Goal: Complete application form

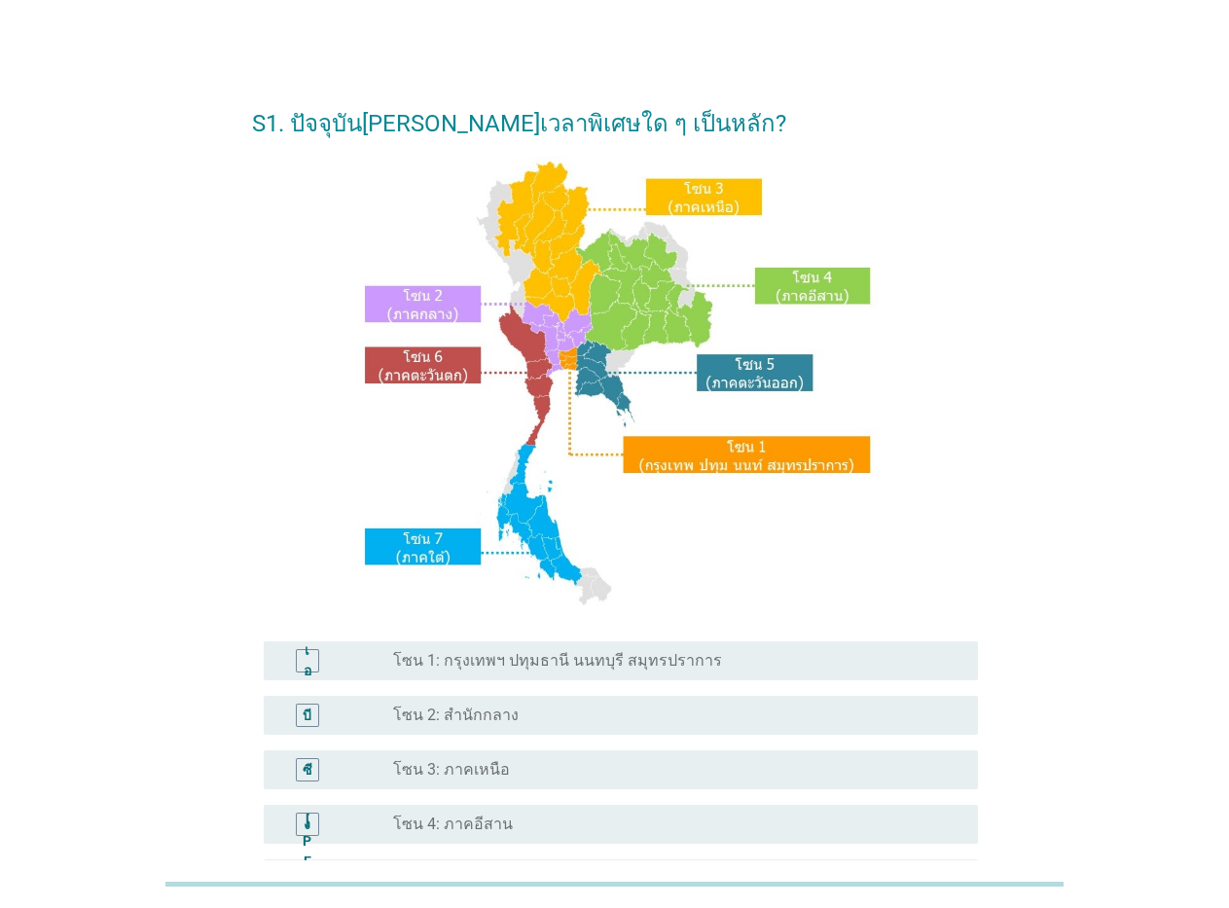
click at [495, 651] on font "โซน 1: กรุงเทพฯ ปทุมธานี นนทบุรี สมุทรปราการ" at bounding box center [557, 660] width 329 height 18
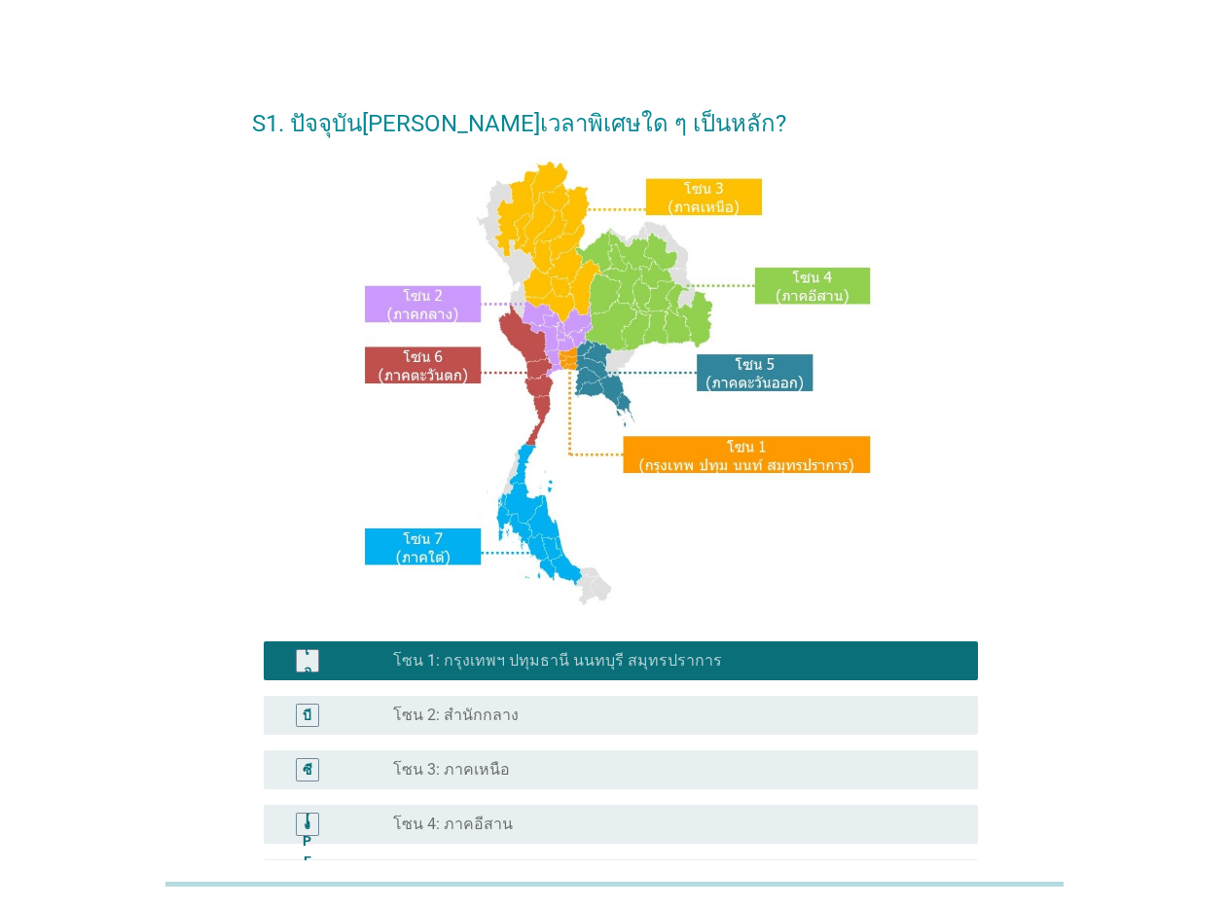
scroll to position [349, 0]
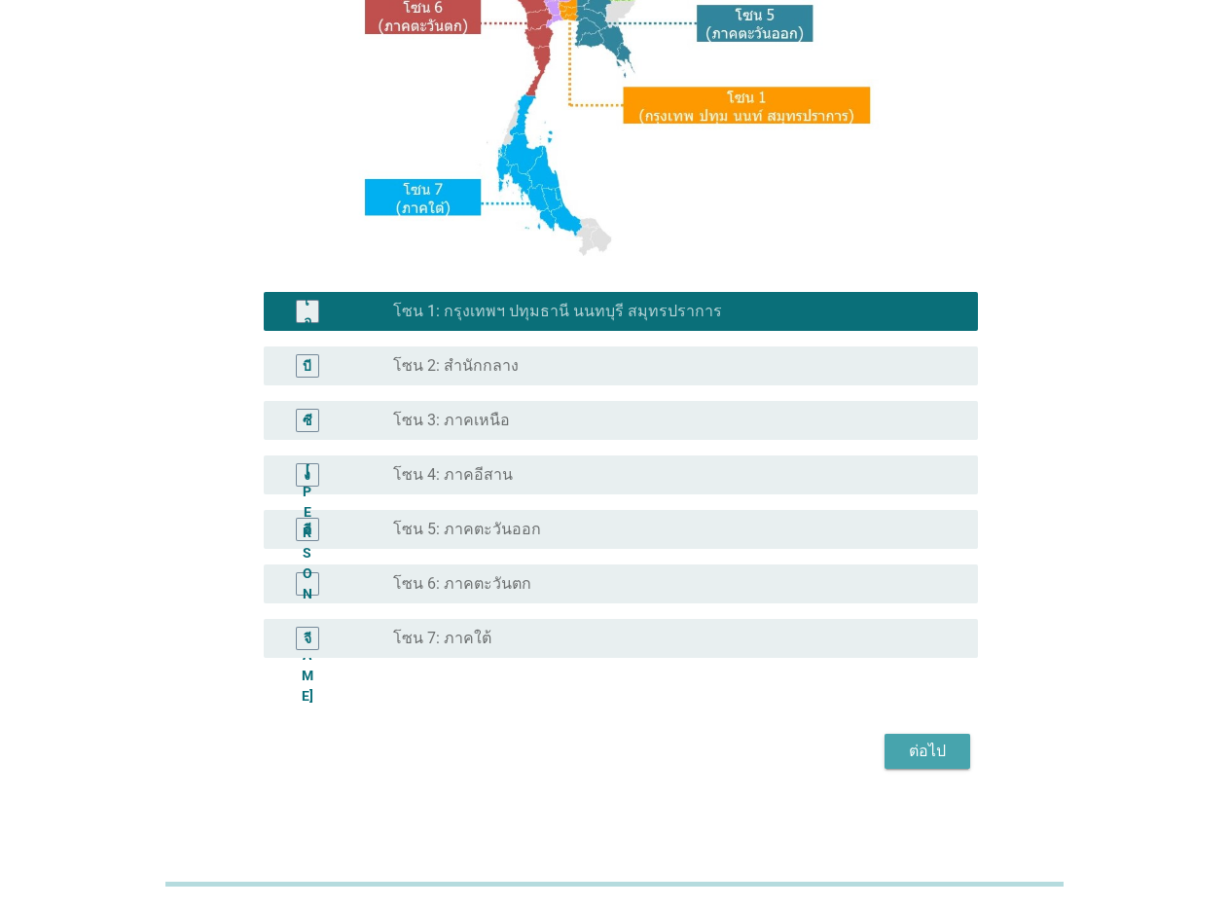
click at [950, 756] on div "ต่อไป" at bounding box center [927, 751] width 55 height 23
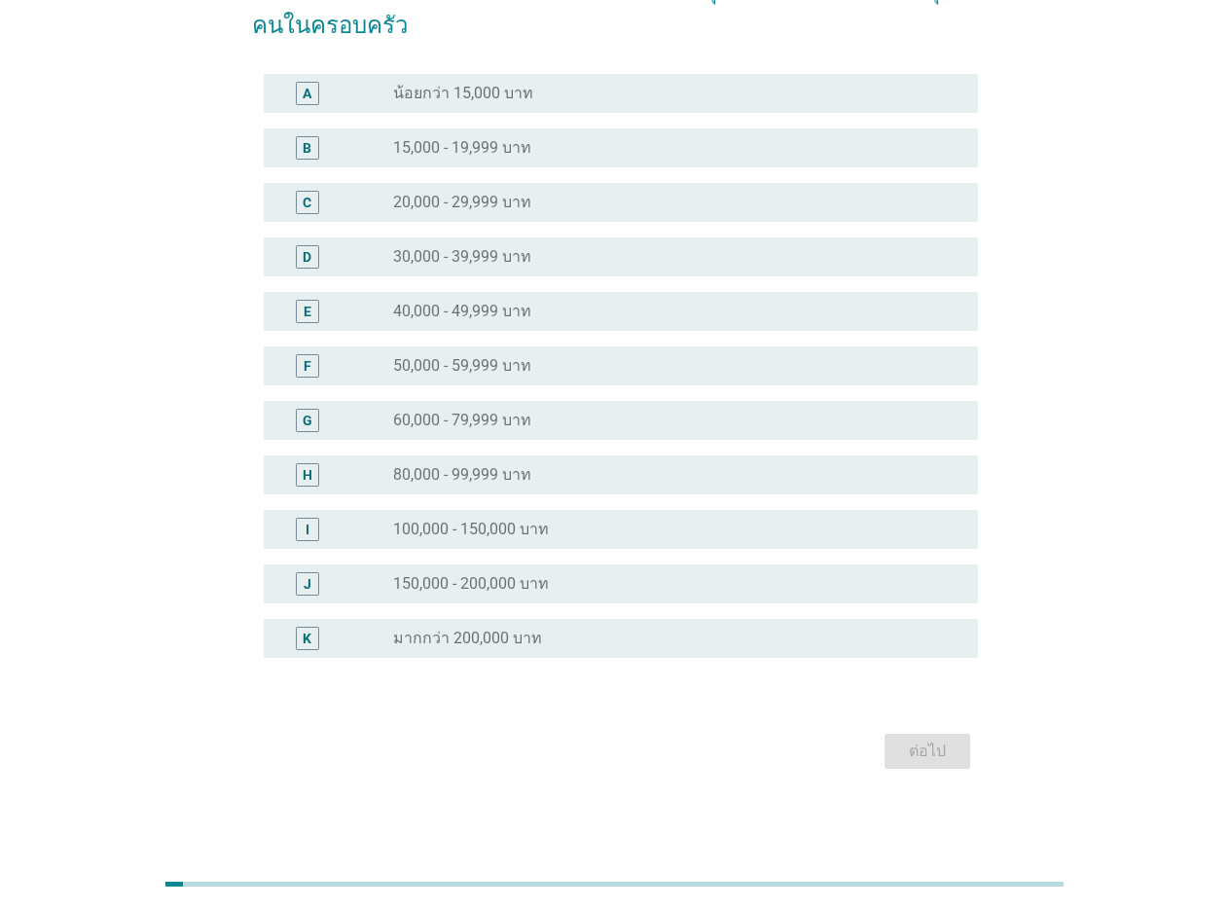
scroll to position [0, 0]
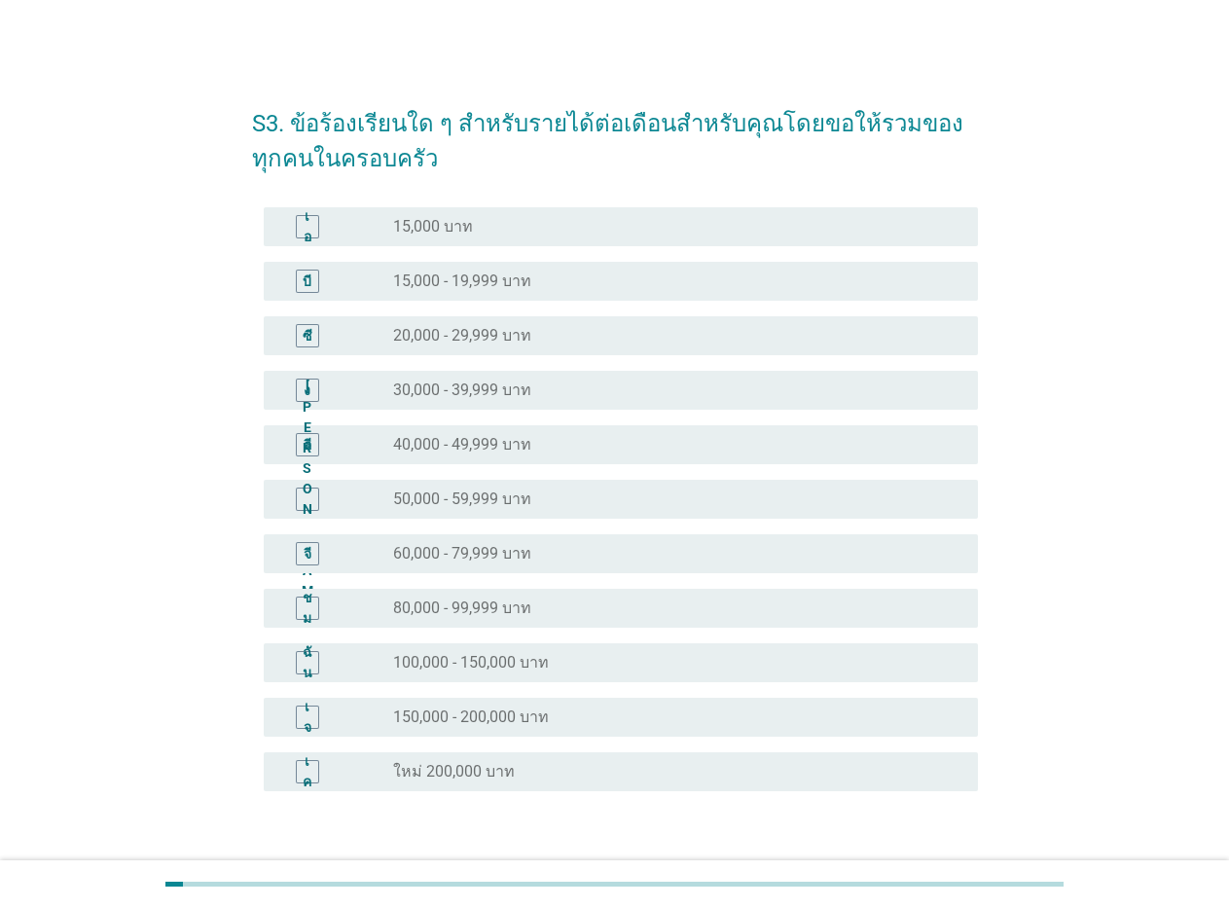
click at [479, 542] on div "ปุ่มวิทยุ[PERSON_NAME]เลือก 60,000 - 79,999 บาท" at bounding box center [677, 553] width 569 height 23
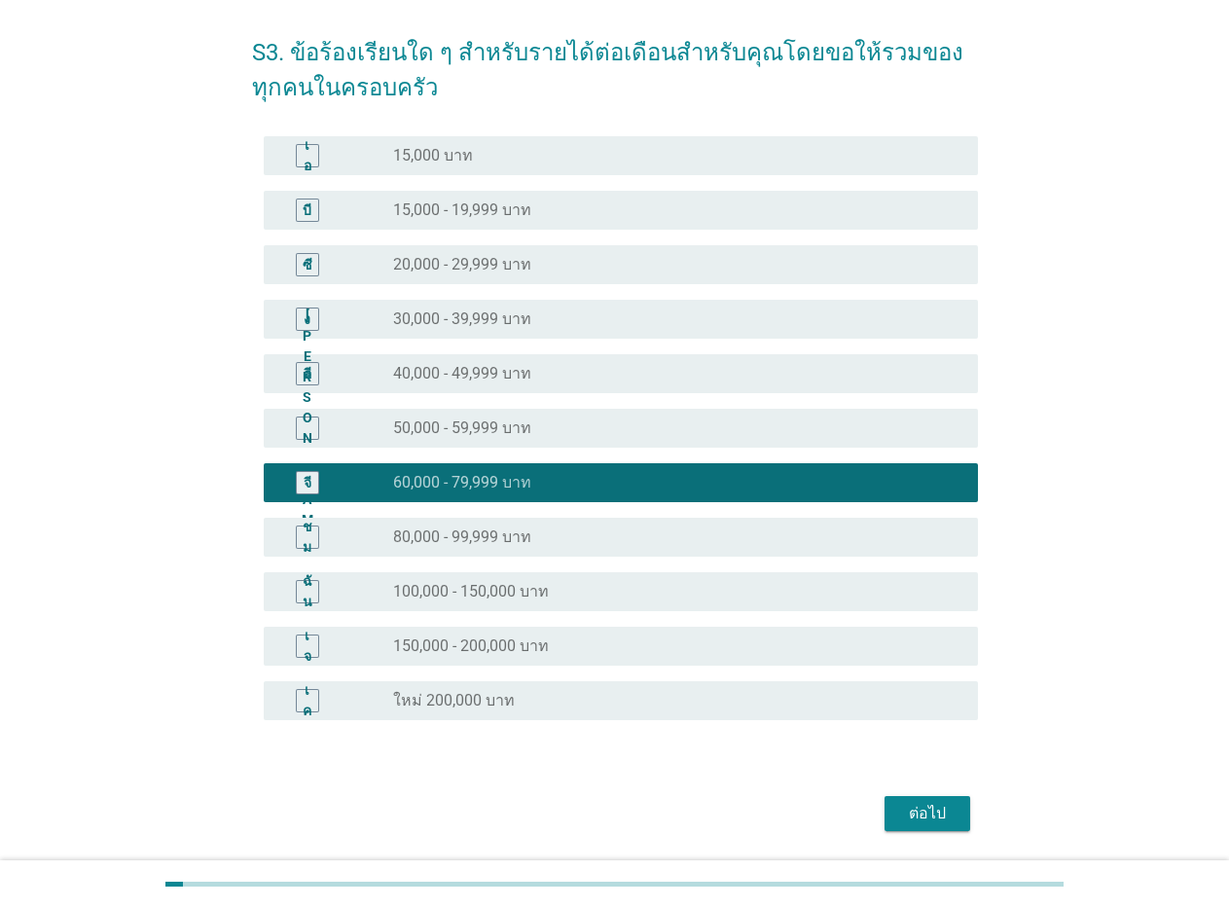
scroll to position [133, 0]
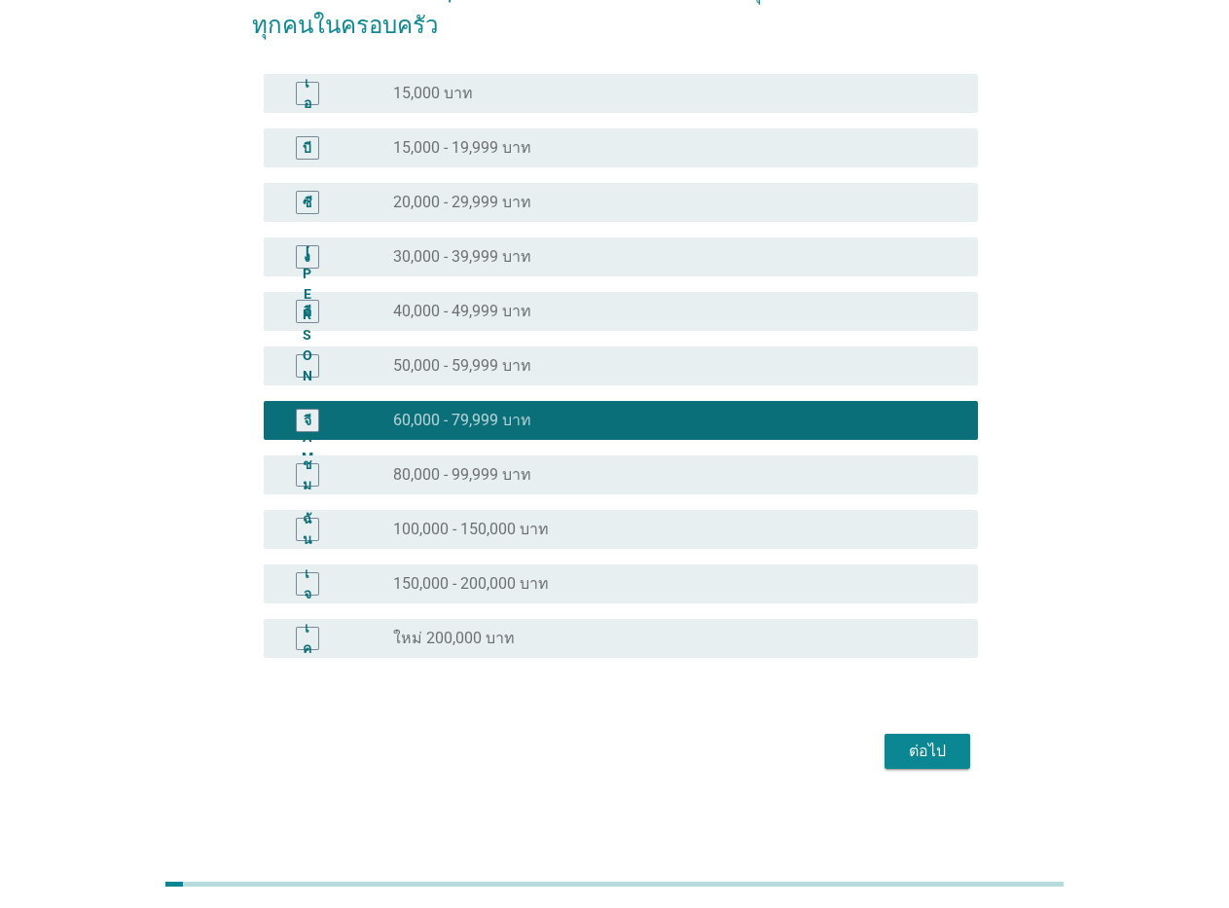
click at [948, 759] on div "ต่อไป" at bounding box center [927, 751] width 55 height 23
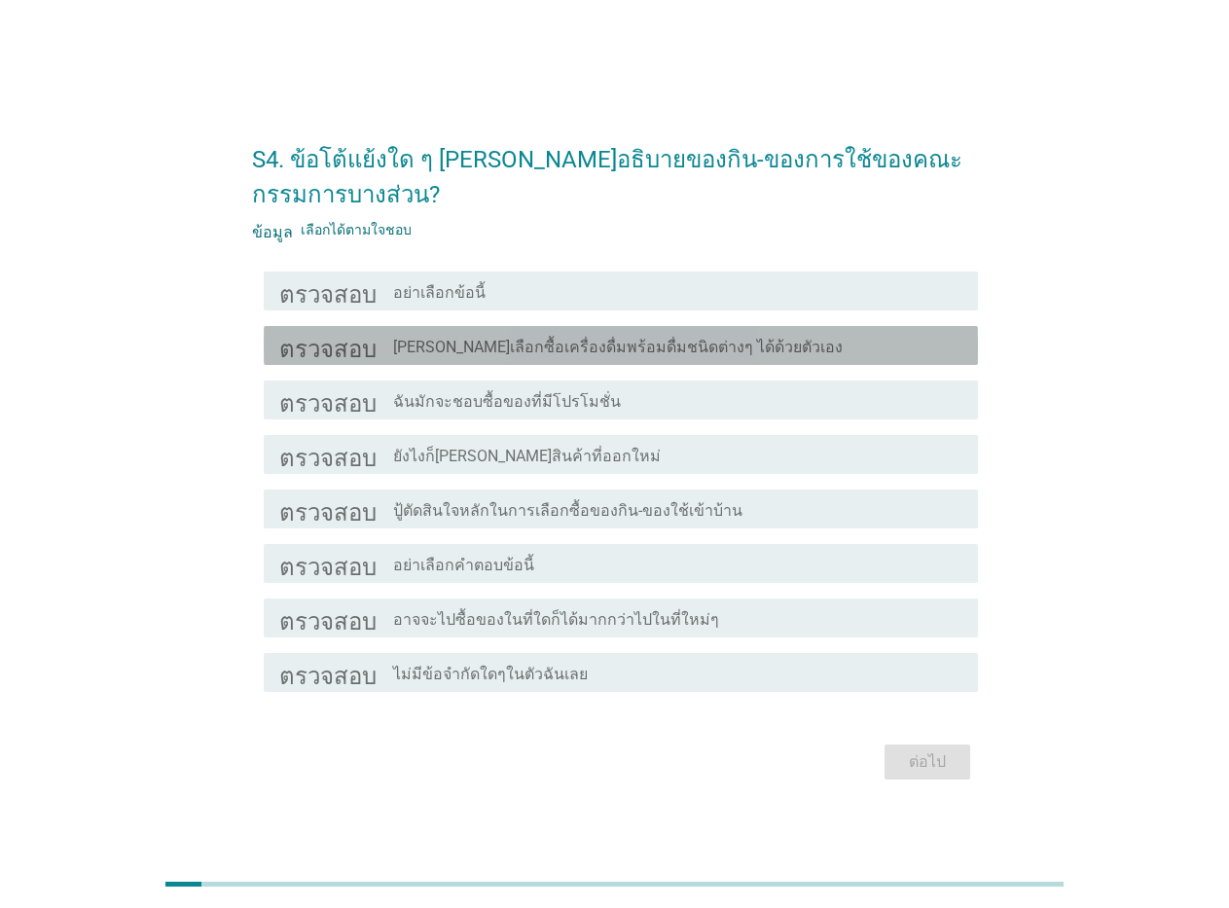
click at [518, 349] on font "[PERSON_NAME]เลือกซื้อเครื่องดื่มพร้อมดื่มชนิดต่างๆ ได้ด้วยตัวเอง" at bounding box center [618, 347] width 450 height 18
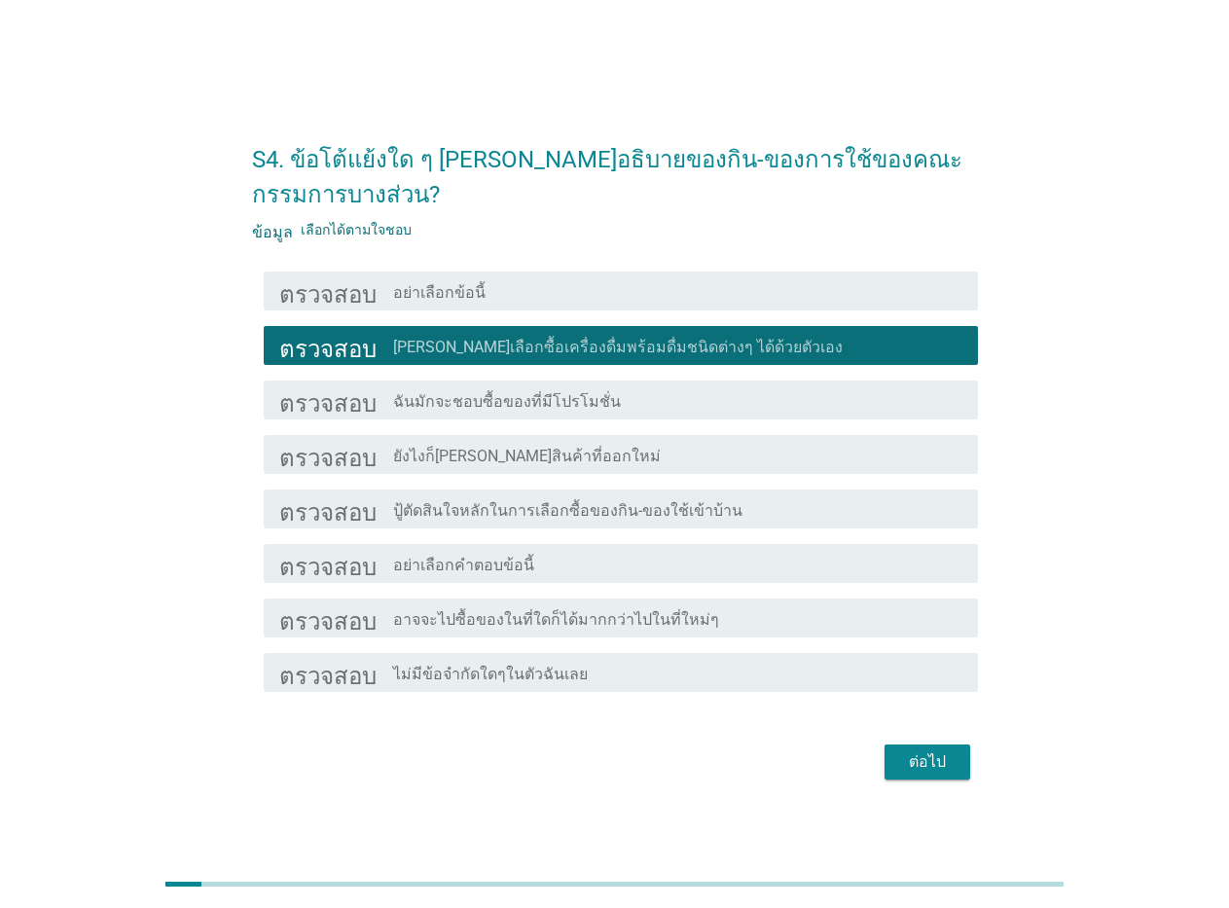
click at [918, 757] on font "ต่อไป" at bounding box center [927, 761] width 37 height 18
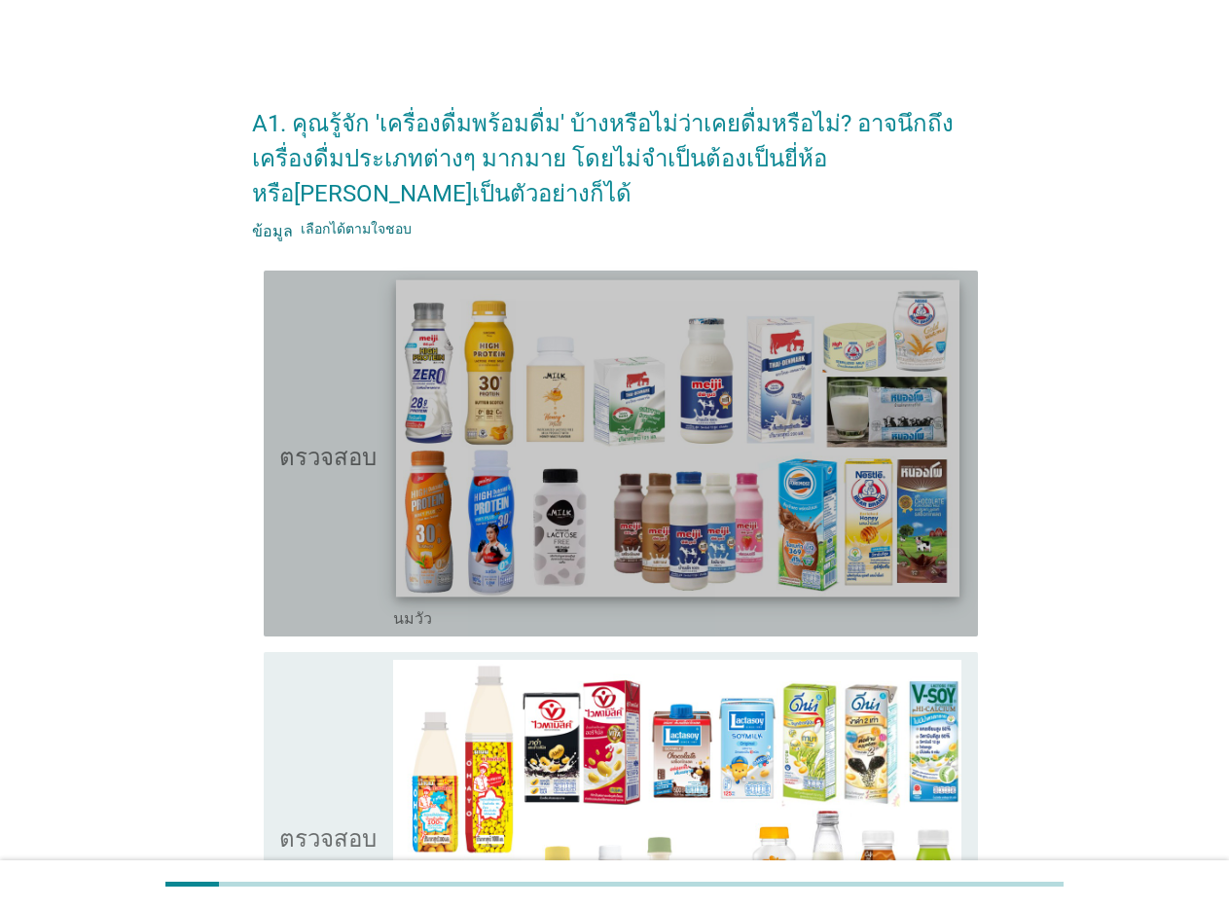
click at [475, 539] on img at bounding box center [677, 437] width 564 height 317
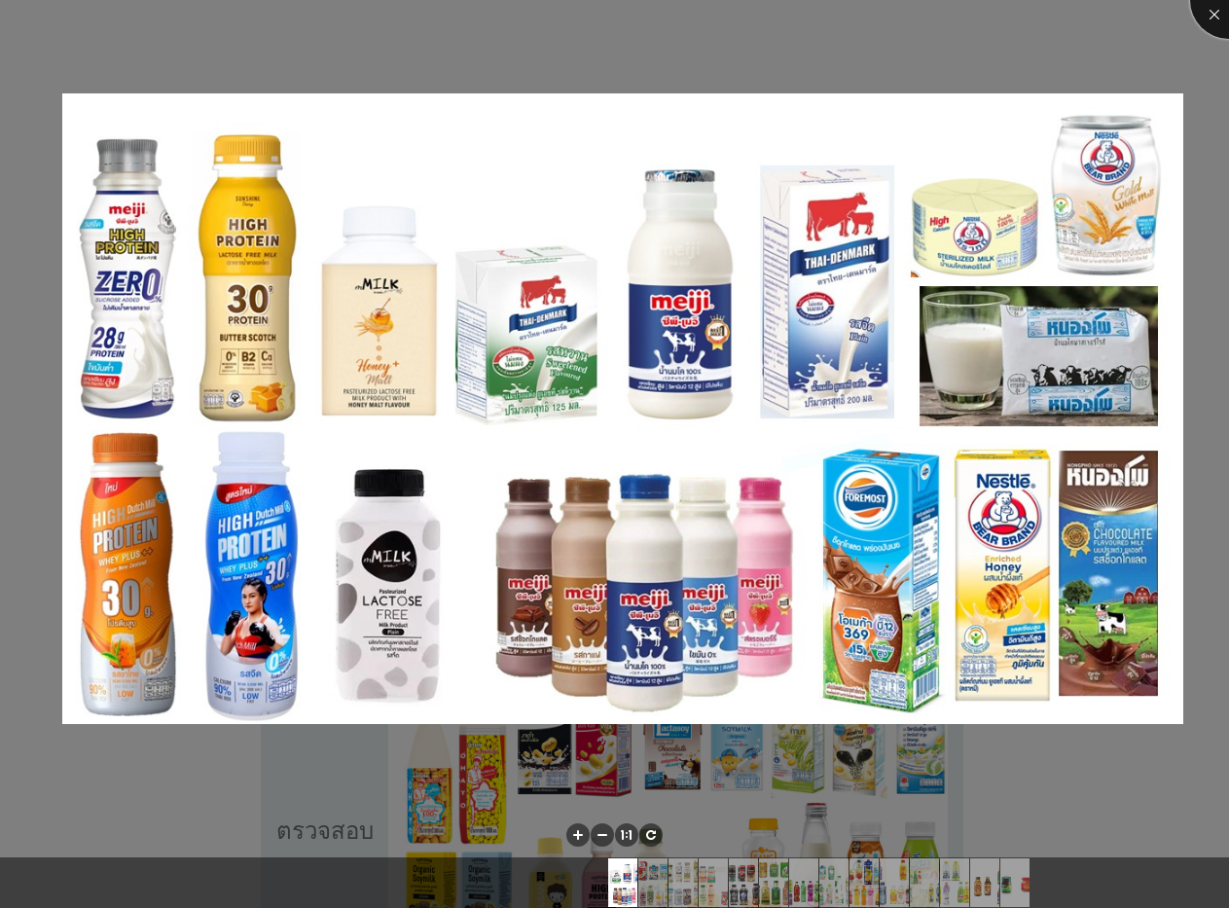
click at [1200, 17] on div at bounding box center [1230, 0] width 78 height 78
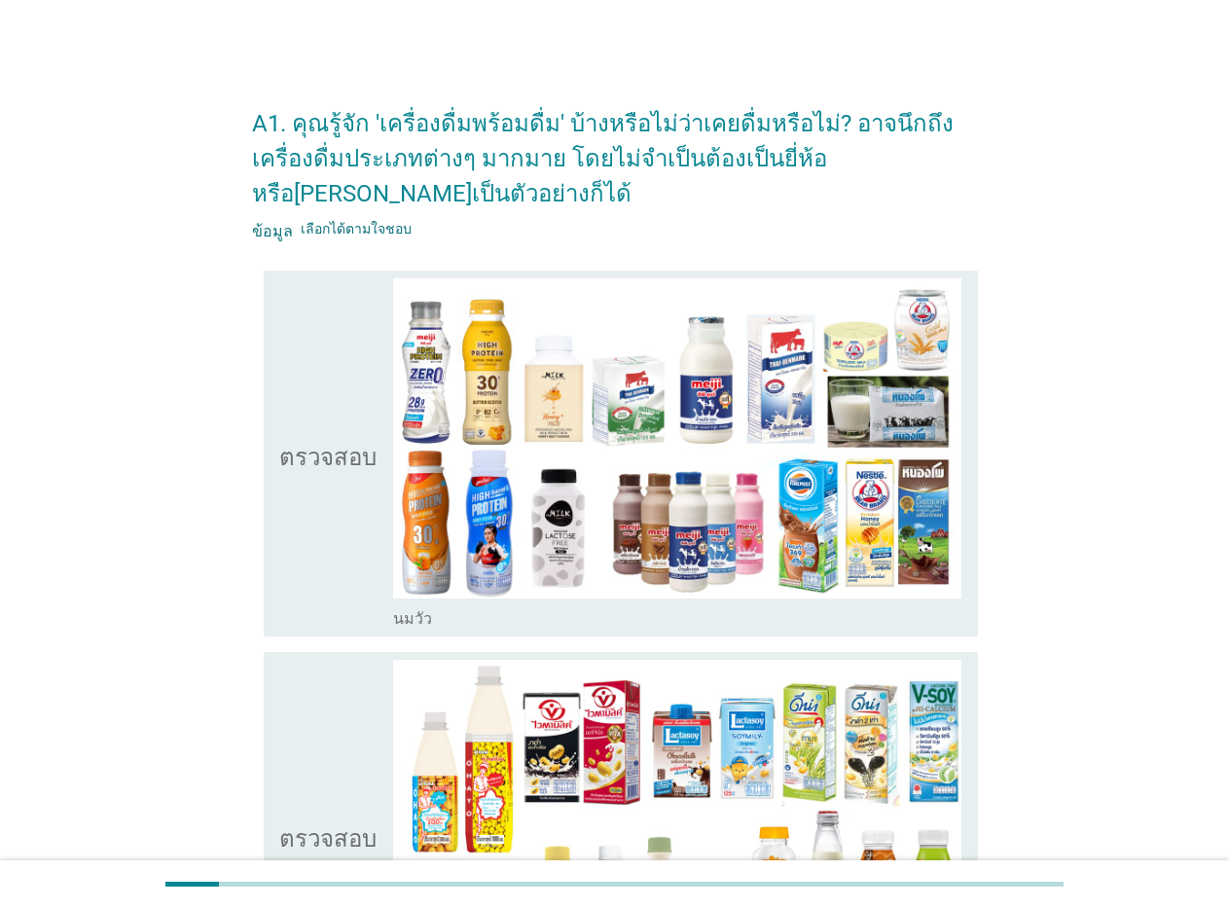
click at [400, 614] on font "นมวัว" at bounding box center [412, 618] width 39 height 18
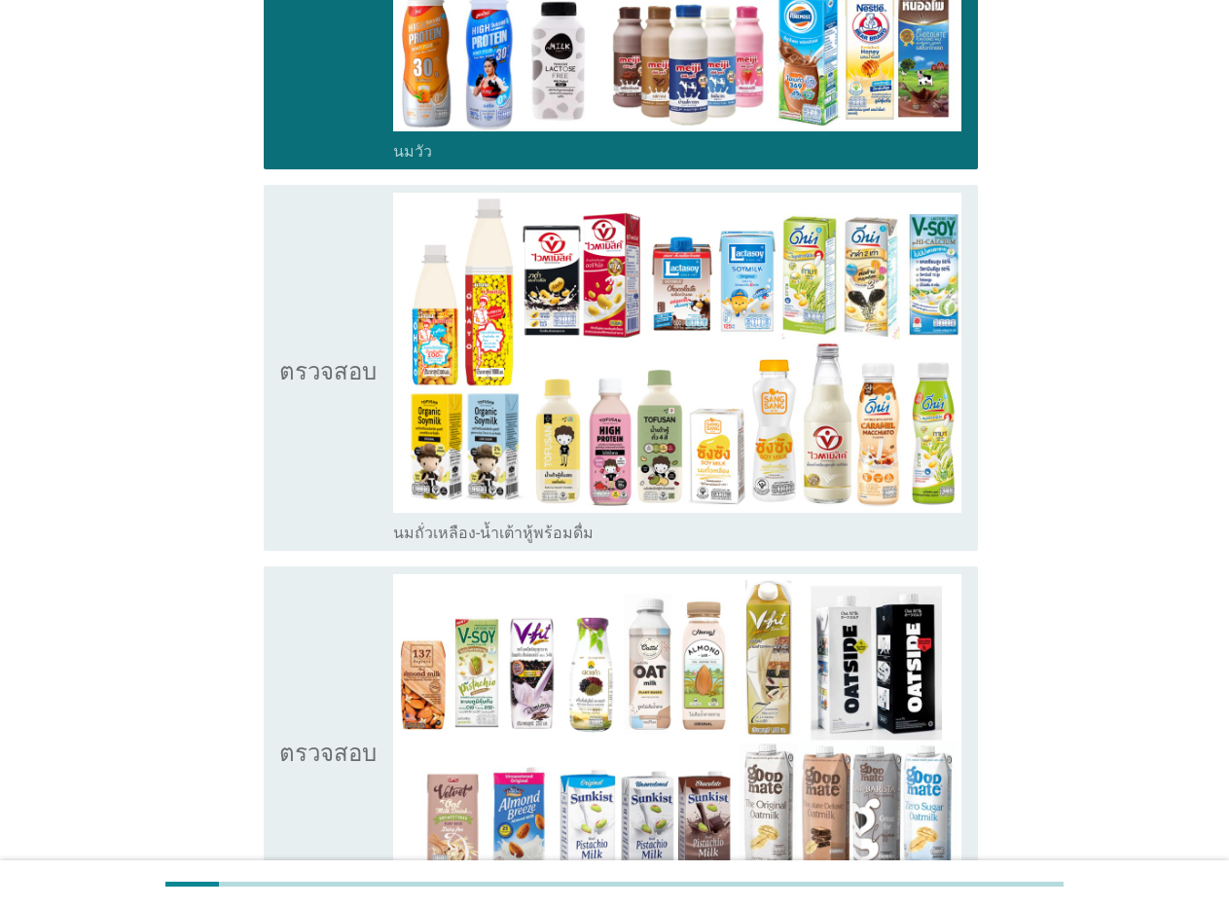
scroll to position [584, 0]
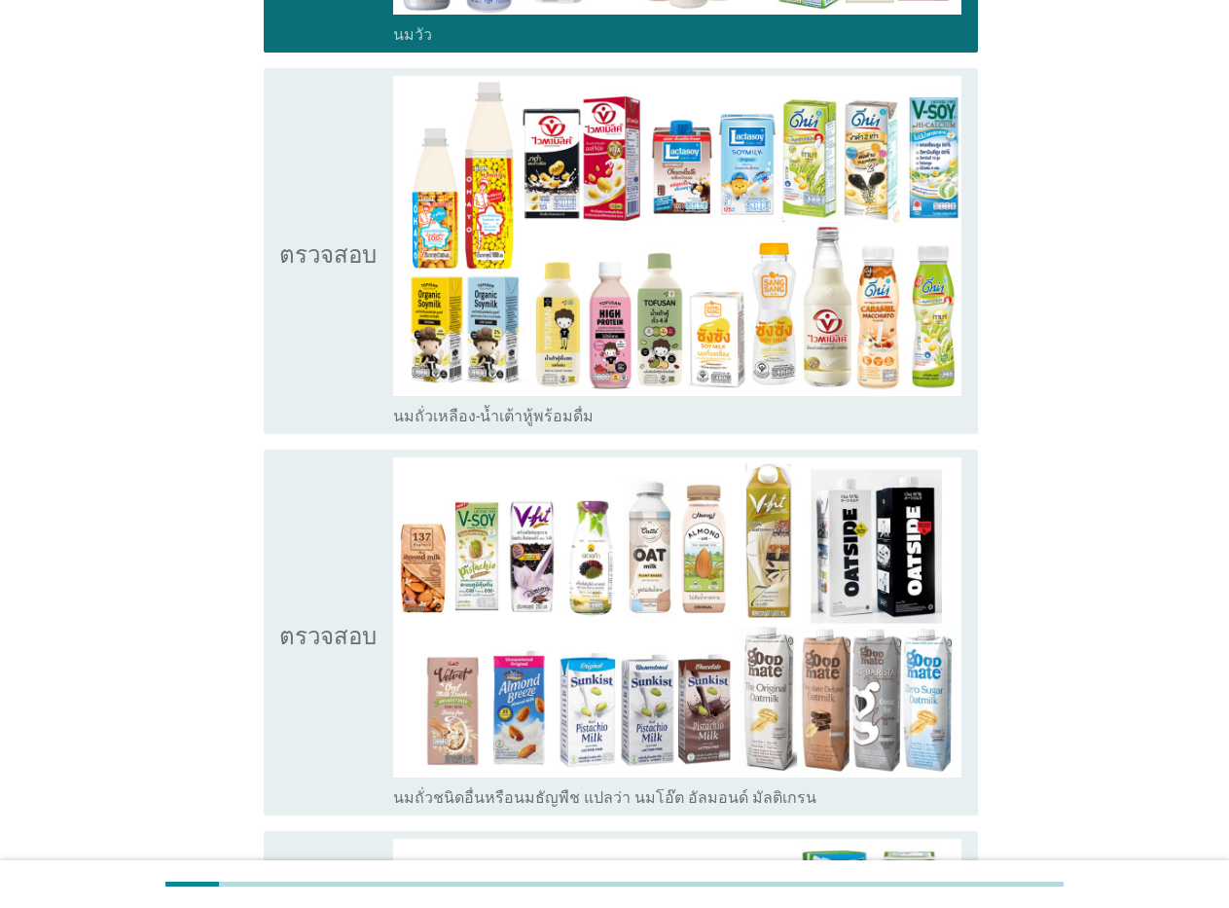
click at [473, 422] on font "นมถั่วเหลือง-น้ำเต้าหู้พร้อมดื่ม" at bounding box center [493, 416] width 201 height 18
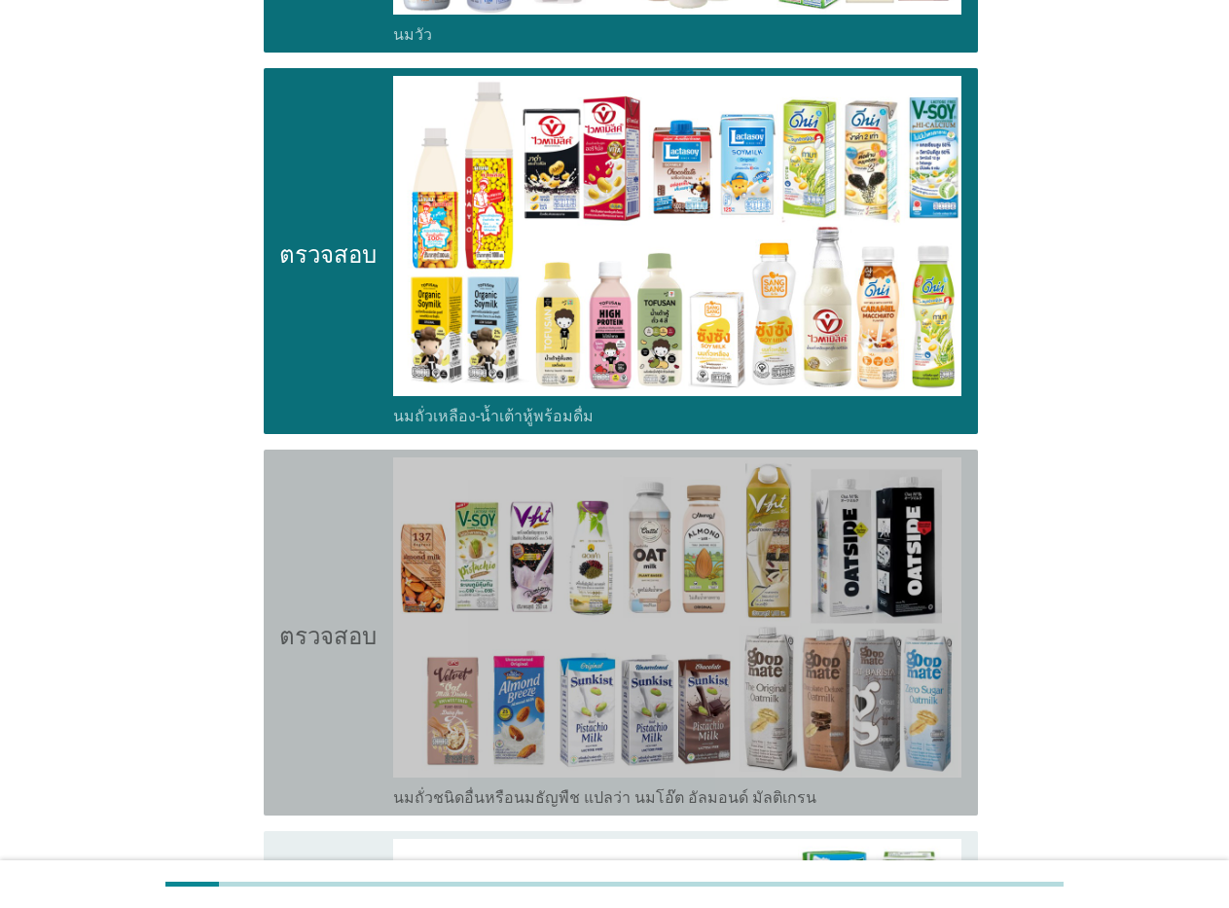
click at [461, 804] on font "นมถั่วชนิดอื่นหรือนมธัญพืช แปลว่า นมโอ๊ต อัลมอนด์ มัลติเกรน" at bounding box center [604, 798] width 423 height 18
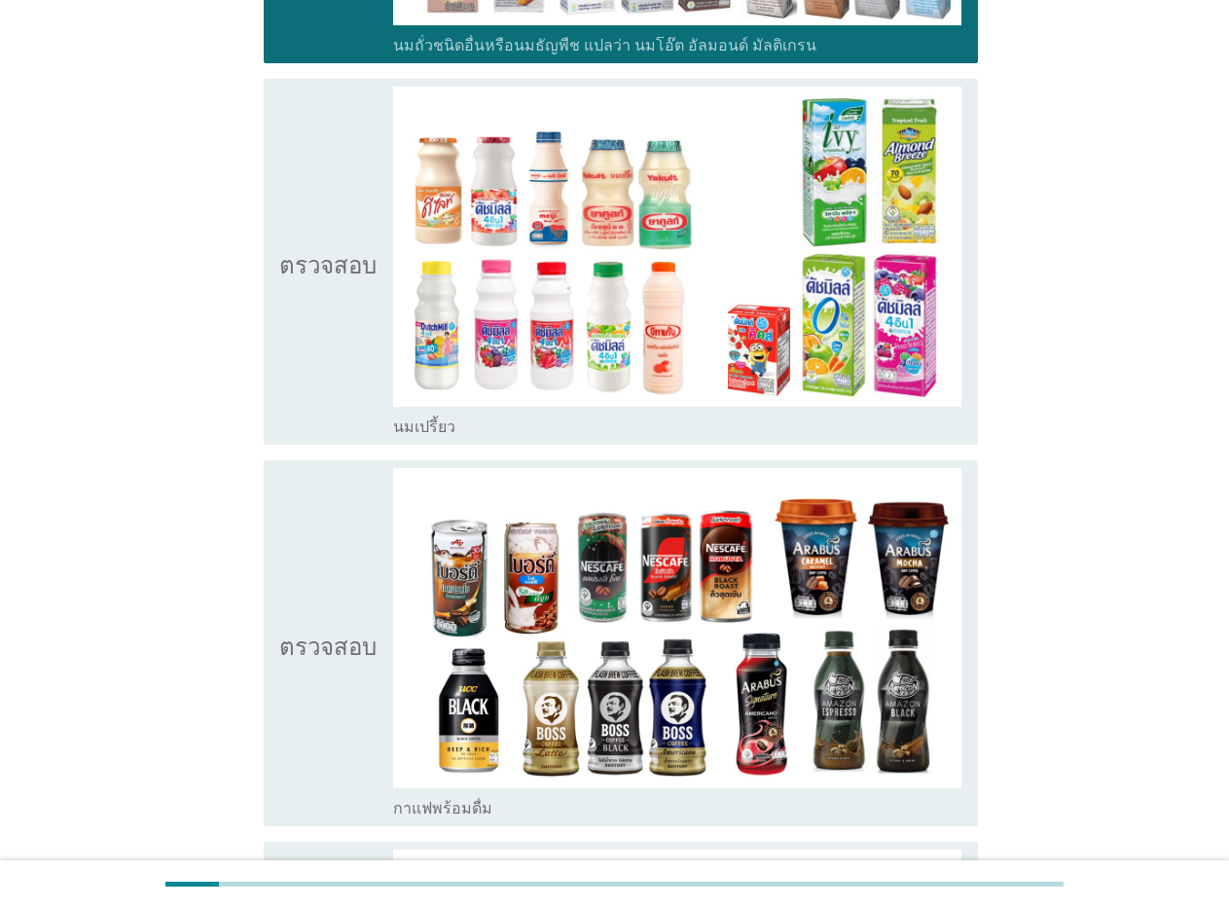
scroll to position [1363, 0]
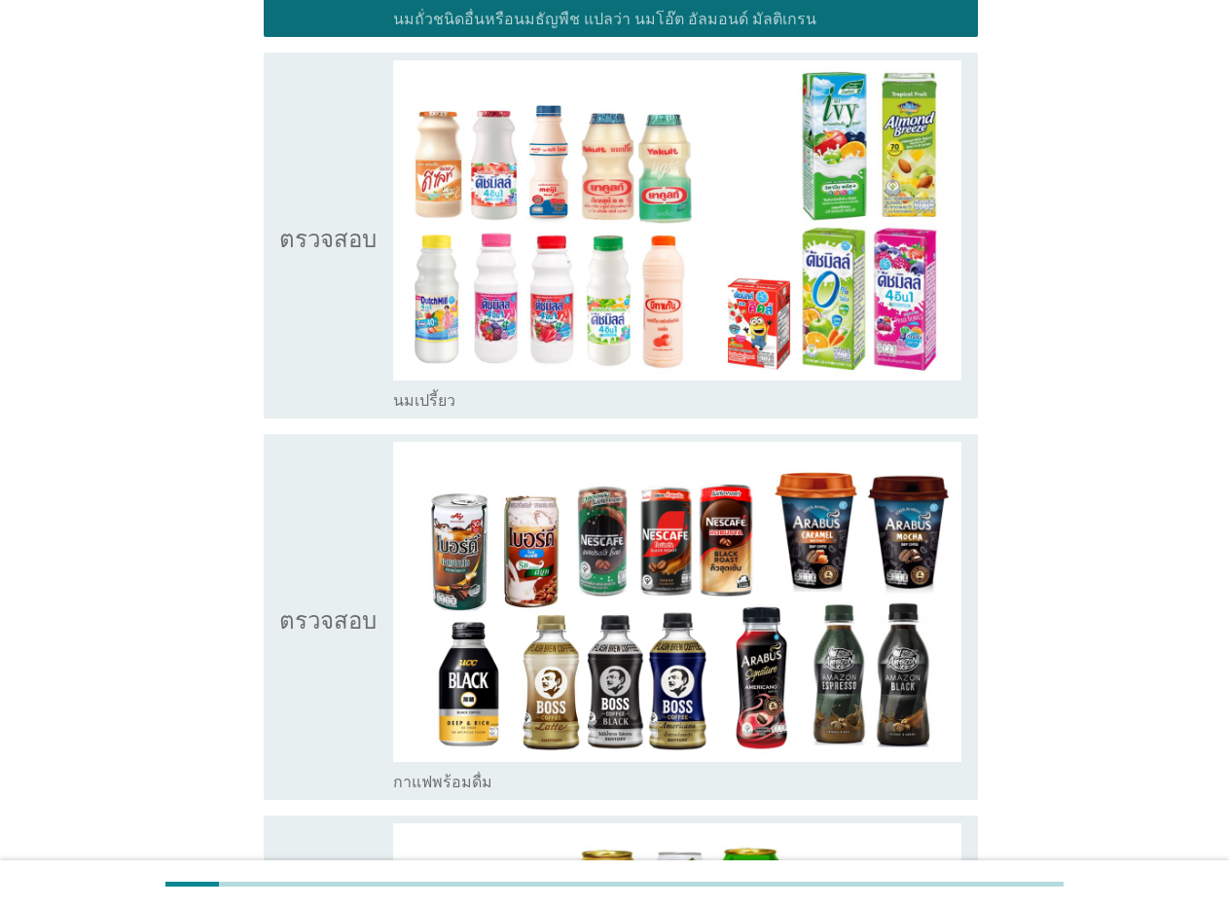
click at [408, 396] on font "นมเปรี้ยว" at bounding box center [424, 400] width 62 height 18
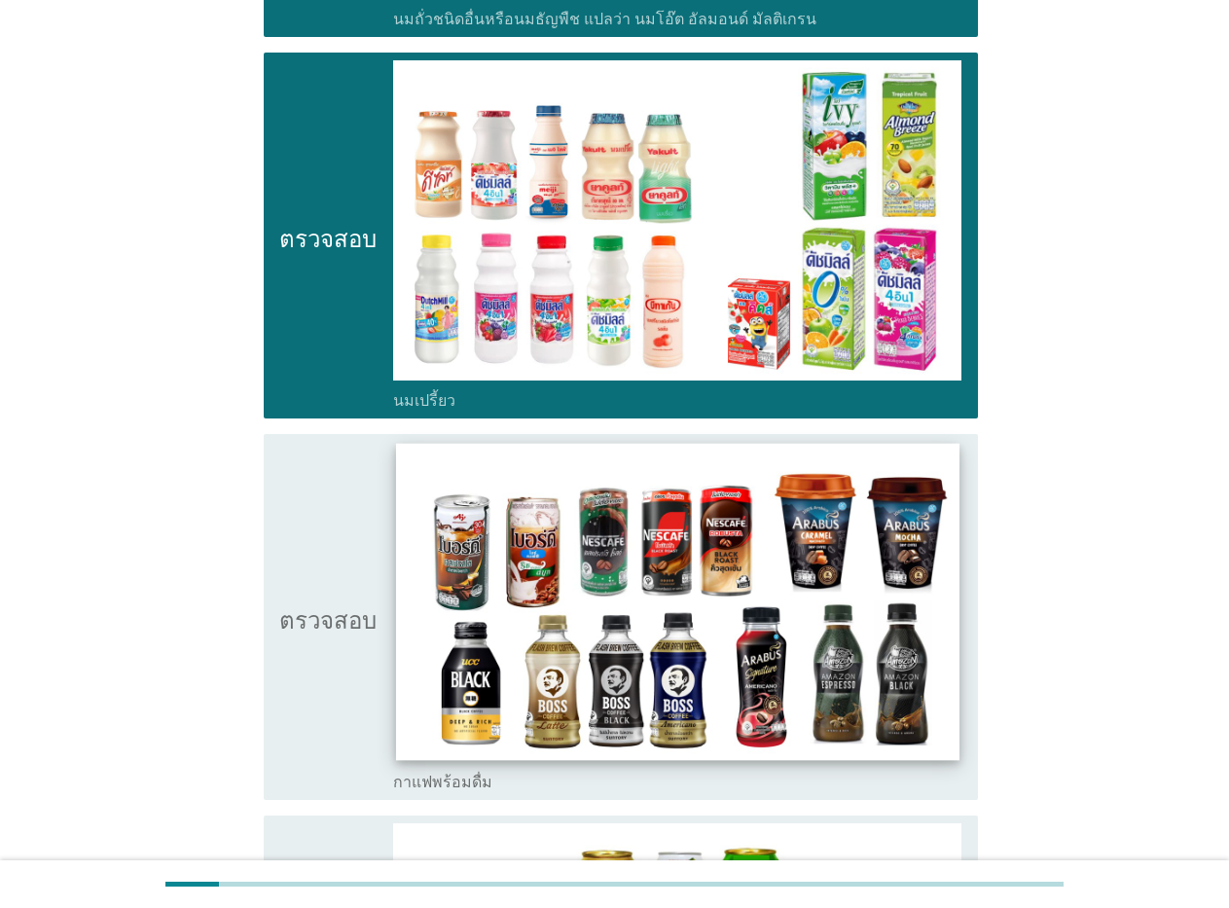
drag, startPoint x: 402, startPoint y: 772, endPoint x: 413, endPoint y: 723, distance: 49.8
click at [403, 771] on div "โครงร่างกล่องกาเครื่องหมายว่าง กาแฟพร้อมดื่ม" at bounding box center [677, 780] width 569 height 23
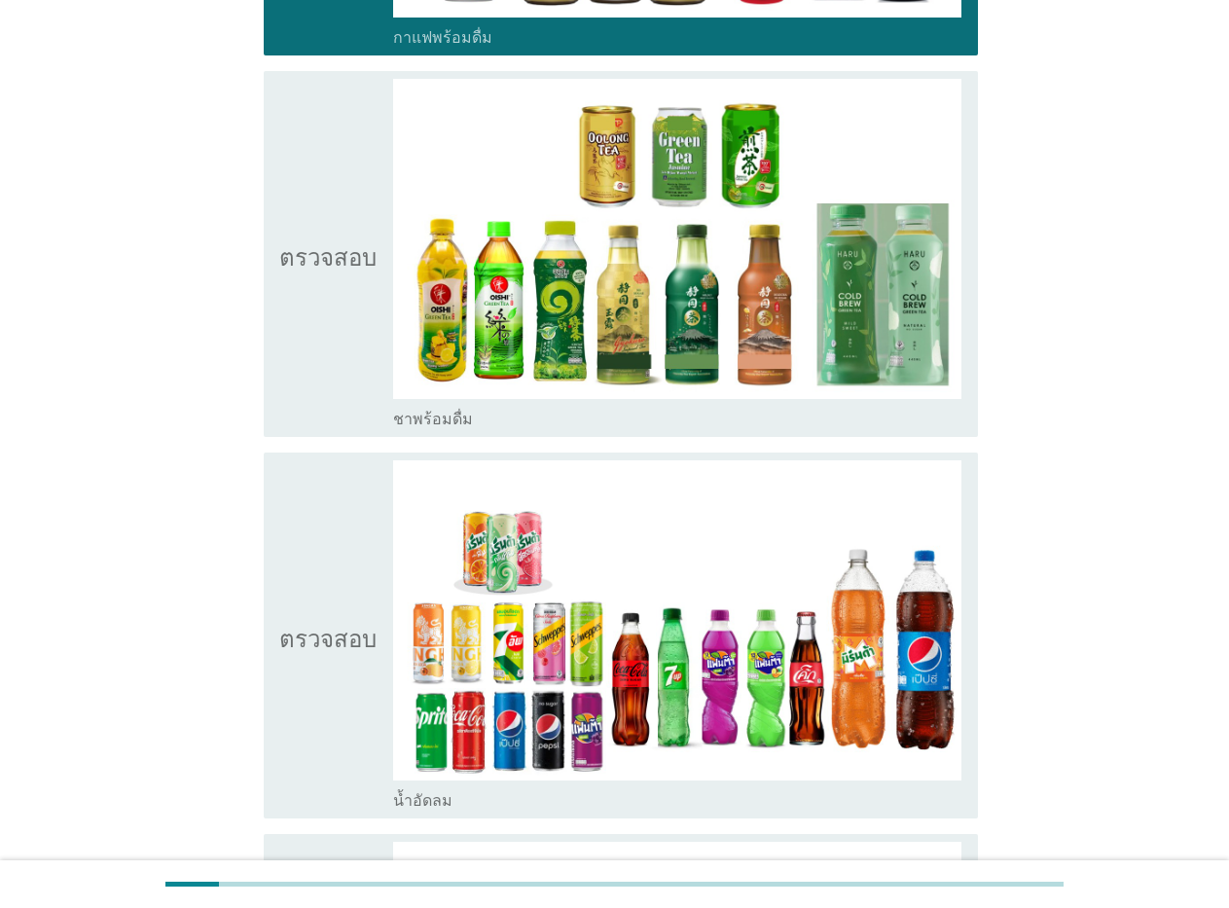
scroll to position [2129, 0]
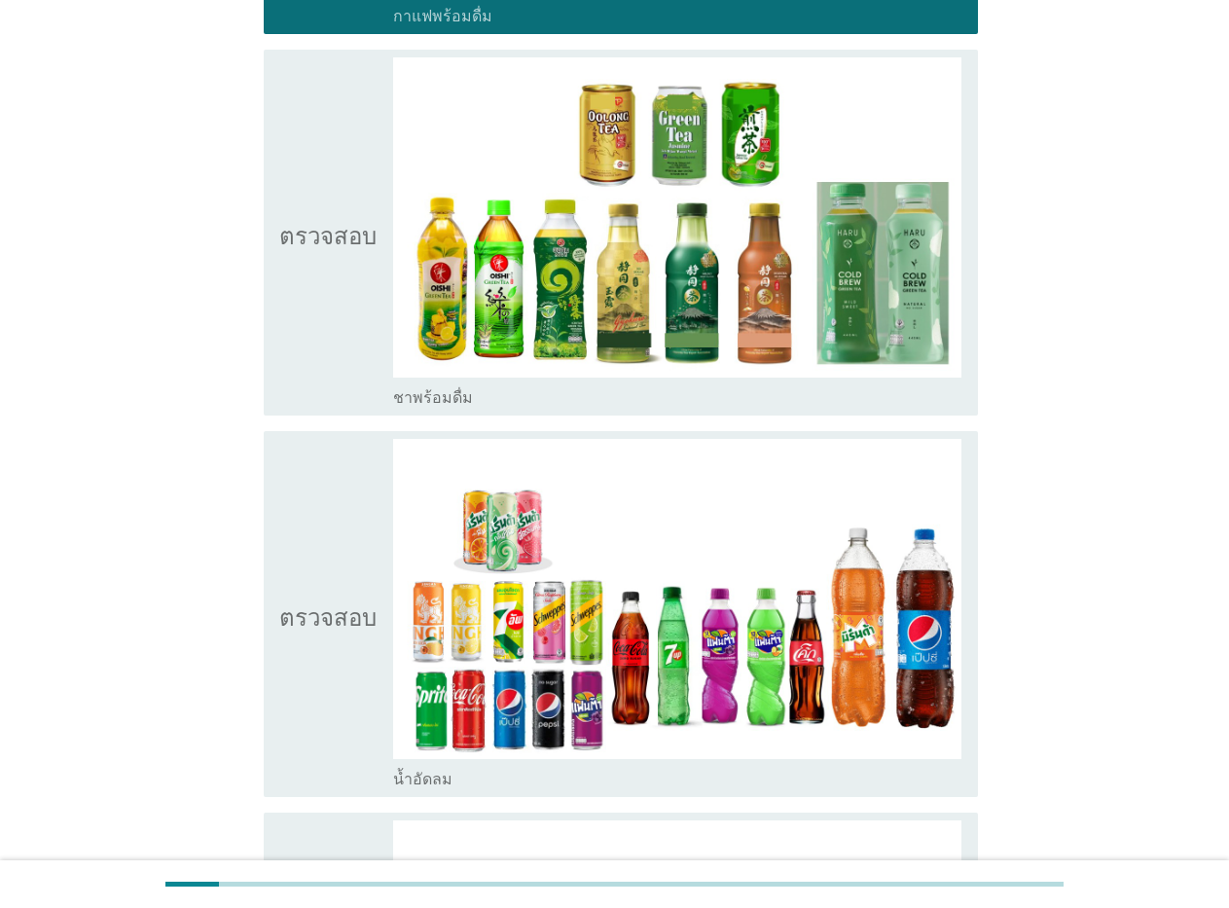
click at [460, 408] on div "ตรวจสอบ โครงร่างกล่องกาเครื่องหมายว่าง ชาพร้อมดื่ม" at bounding box center [621, 233] width 715 height 366
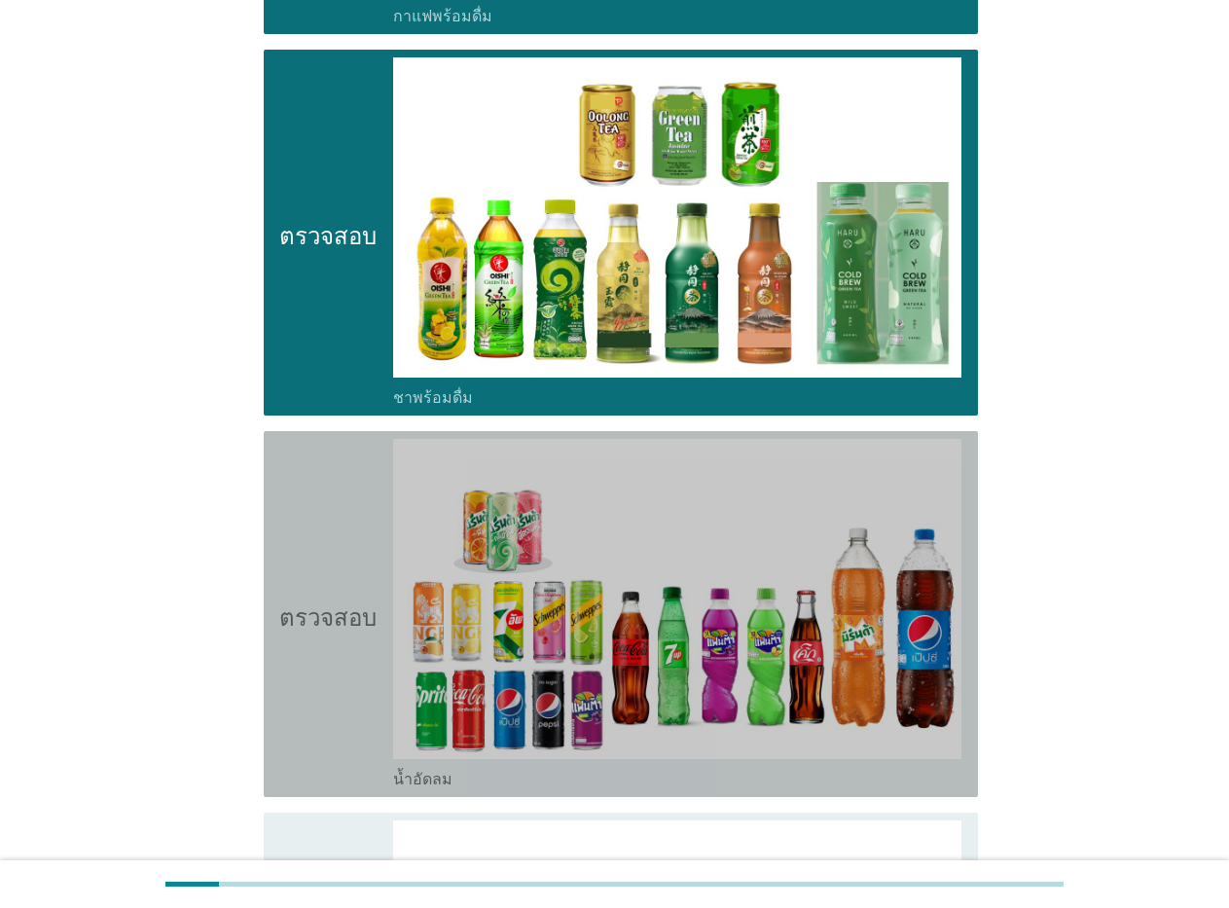
click at [396, 764] on div "โครงร่างกล่องกาเครื่องหมายว่าง น้ำอัดลม" at bounding box center [677, 614] width 569 height 350
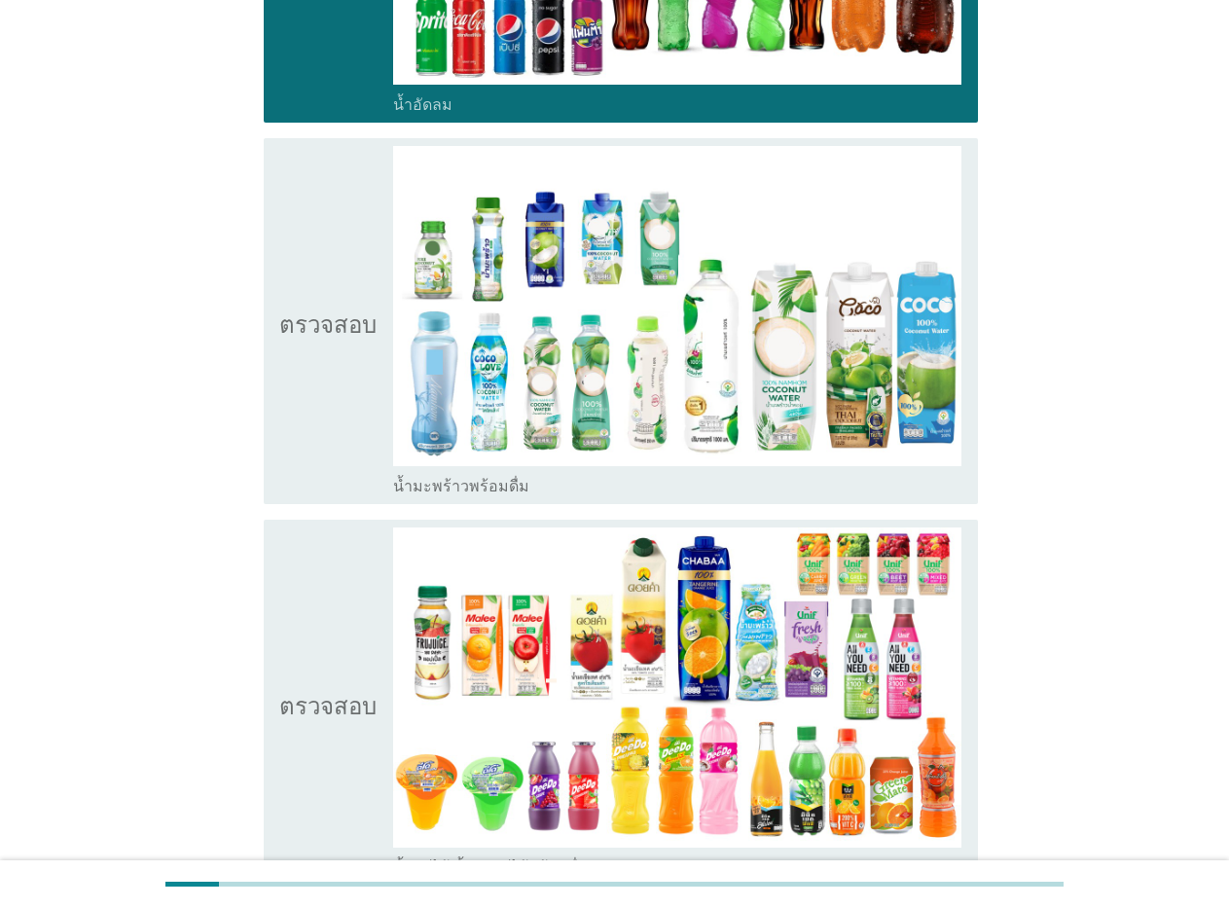
scroll to position [2986, 0]
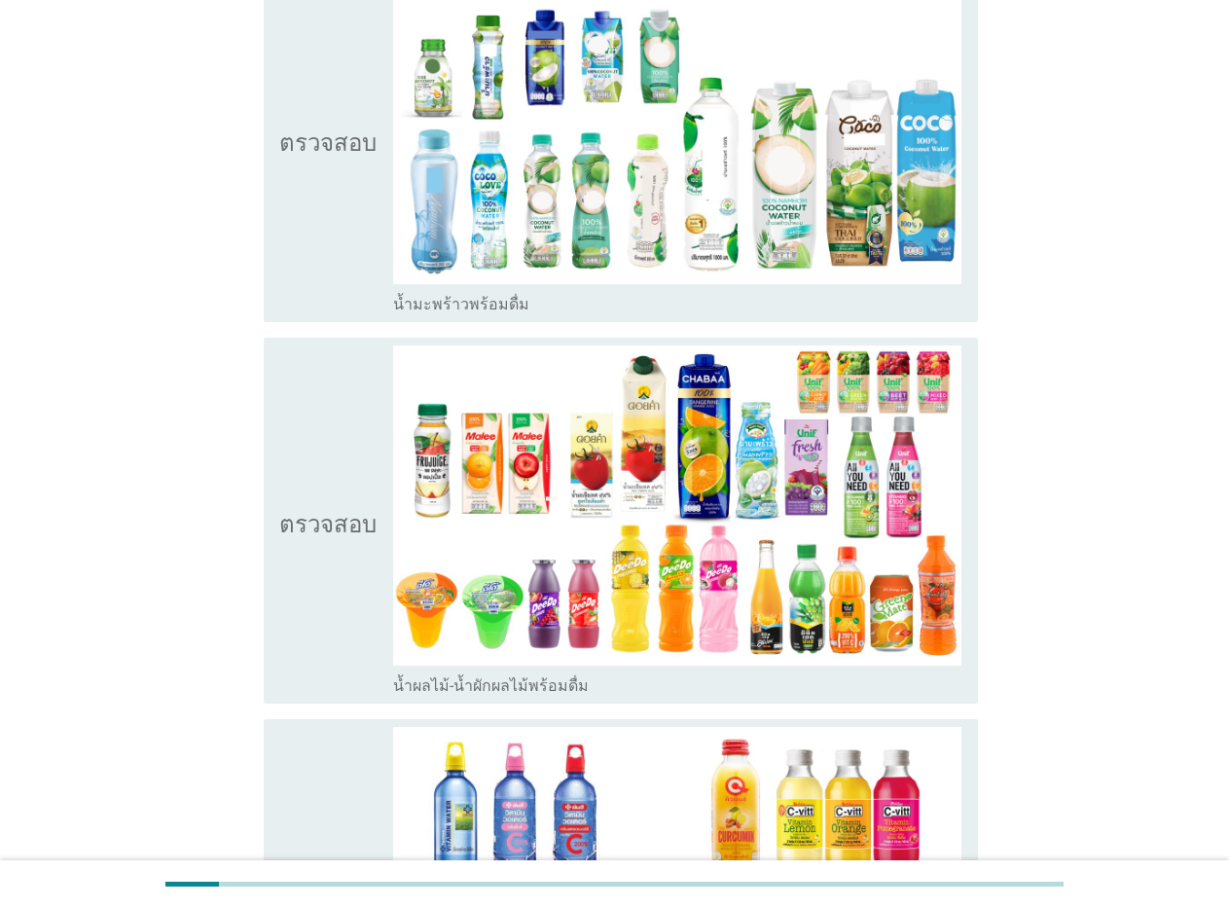
click at [457, 315] on div "ตรวจสอบ โครงร่างกล่องกาเครื่องหมายว่าง น้ำมะพร้าวพร้อมดื่ม" at bounding box center [621, 139] width 715 height 366
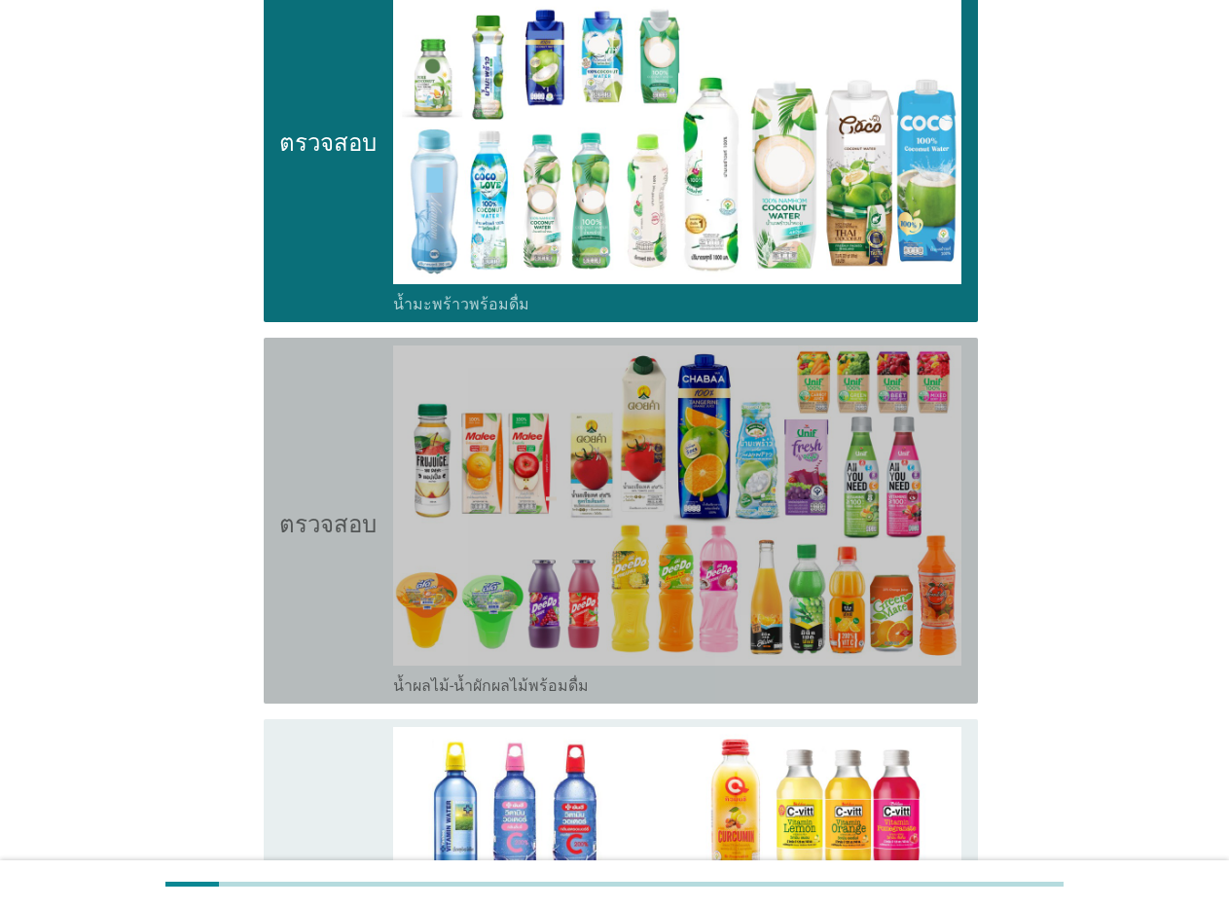
click at [428, 677] on font "น้ำผลไม้-น้ำผักผลไม้พร้อมดื่ม" at bounding box center [491, 686] width 196 height 18
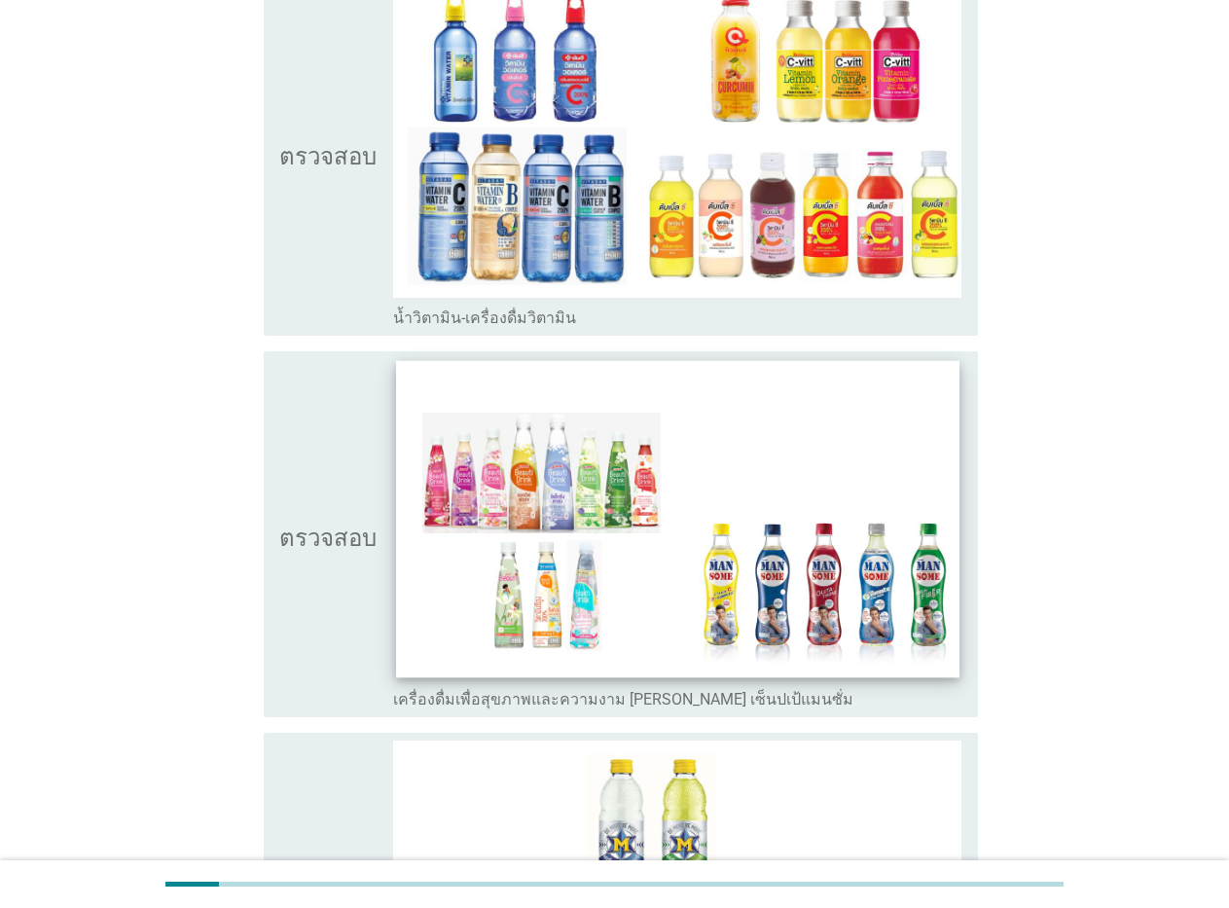
scroll to position [3738, 0]
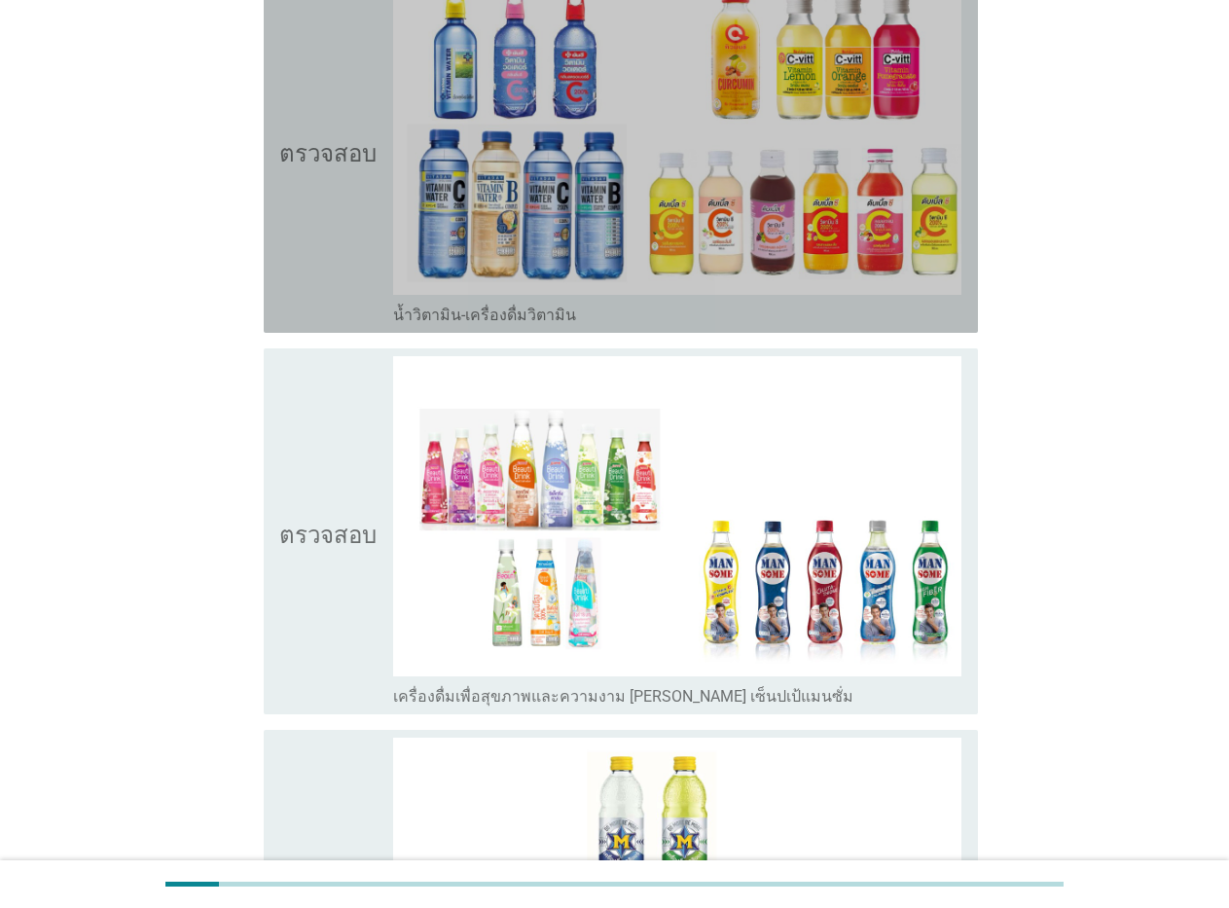
click at [492, 332] on div "ตรวจสอบ โครงร่างกล่องกาเครื่องหมายว่าง น้ำวิตามิน-เครื่องดื่มวิตามิน" at bounding box center [621, 150] width 715 height 366
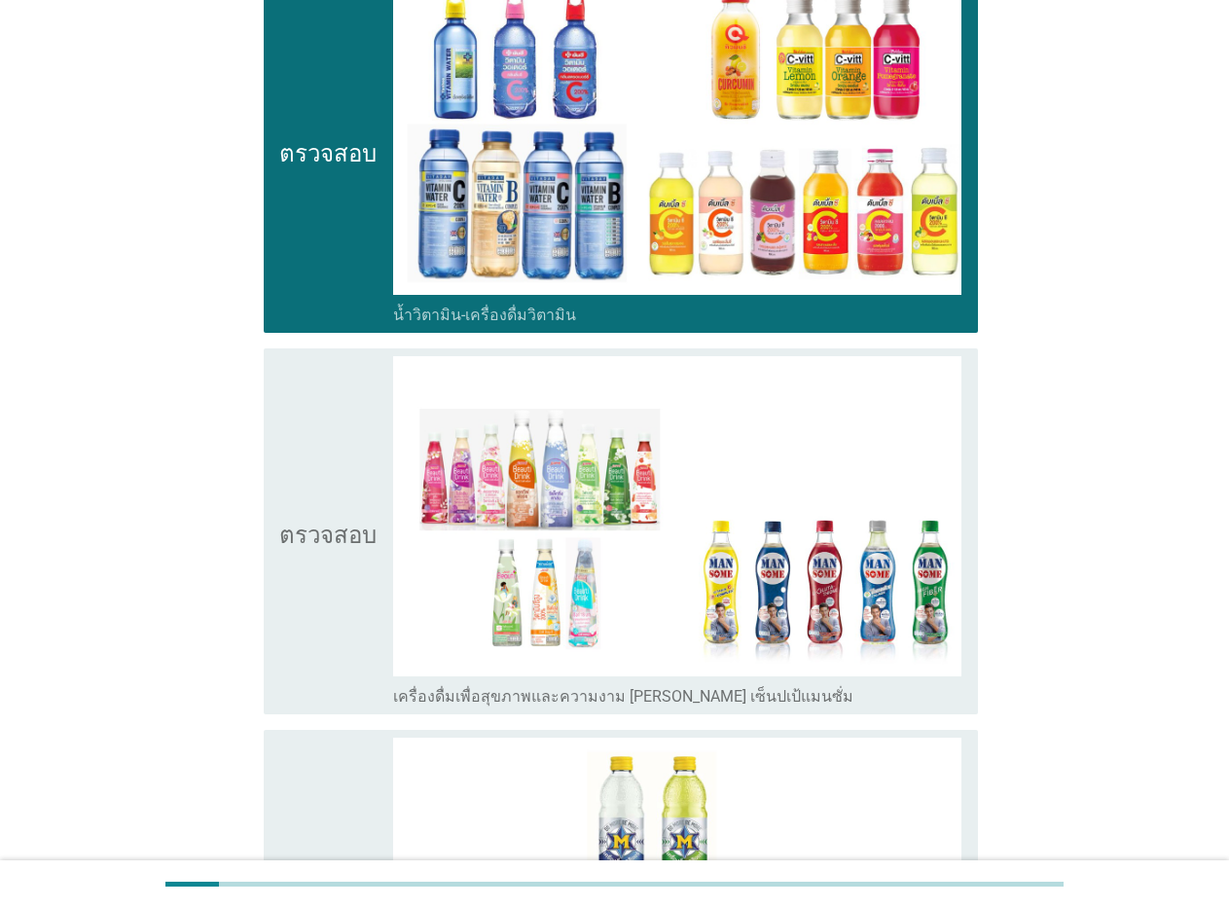
click at [467, 708] on div "ตรวจสอบ โครงร่างกล่องกาเครื่องหมายว่าง เครื่องดื่มเพื่อสุขภาพและความงาม [PERSON…" at bounding box center [621, 532] width 715 height 366
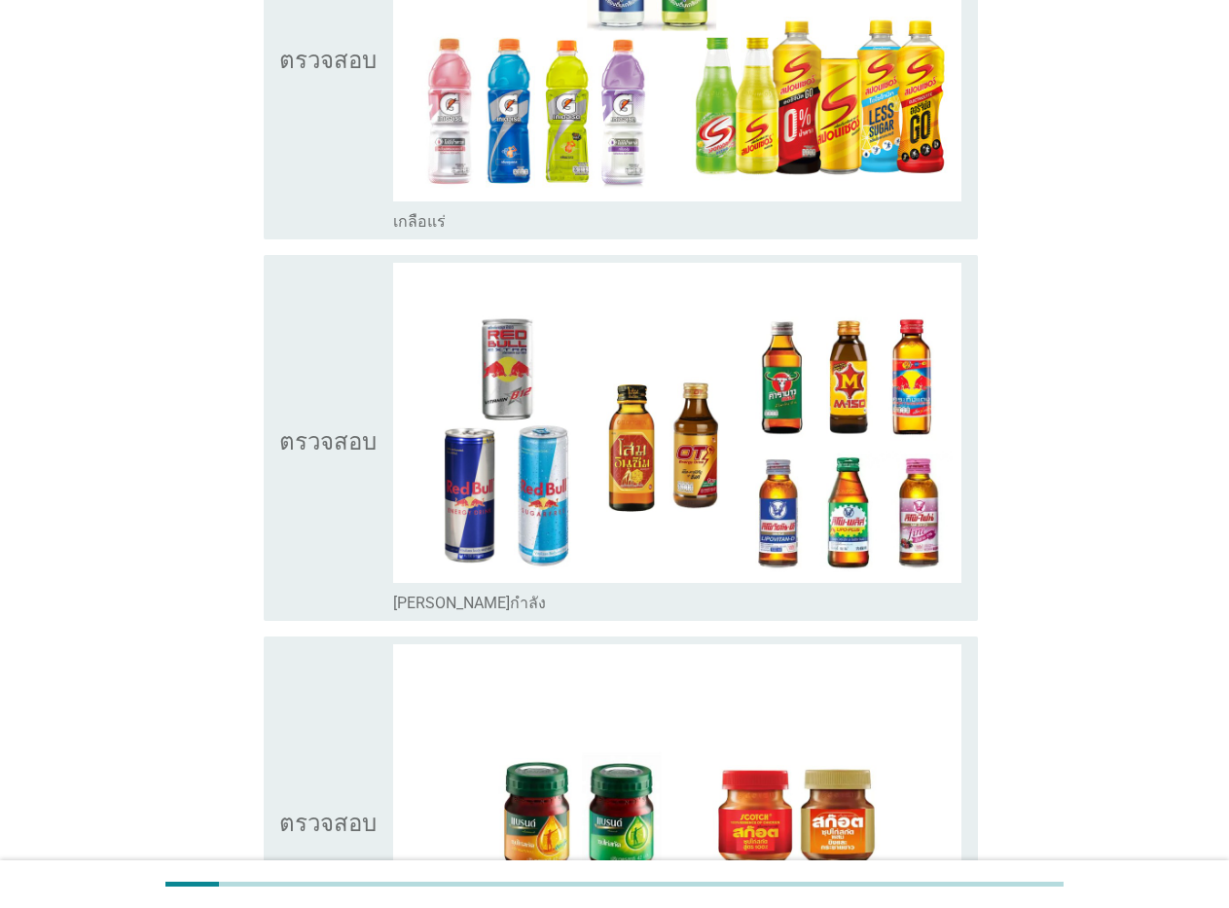
scroll to position [4620, 0]
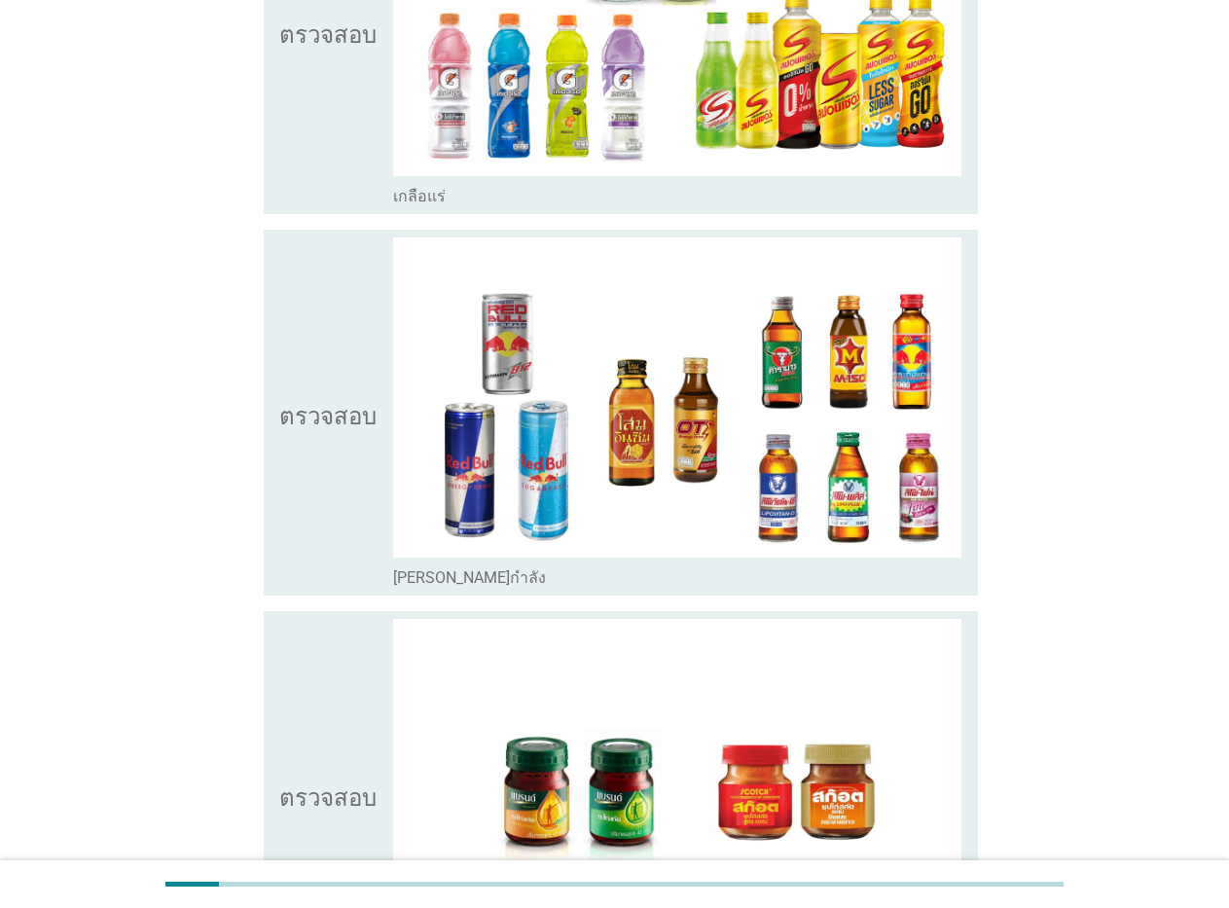
click at [438, 203] on font "เกลือแร่" at bounding box center [419, 196] width 53 height 18
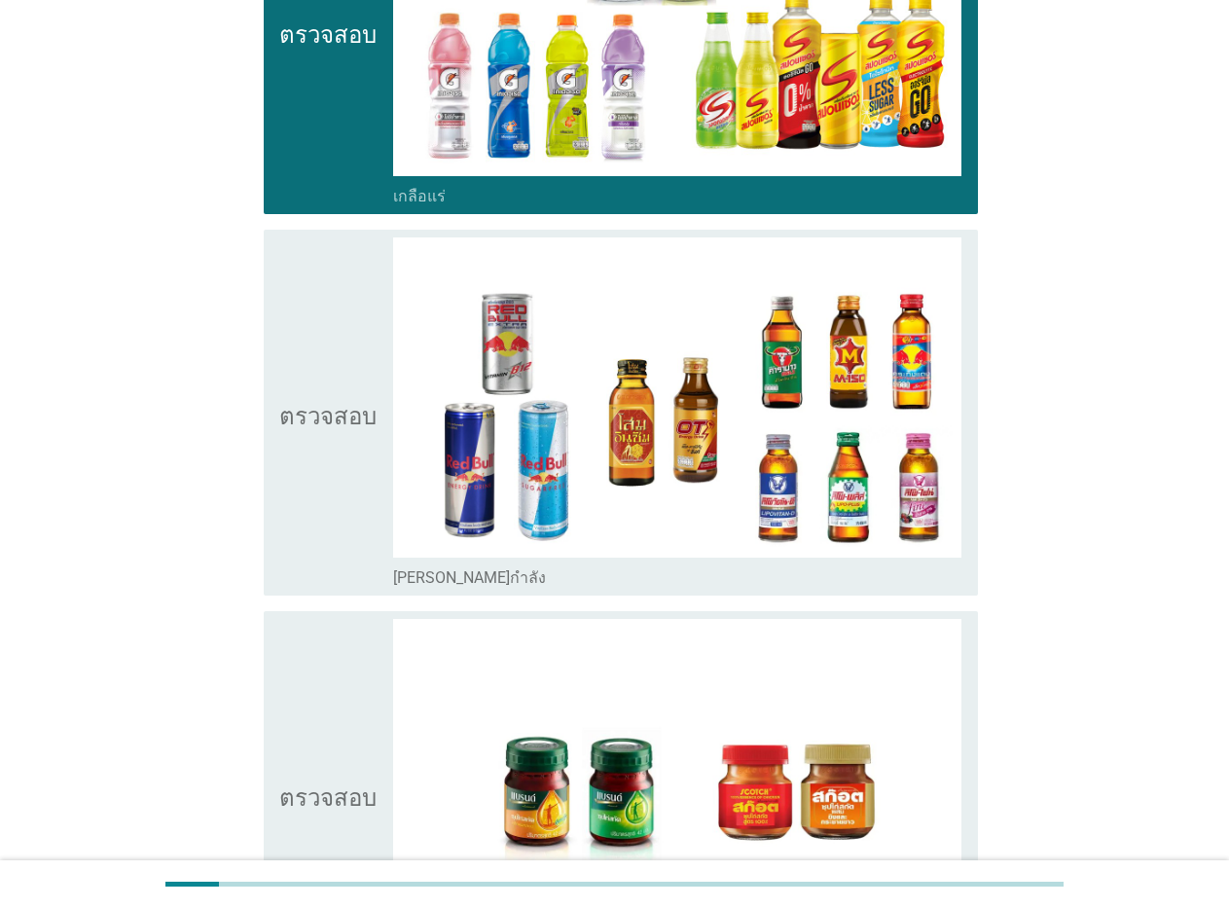
click at [442, 587] on font "[PERSON_NAME]กำลัง" at bounding box center [469, 578] width 153 height 18
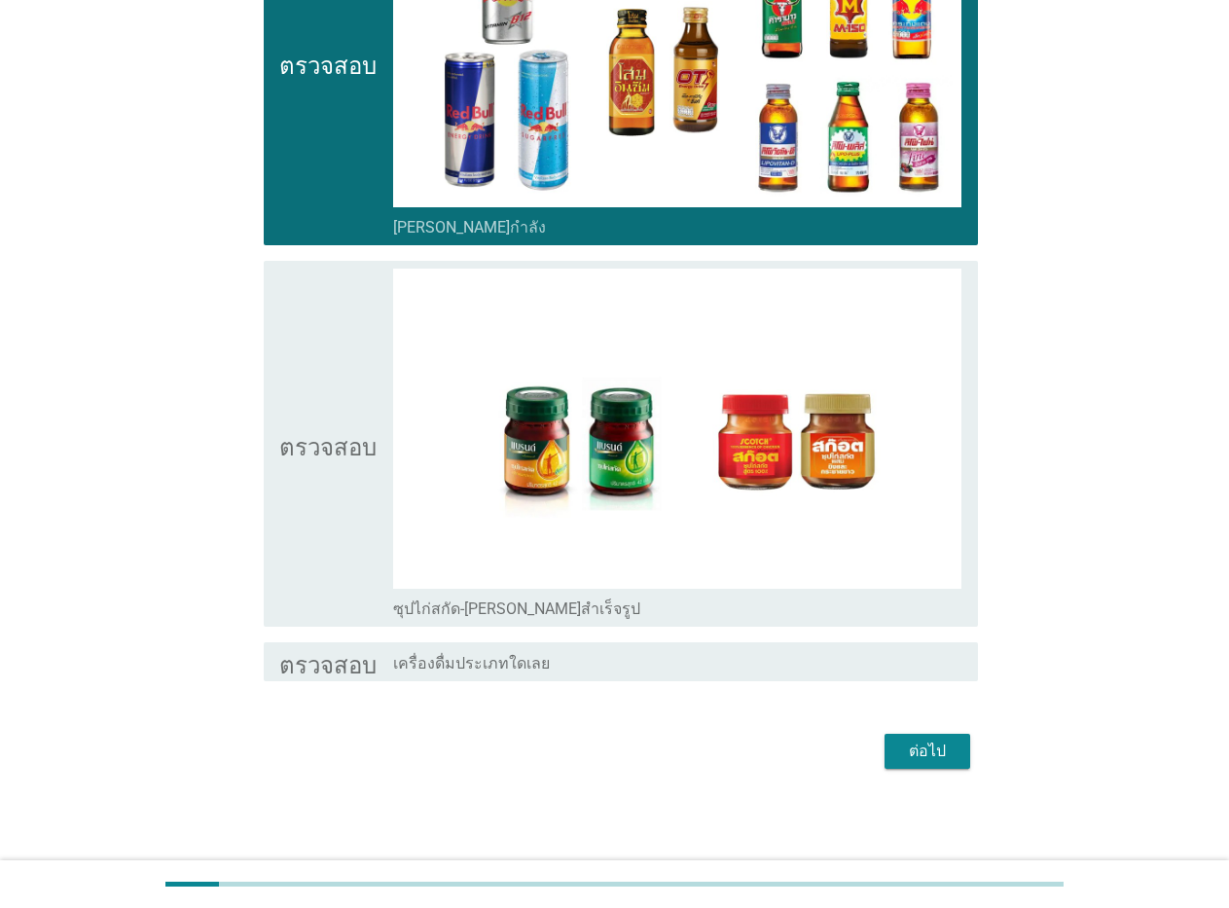
scroll to position [4972, 0]
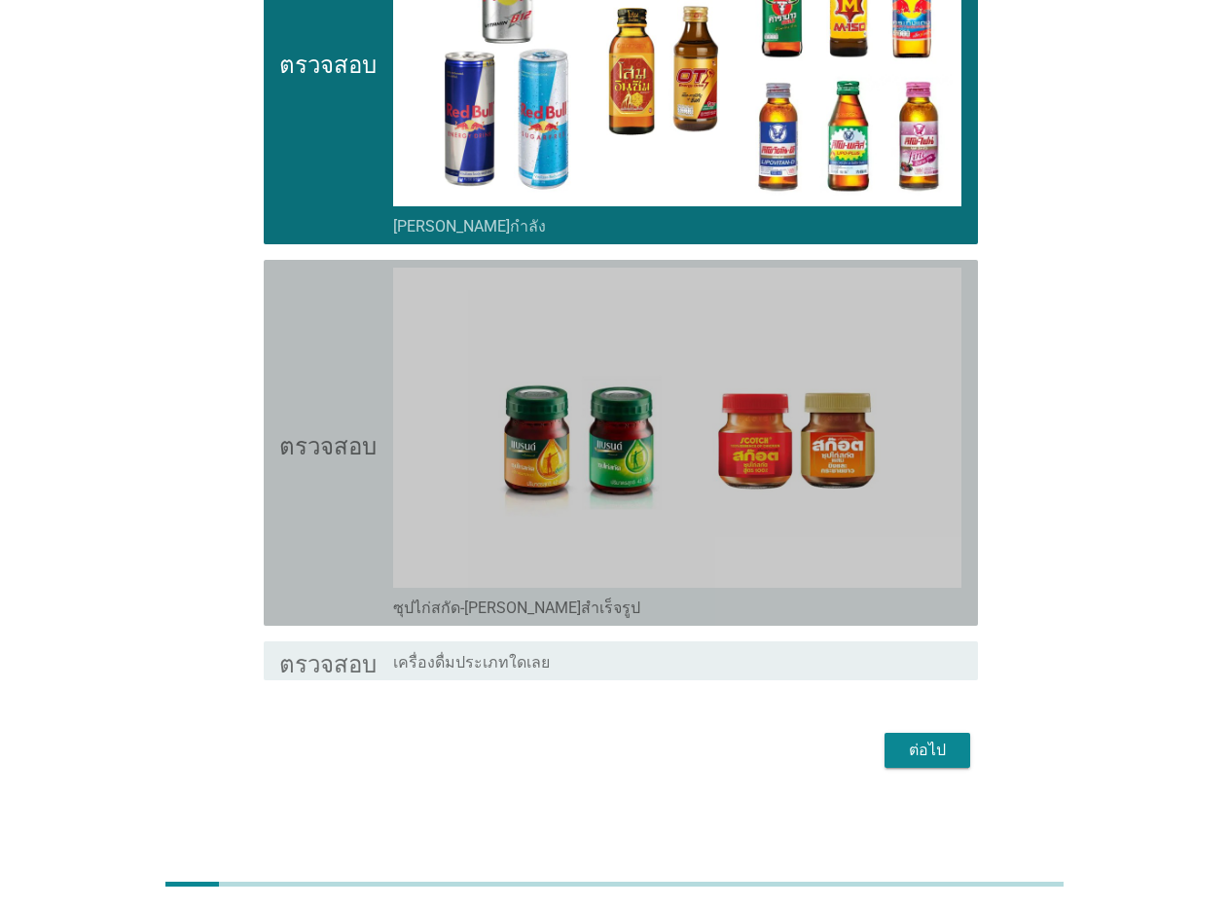
click at [458, 621] on div "ตรวจสอบ โครงร่างกล่องกาเครื่องหมายว่าง ซุปไก่สกัด-[PERSON_NAME]สำเร็จรูป" at bounding box center [621, 443] width 715 height 366
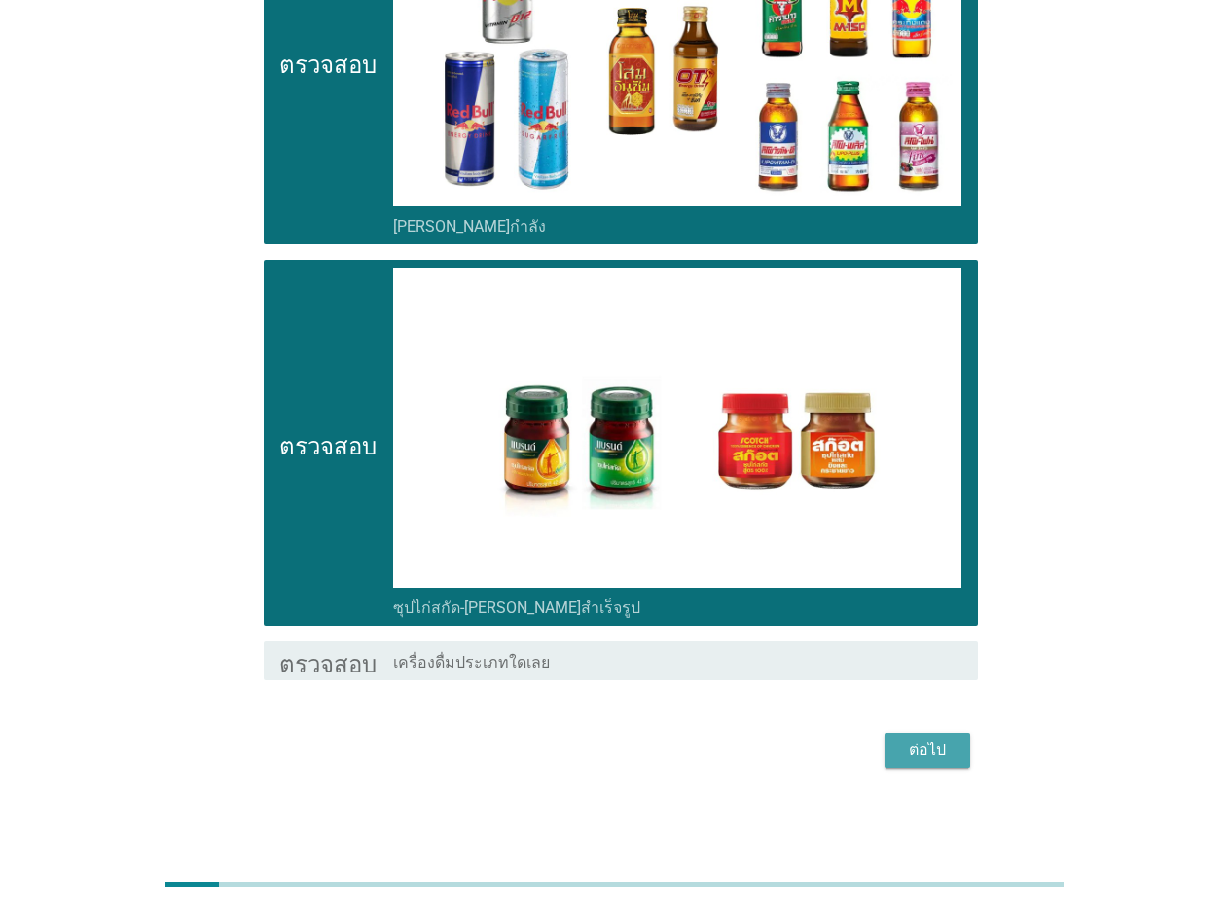
click at [946, 742] on div "ต่อไป" at bounding box center [927, 750] width 55 height 23
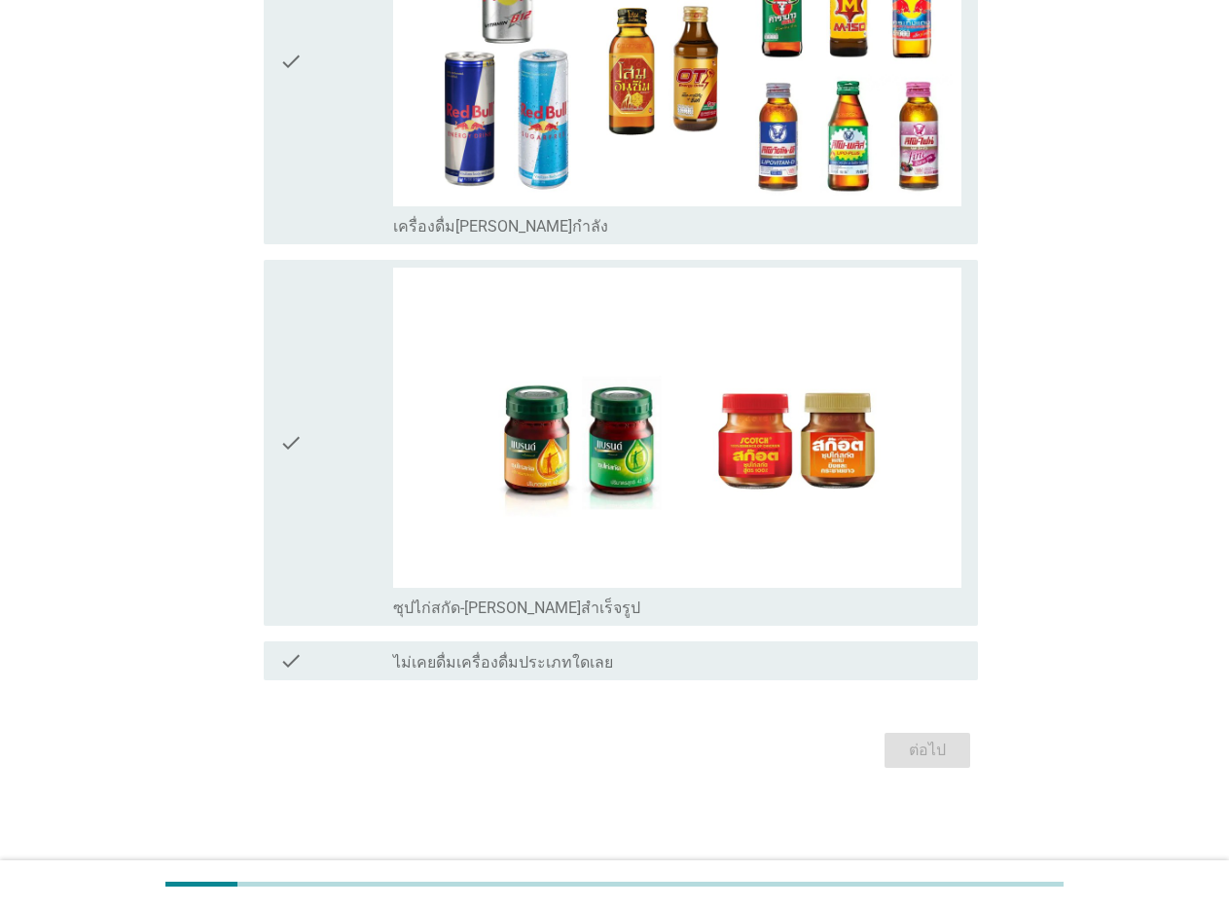
scroll to position [0, 0]
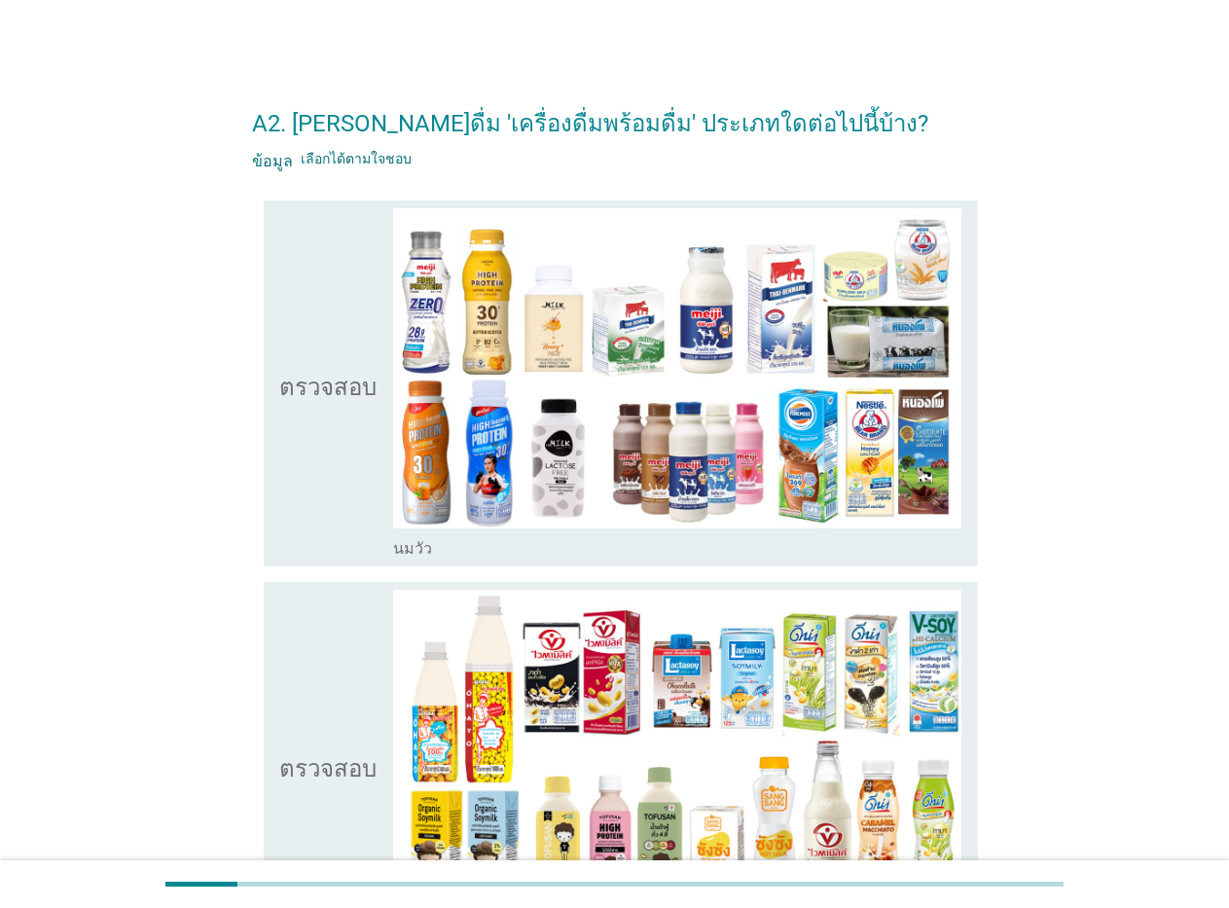
click at [411, 555] on font "นมวัว" at bounding box center [412, 548] width 39 height 18
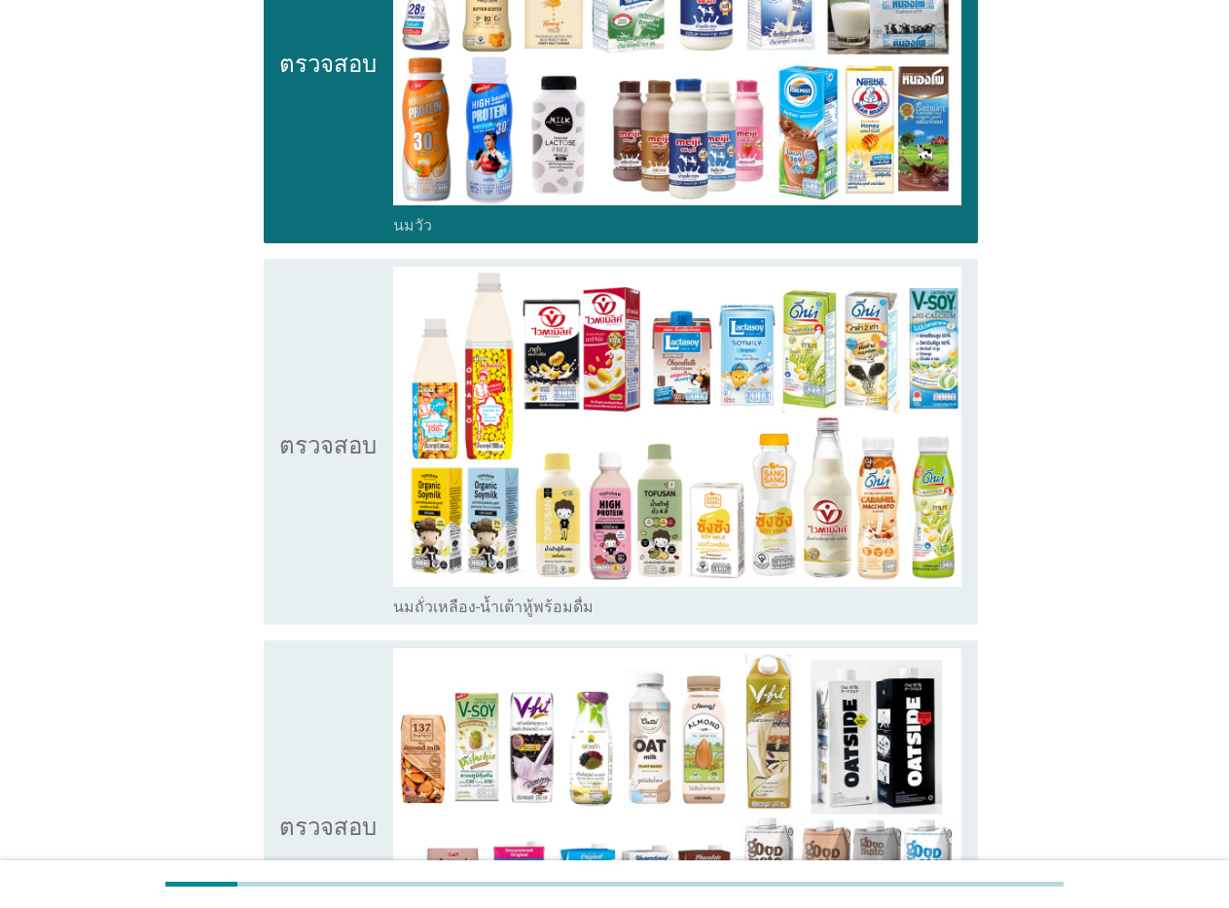
scroll to position [338, 0]
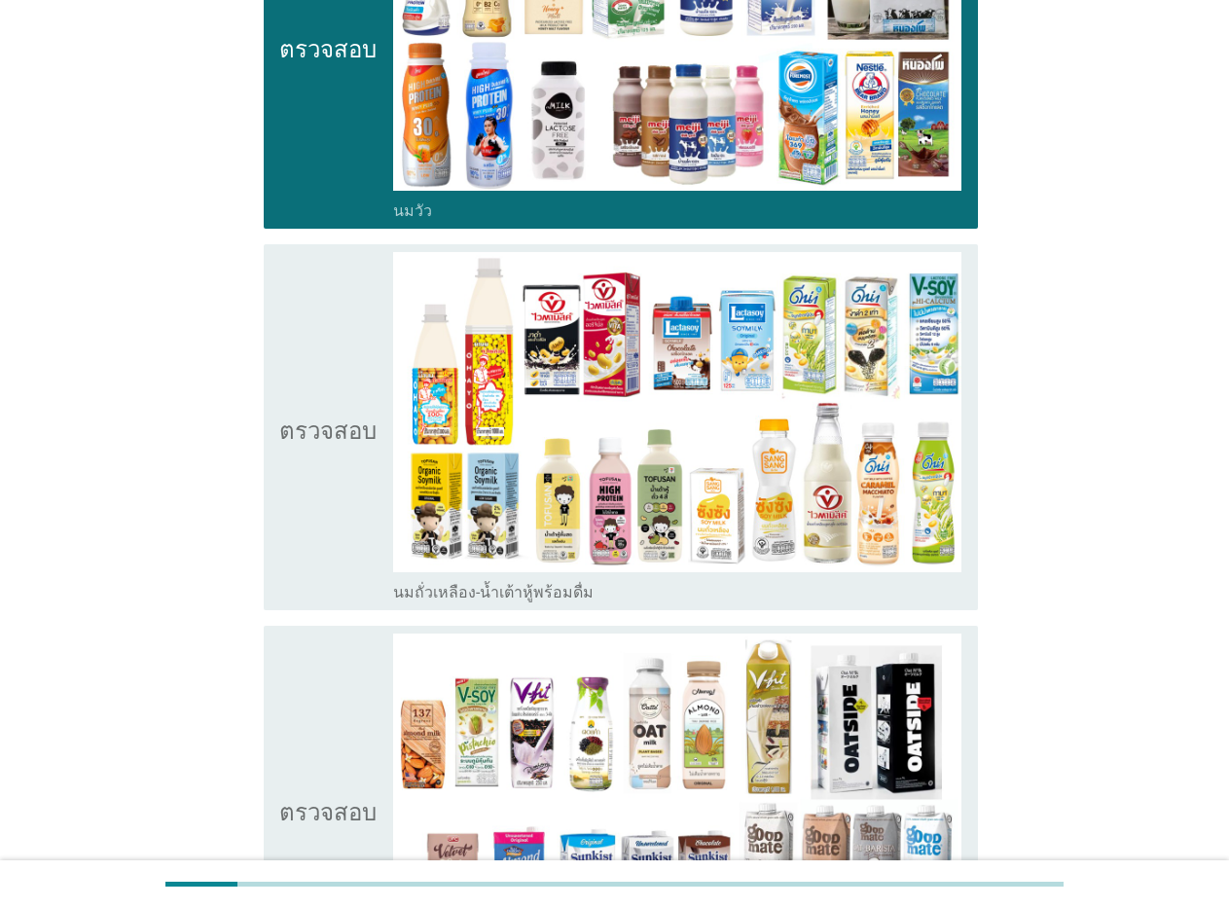
click at [489, 591] on font "นมถั่วเหลือง-น้ำเต้าหู้พร้อมดื่ม" at bounding box center [493, 592] width 201 height 18
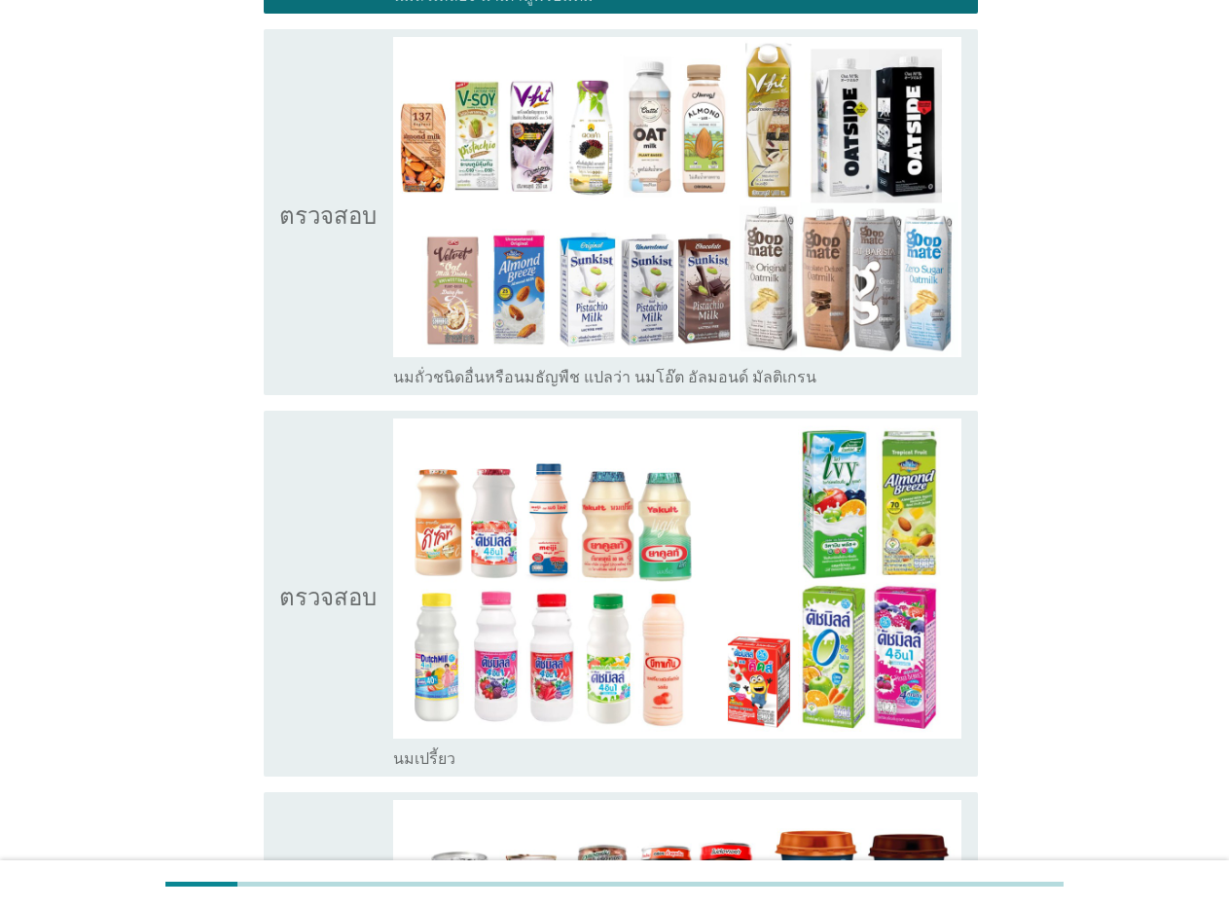
scroll to position [973, 0]
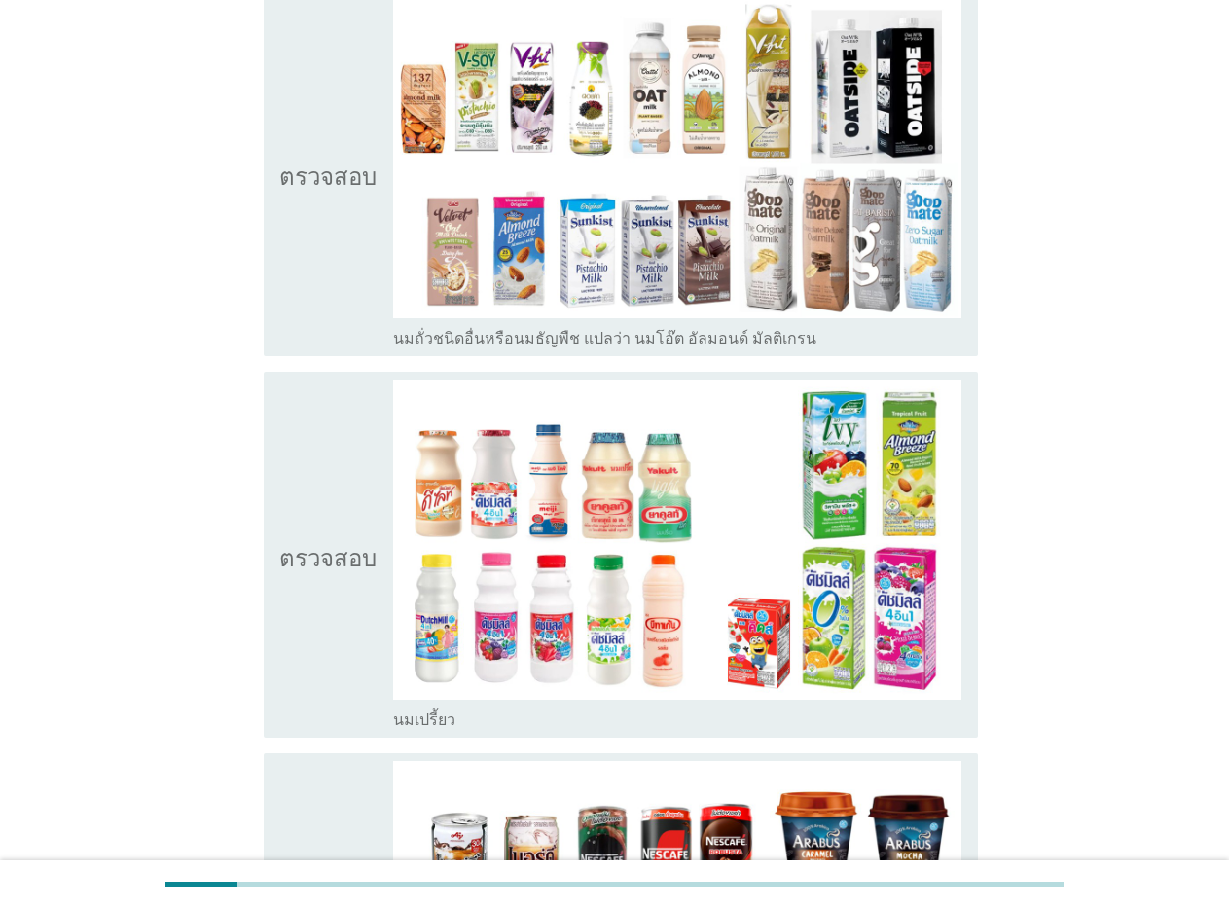
click at [459, 728] on div "โครงร่างกล่องกาเครื่องหมายว่าง นมเปรี้ยว" at bounding box center [677, 718] width 569 height 23
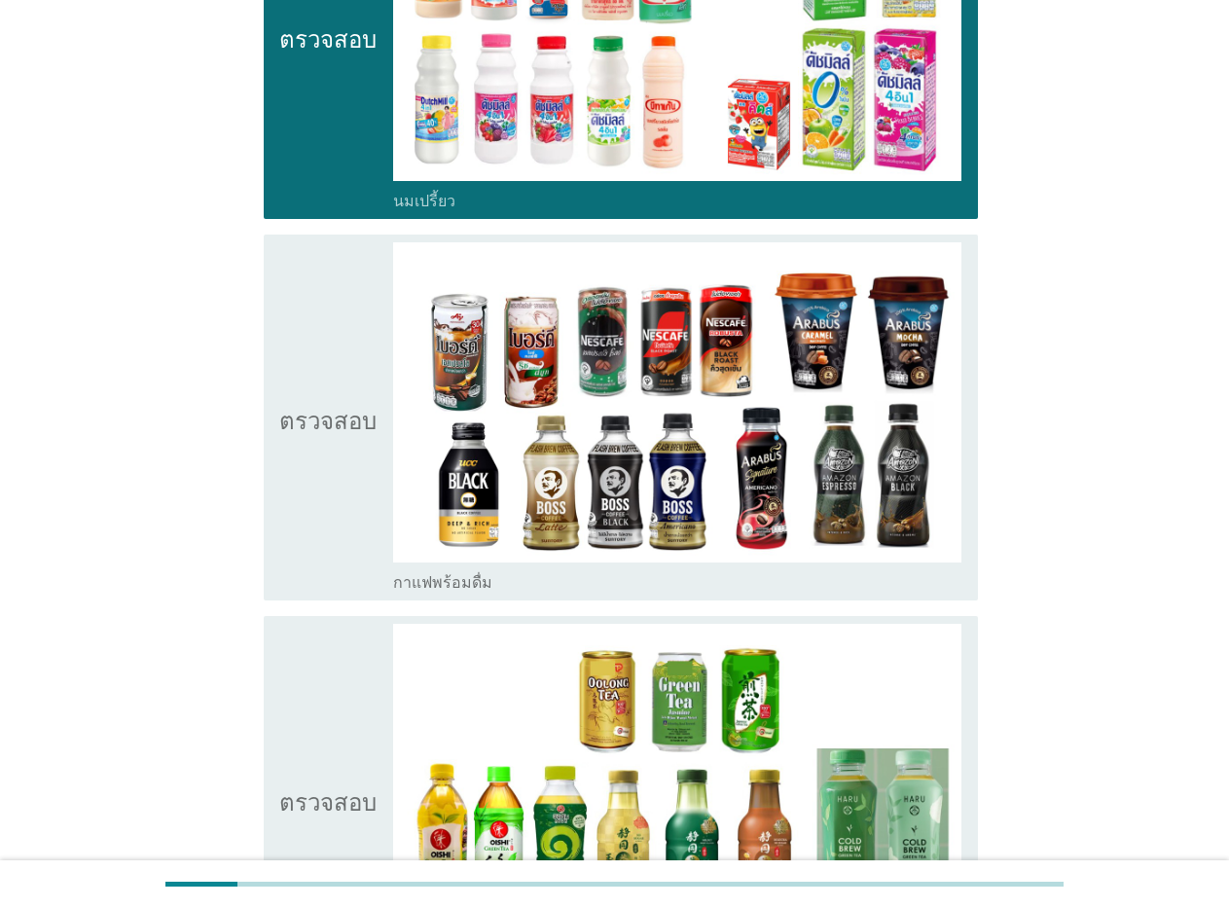
scroll to position [1662, 0]
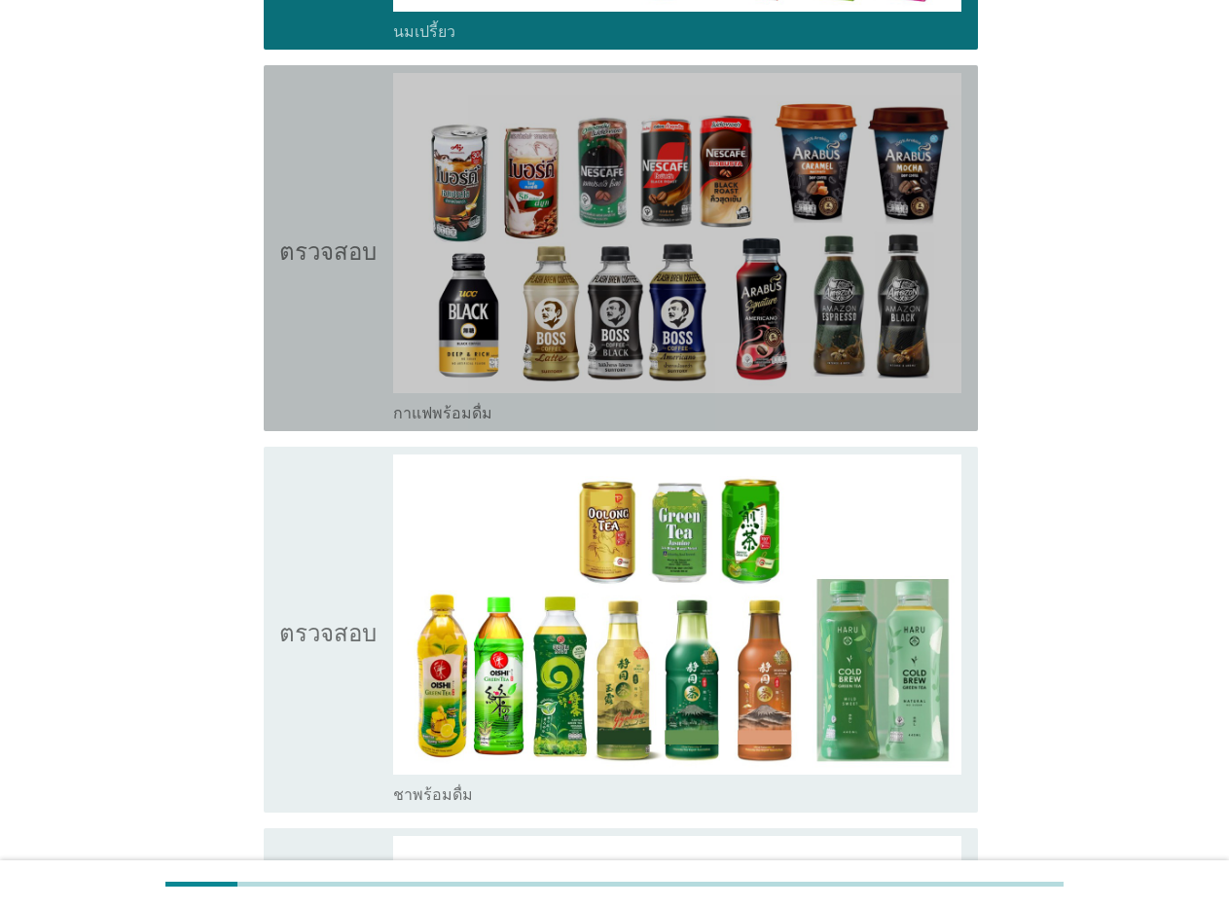
click at [423, 421] on font "กาแฟพร้อมดื่ม" at bounding box center [442, 413] width 99 height 18
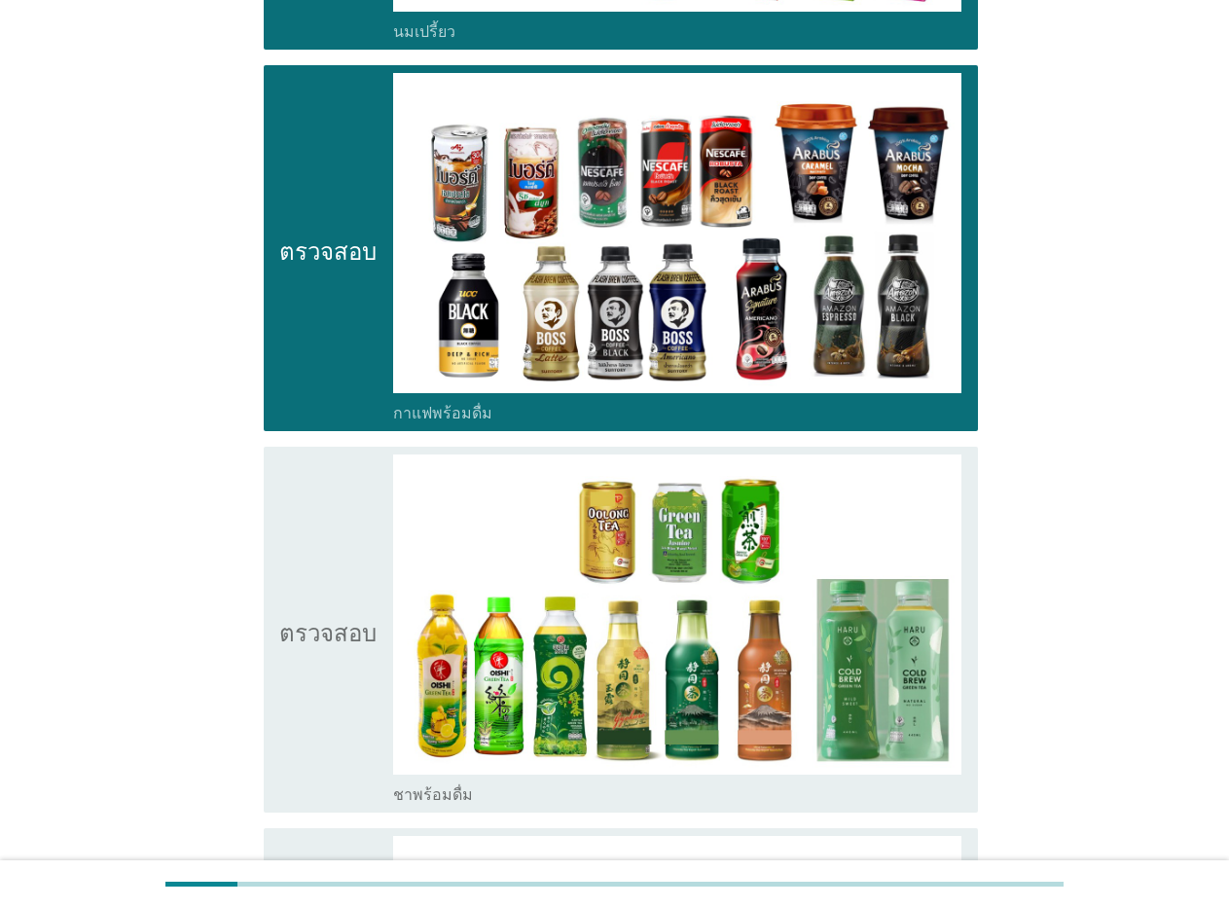
click at [439, 801] on font "ชาพร้อมดื่ม" at bounding box center [433, 795] width 80 height 18
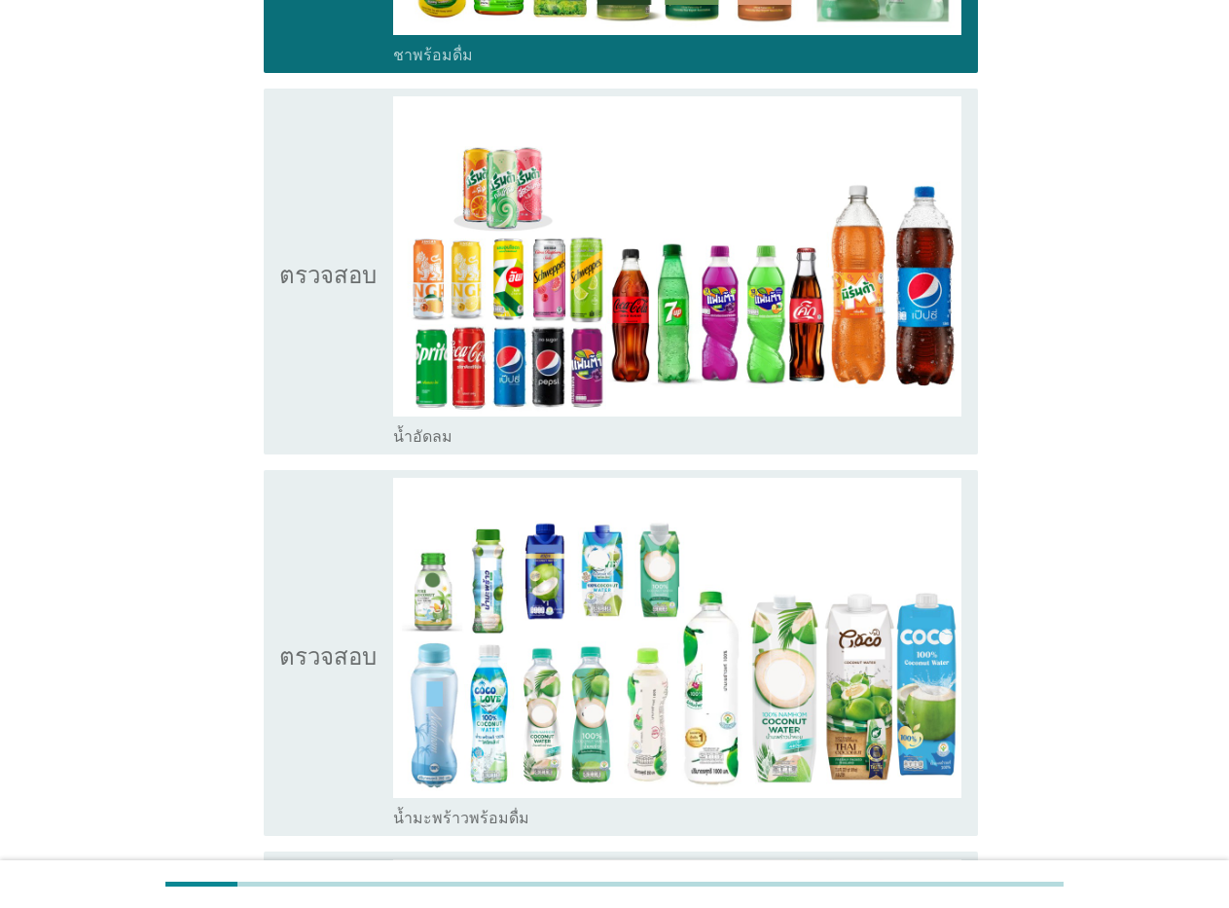
scroll to position [2414, 0]
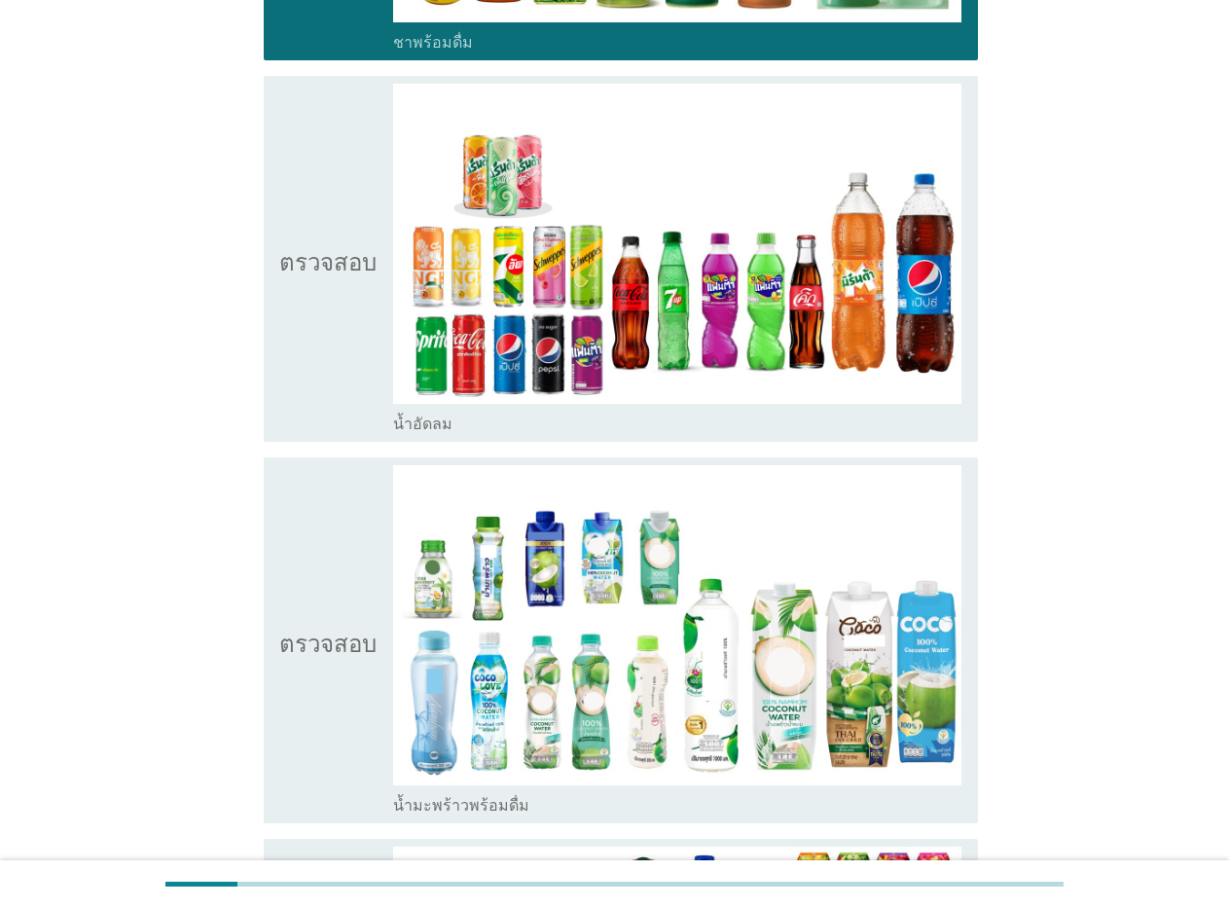
click at [446, 417] on font "น้ำอัดลม" at bounding box center [422, 424] width 59 height 18
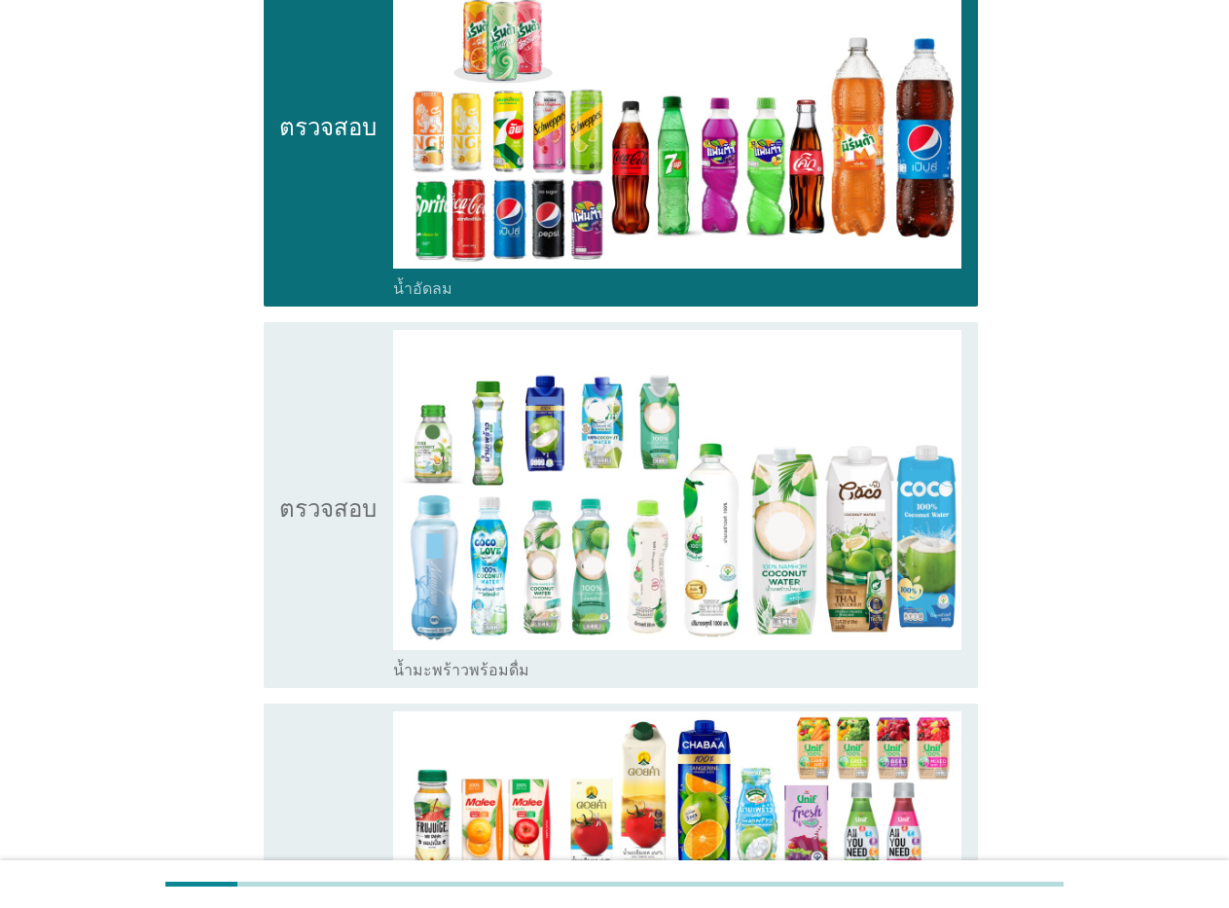
scroll to position [2654, 0]
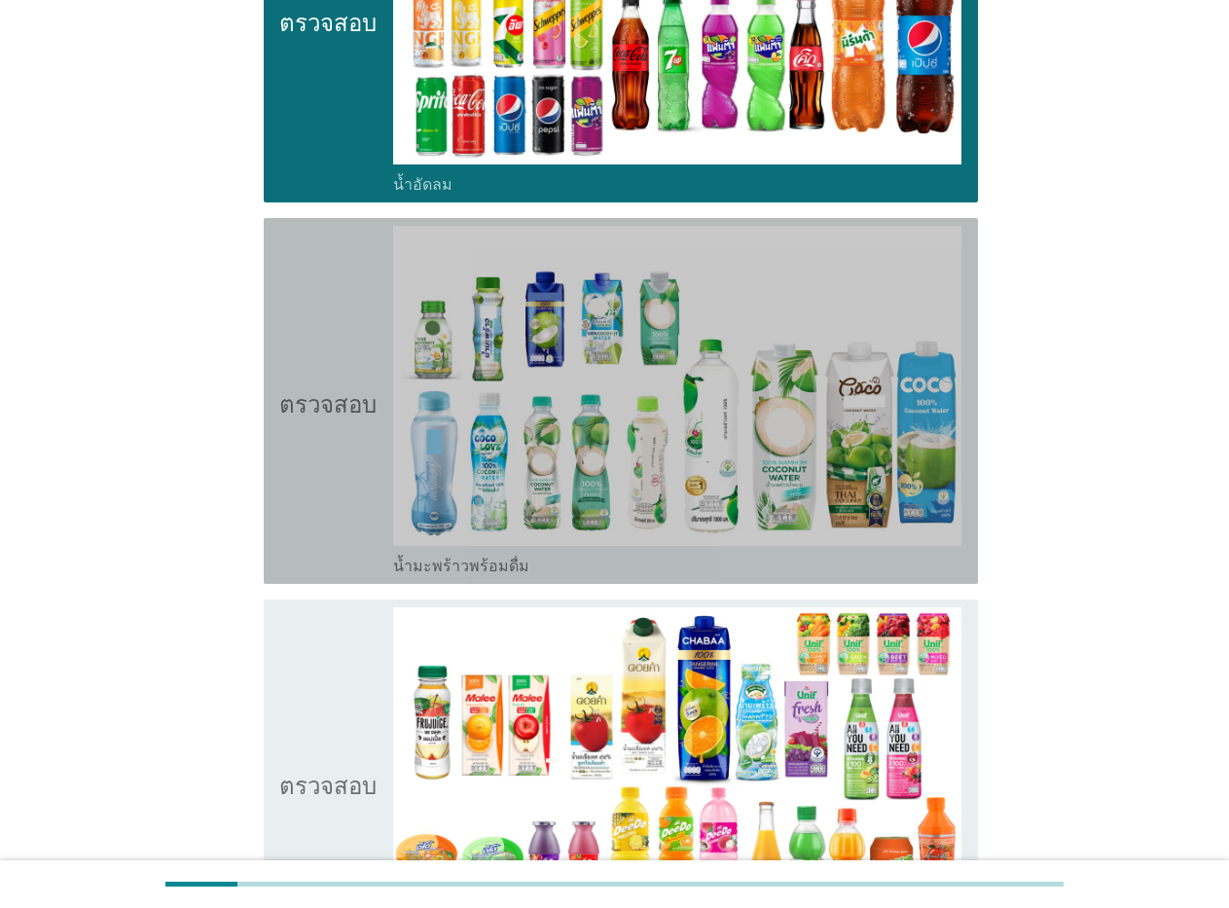
click at [474, 555] on div "โครงร่างกล่องกาเครื่องหมายว่าง น้ำมะพร้าวพร้อมดื่ม" at bounding box center [677, 564] width 569 height 23
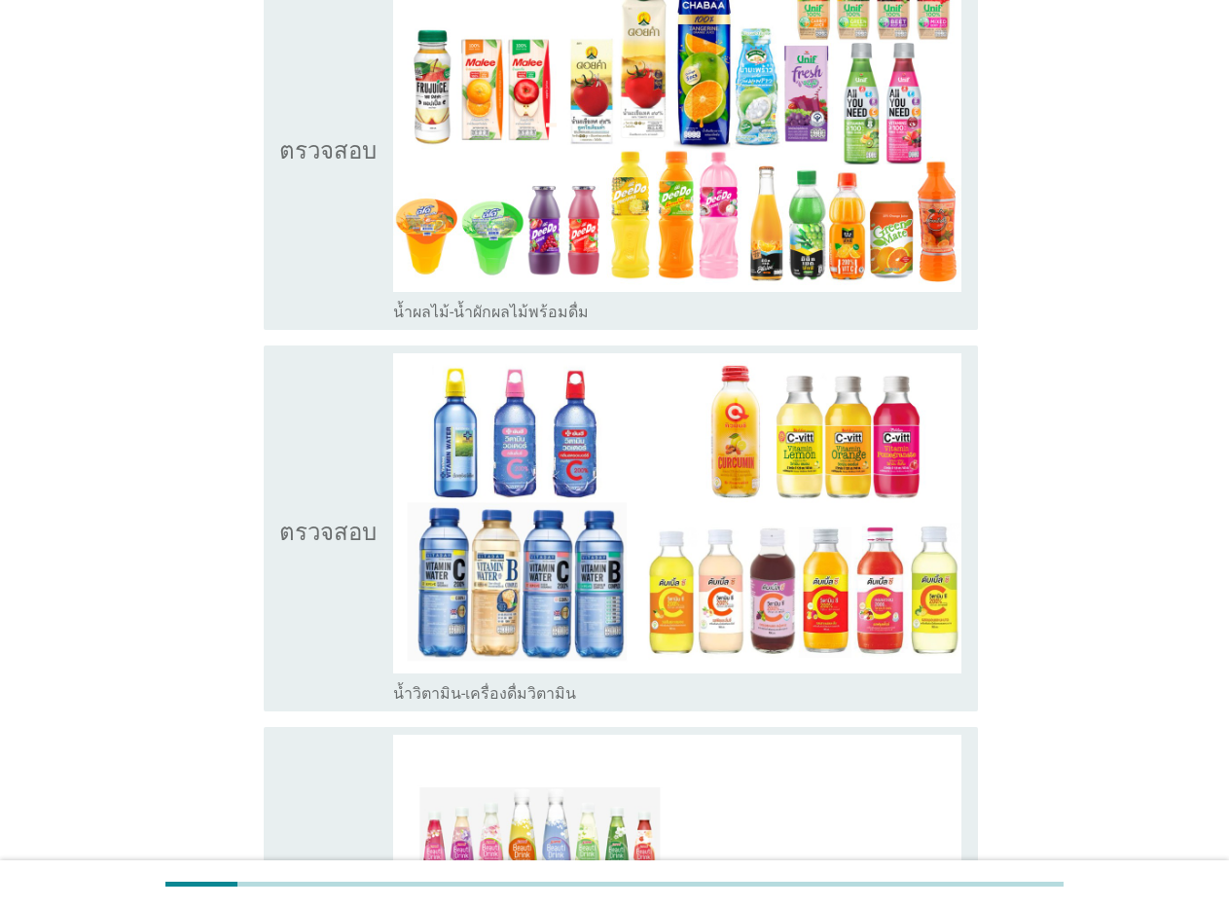
scroll to position [3328, 0]
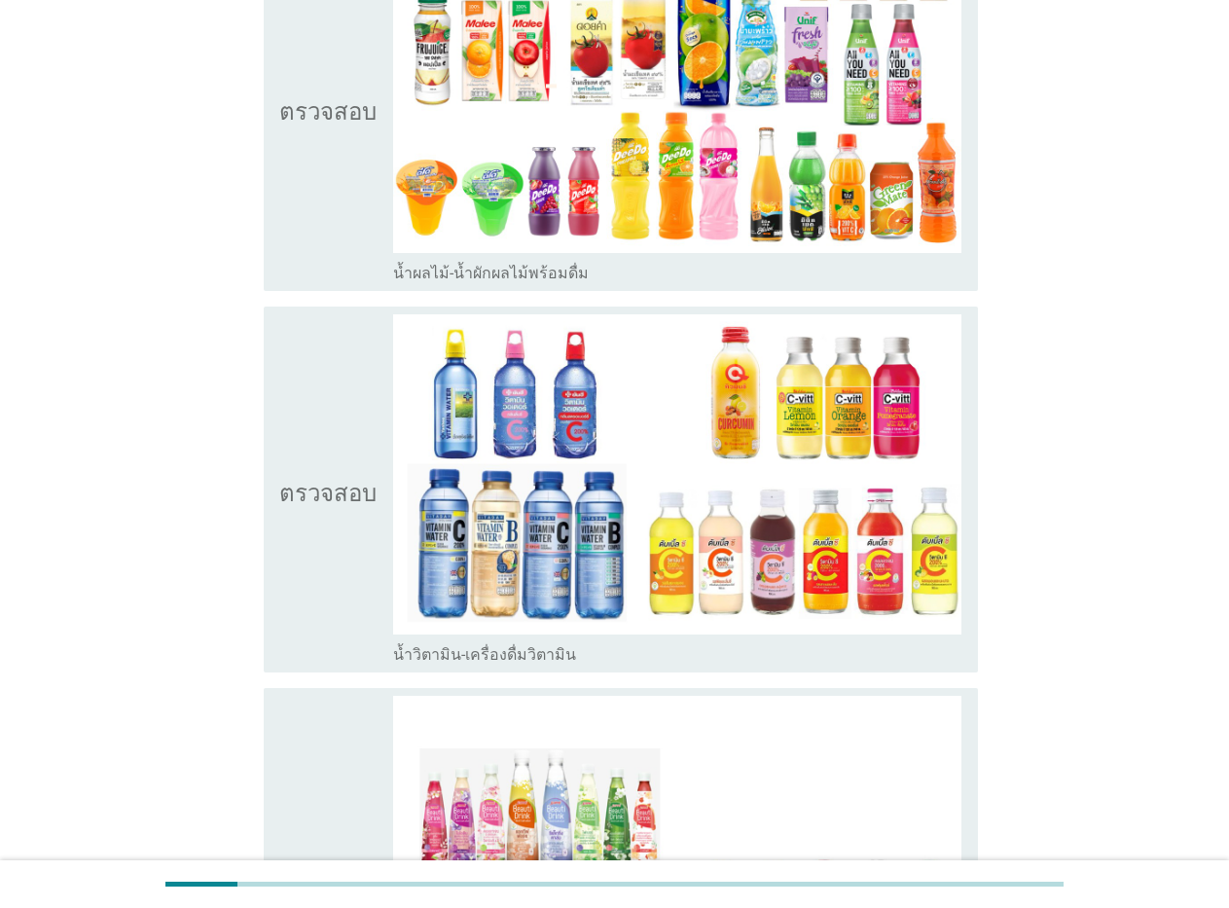
click at [528, 272] on font "น้ำผลไม้-น้ำผักผลไม้พร้อมดื่ม" at bounding box center [491, 273] width 196 height 18
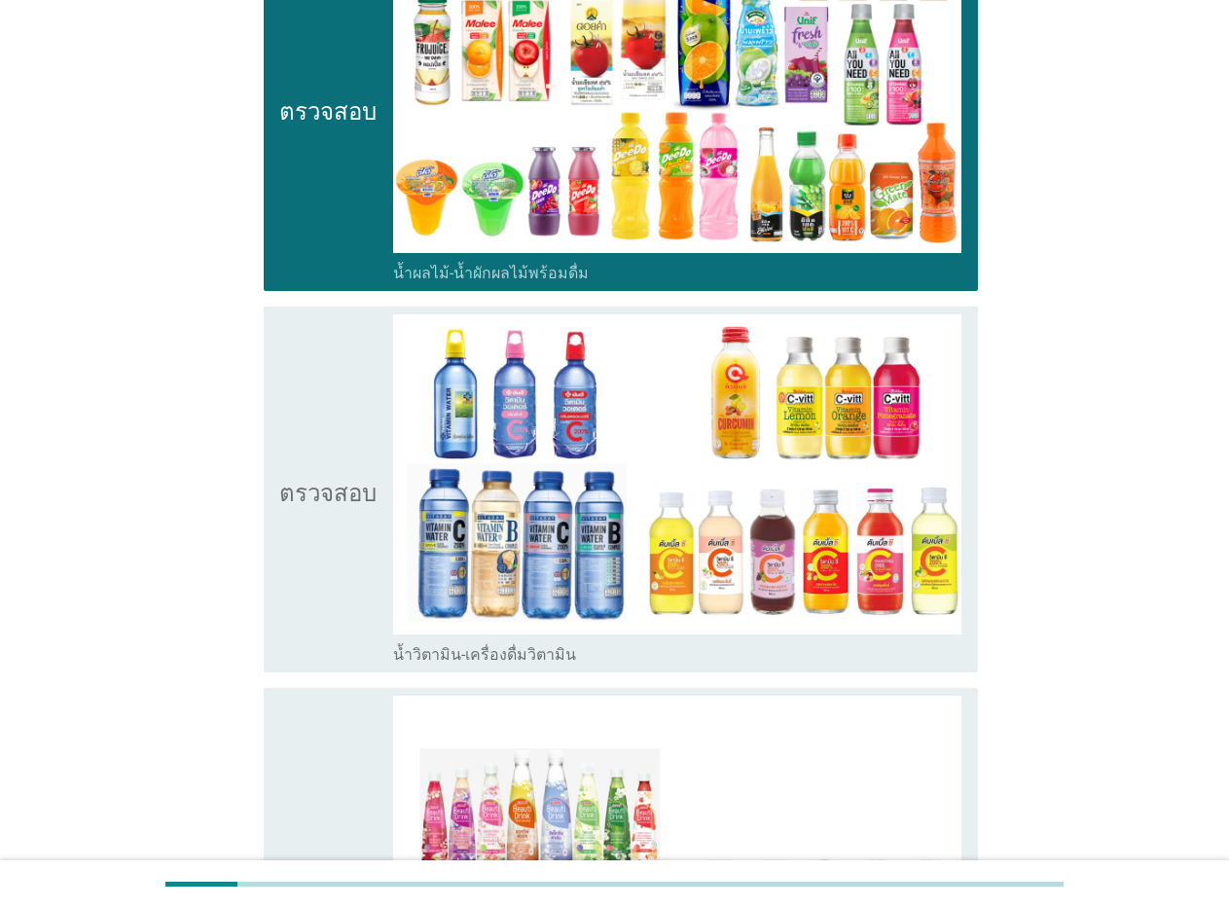
click at [484, 659] on font "น้ำวิตามิน-เครื่องดื่มวิตามิน" at bounding box center [484, 654] width 183 height 18
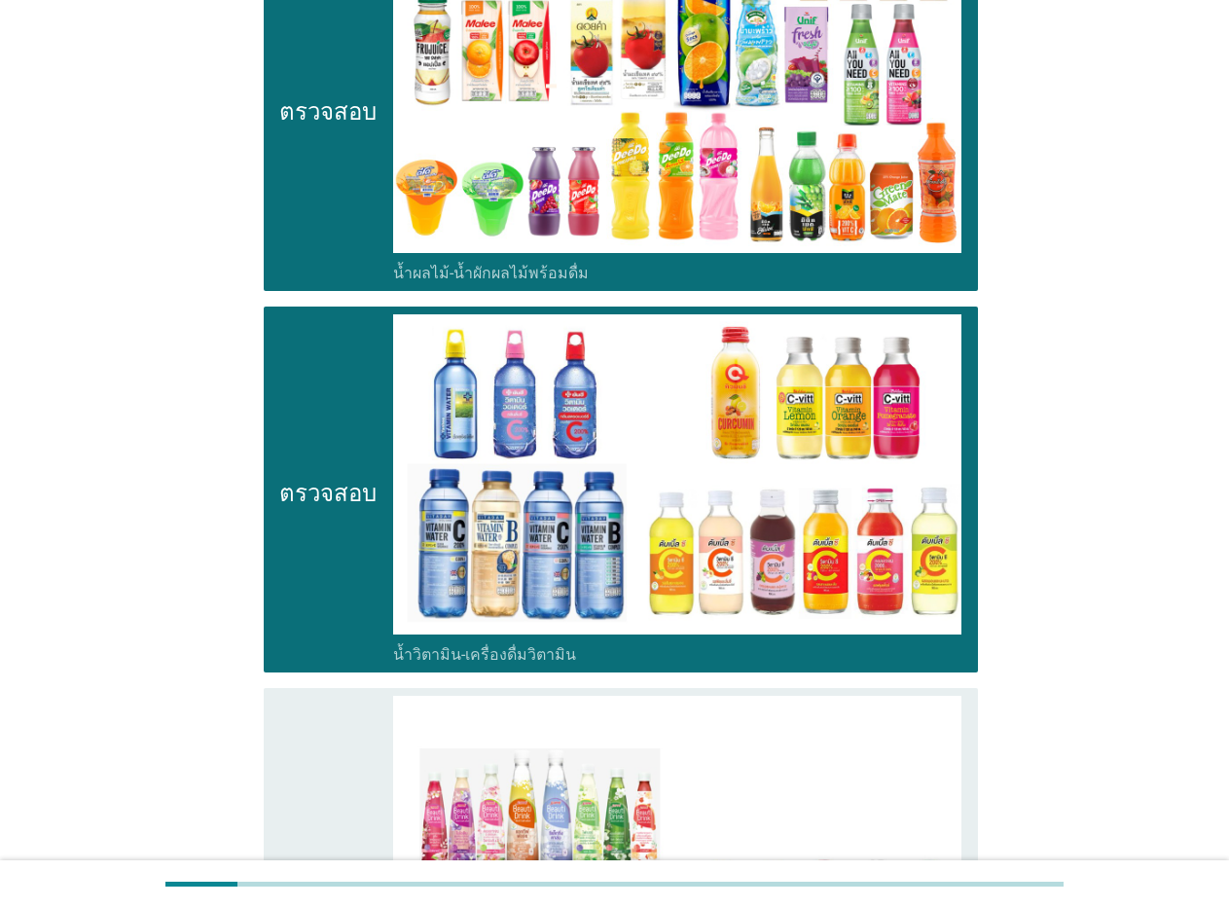
click at [477, 654] on font "น้ำวิตามิน-เครื่องดื่มวิตามิน" at bounding box center [484, 654] width 183 height 18
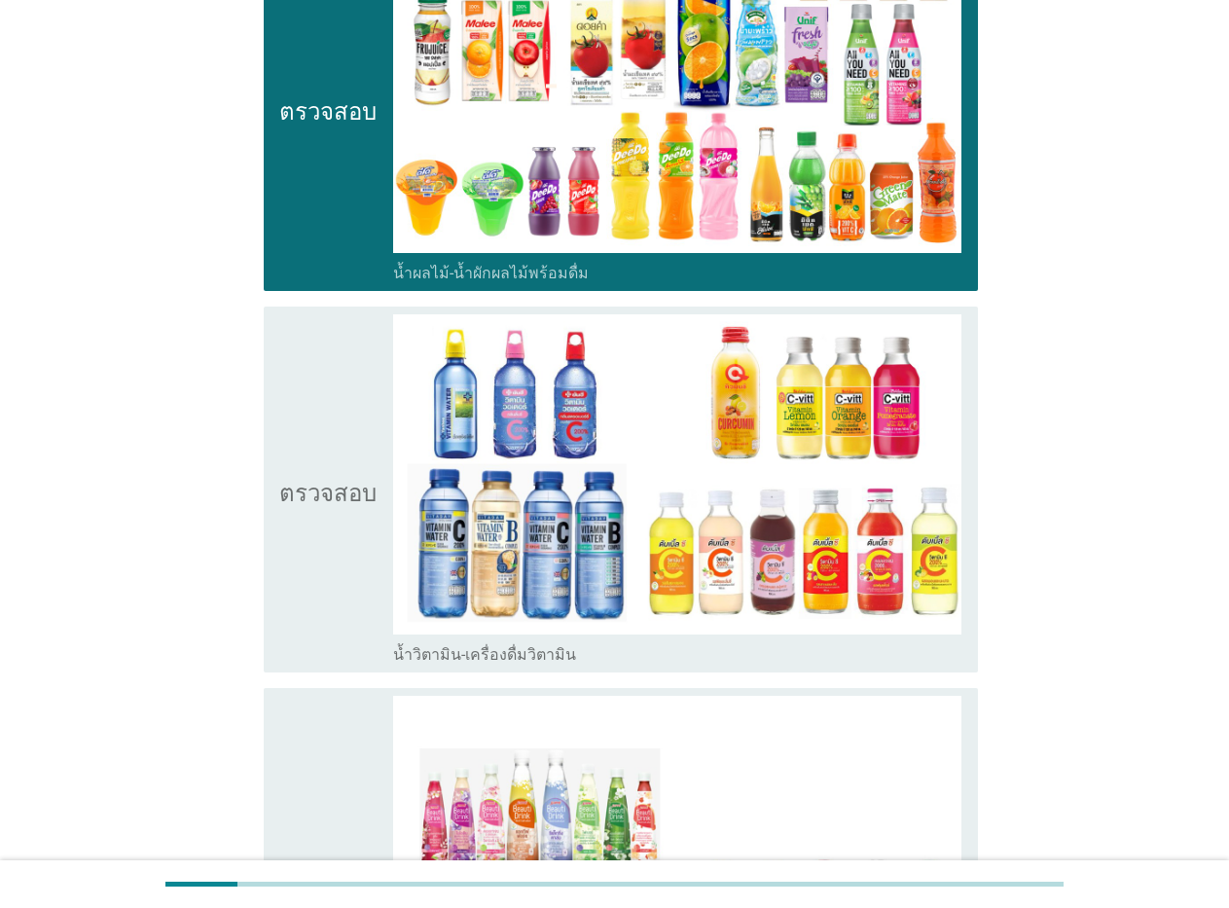
click at [477, 655] on font "น้ำวิตามิน-เครื่องดื่มวิตามิน" at bounding box center [484, 654] width 183 height 18
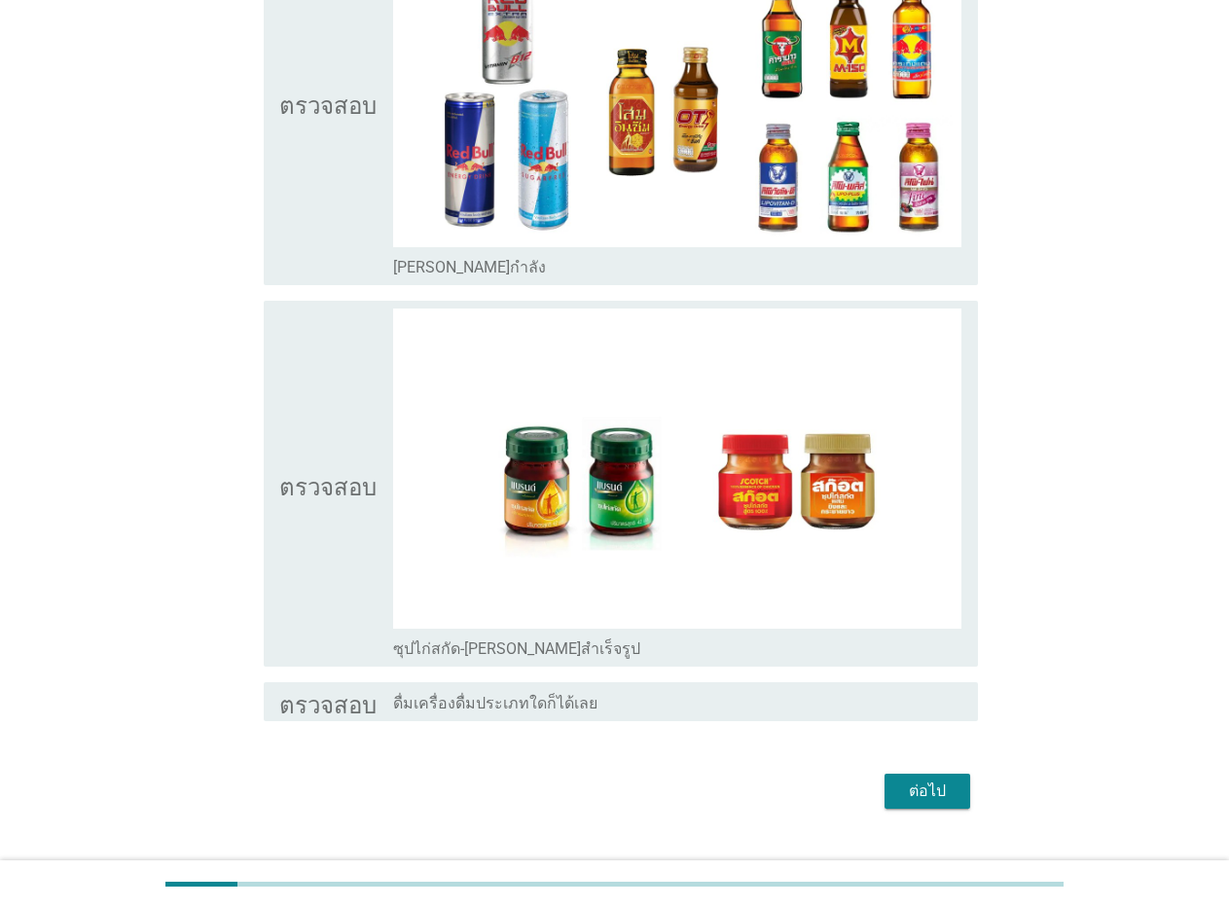
scroll to position [4901, 0]
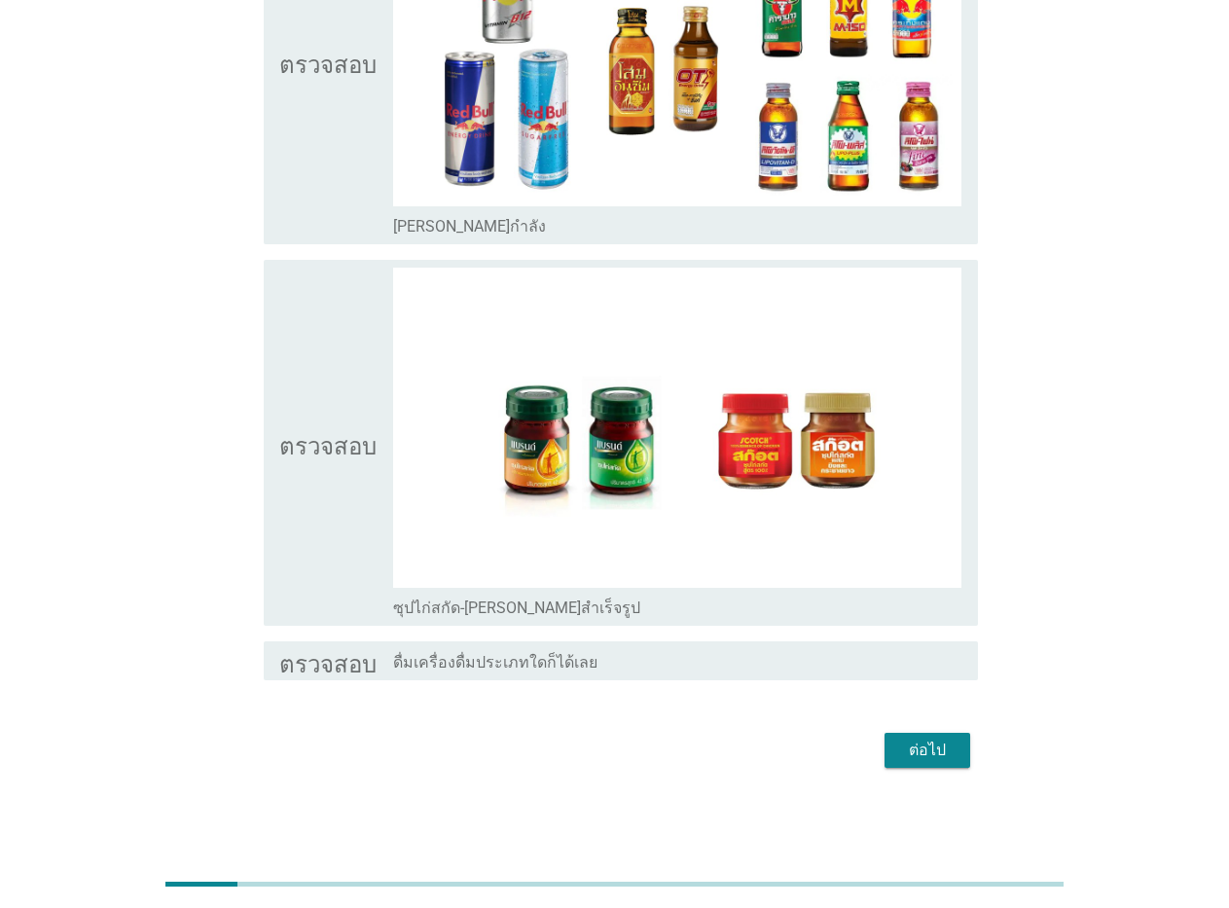
click at [506, 609] on font "ซุปไก่สกัด-[PERSON_NAME]สำเร็จรูป" at bounding box center [516, 608] width 247 height 18
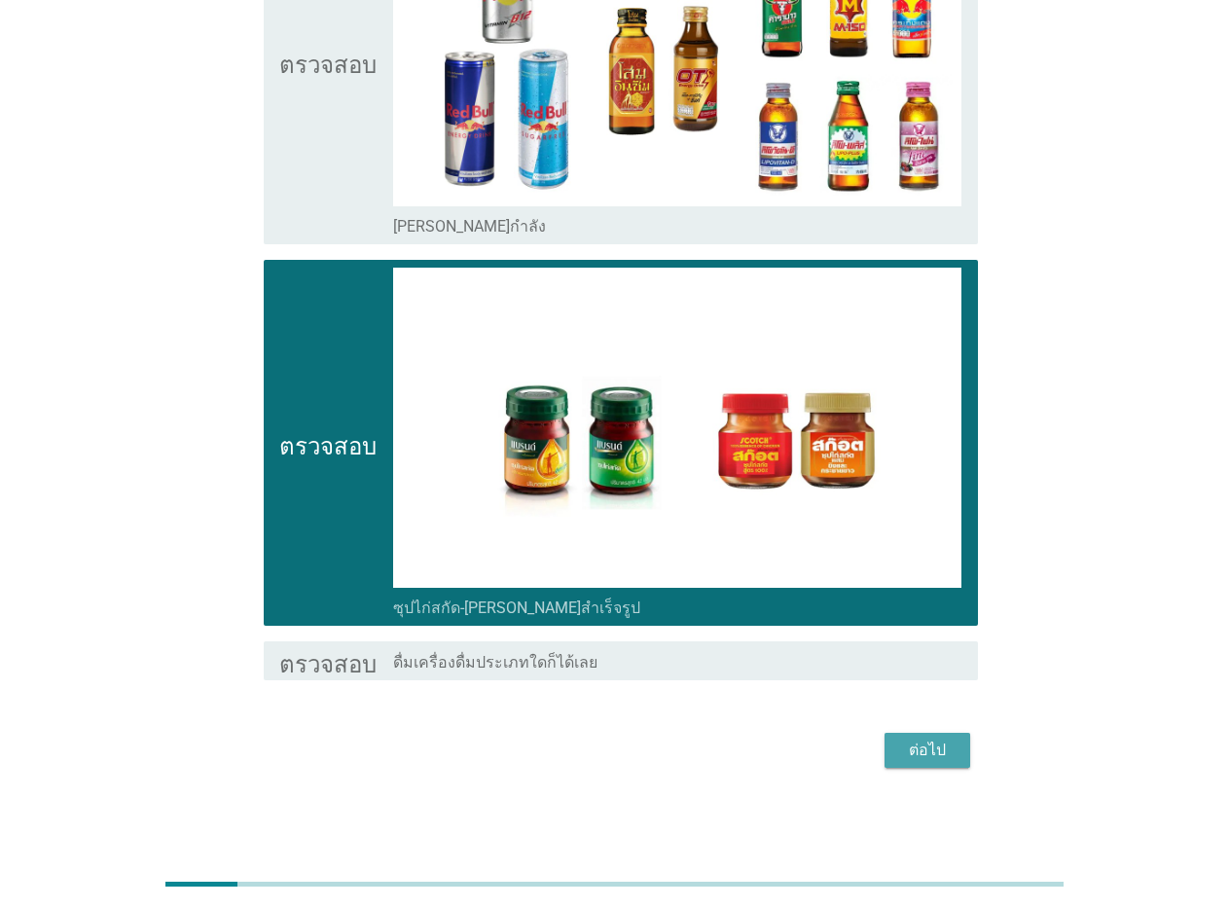
click at [914, 749] on font "ต่อไป" at bounding box center [927, 750] width 37 height 18
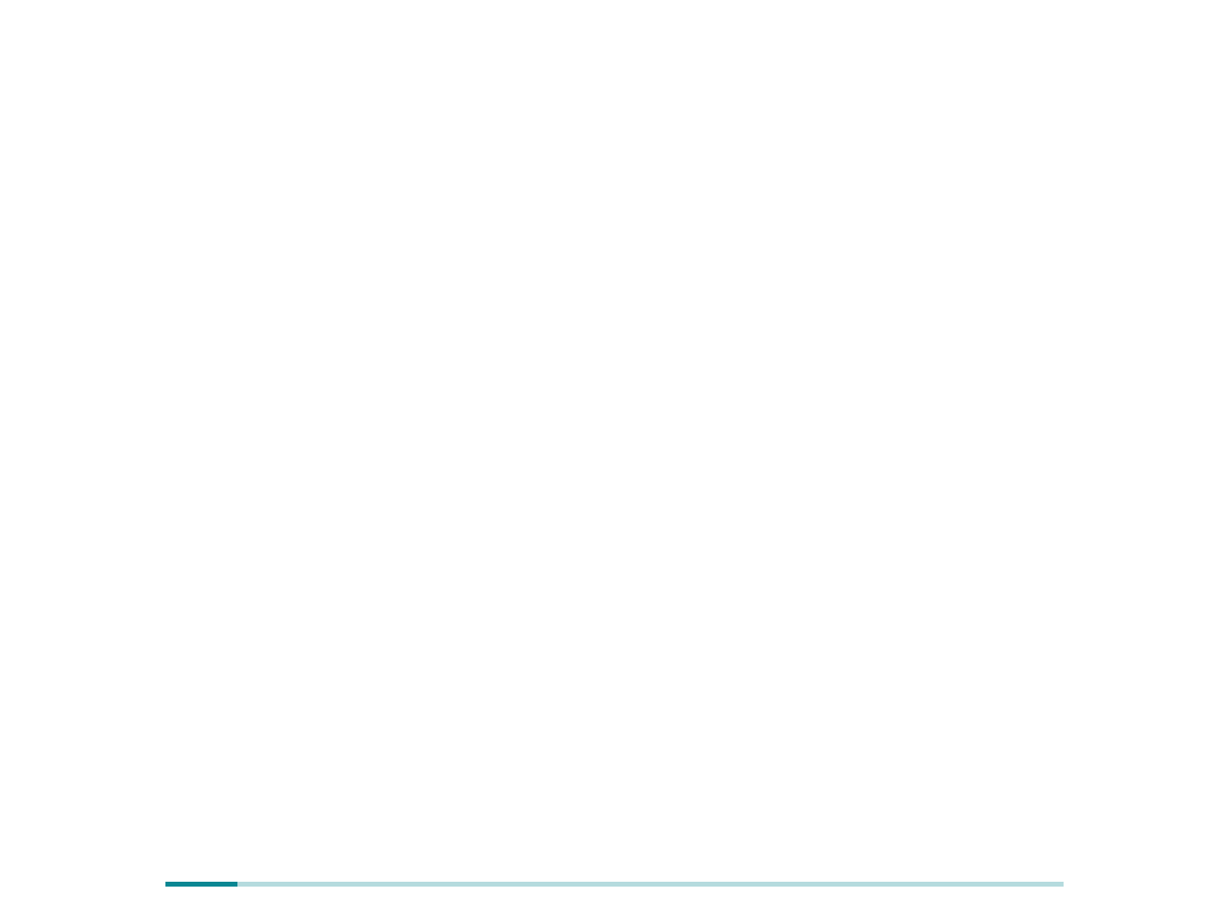
scroll to position [0, 0]
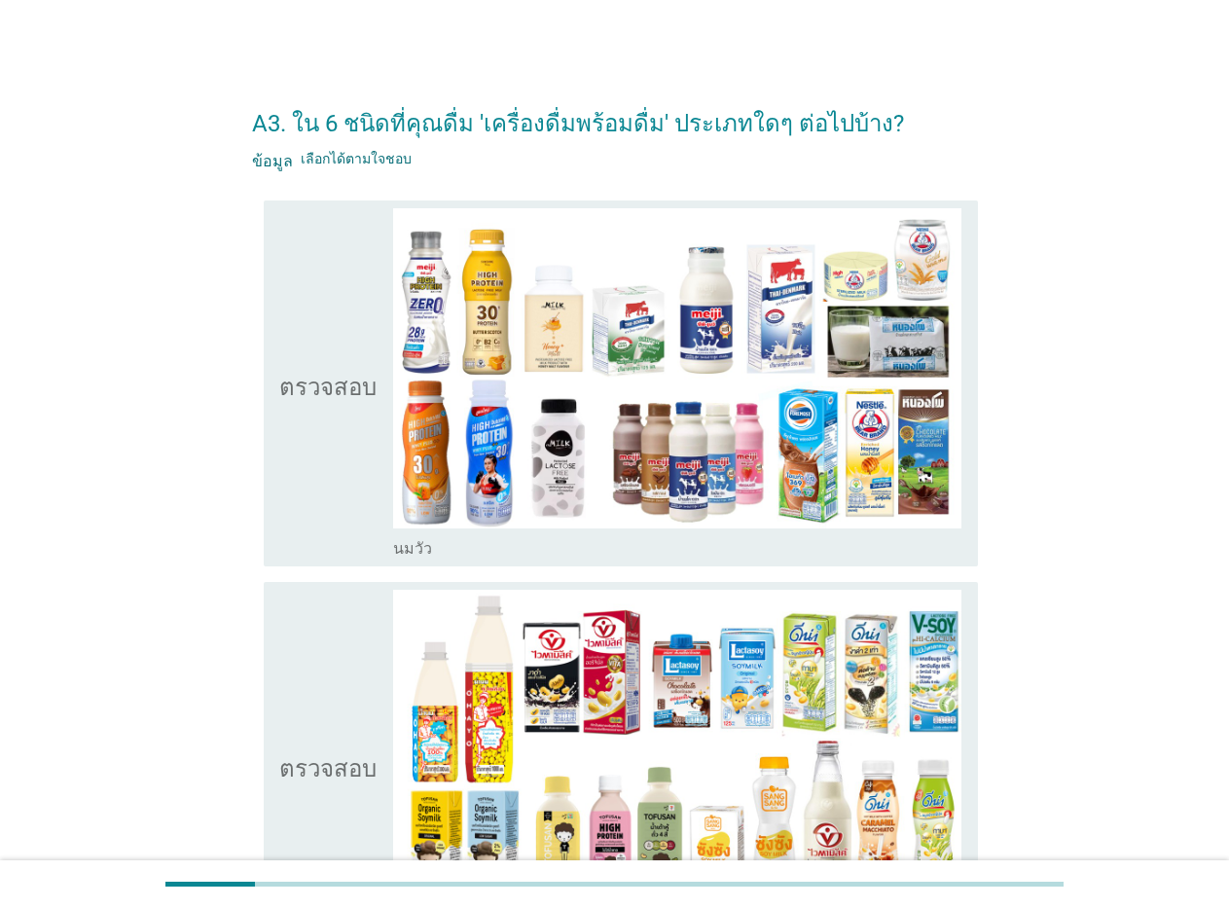
click at [422, 556] on font "นมวัว" at bounding box center [412, 548] width 39 height 18
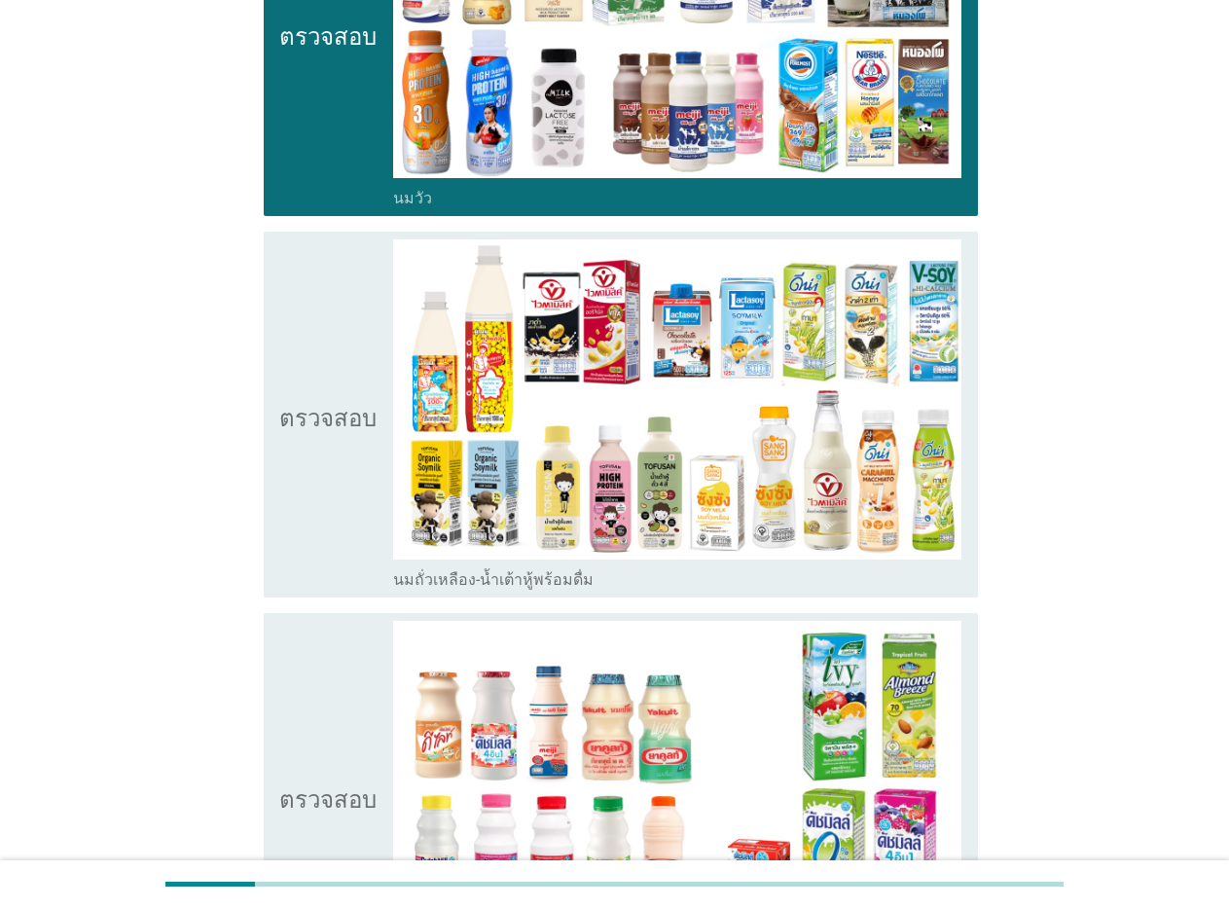
scroll to position [402, 0]
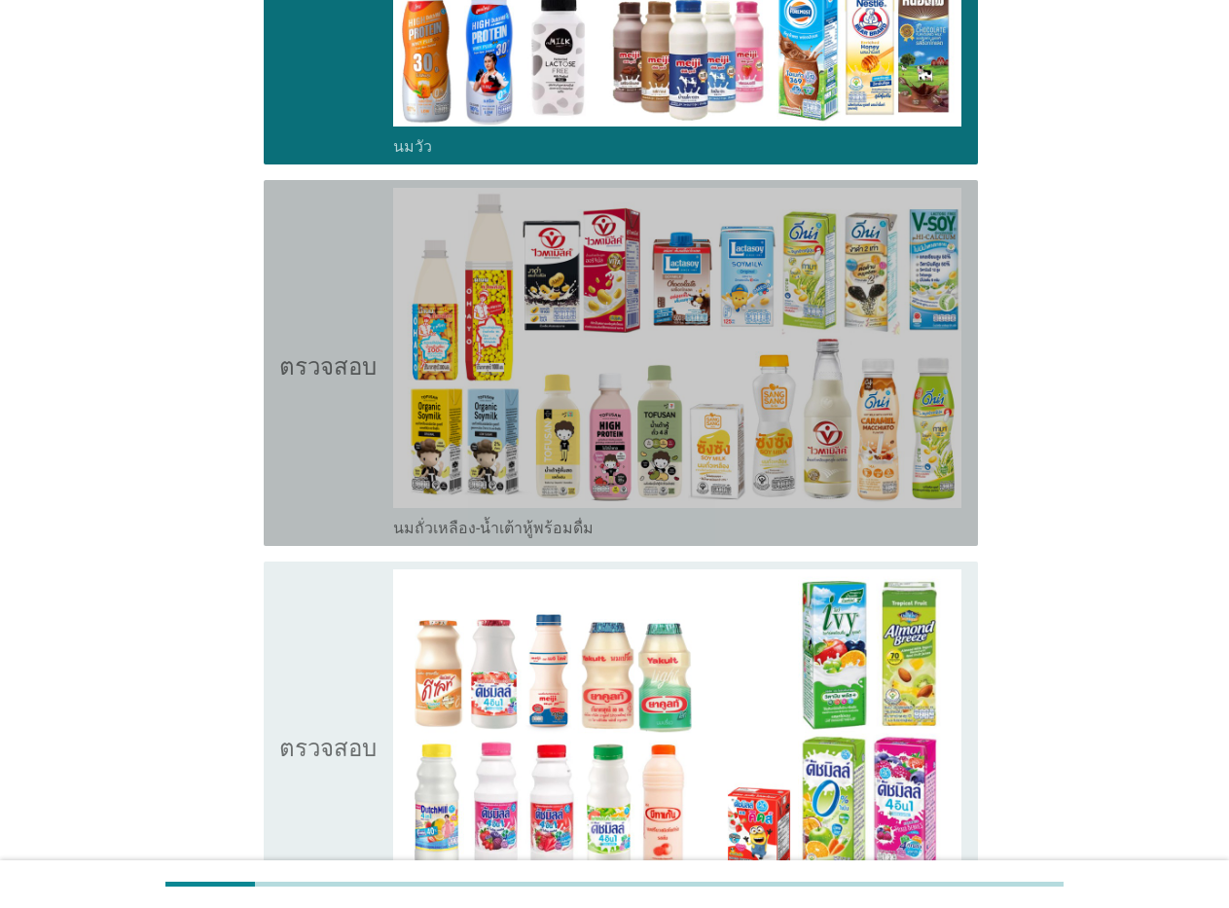
click at [518, 524] on font "นมถั่วเหลือง-น้ำเต้าหู้พร้อมดื่ม" at bounding box center [493, 528] width 201 height 18
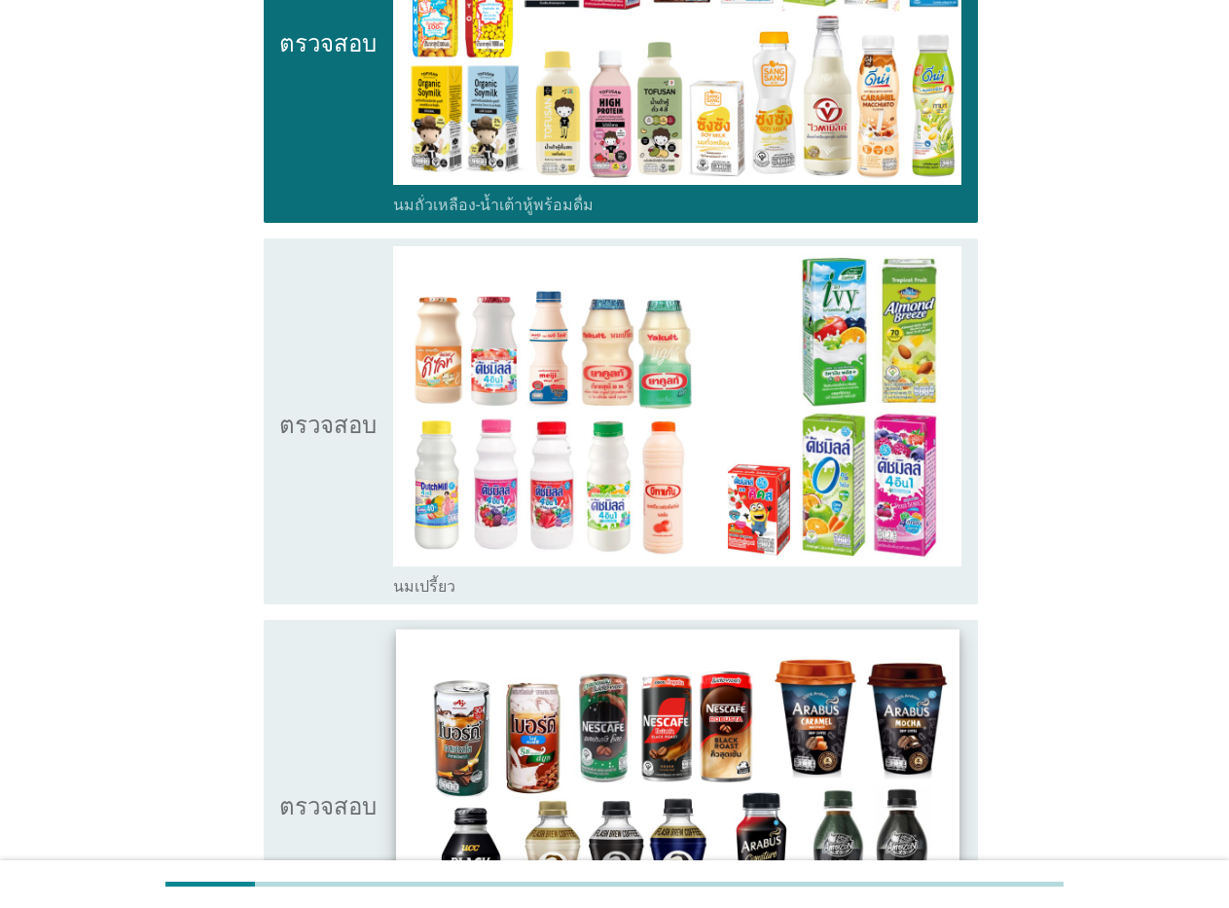
scroll to position [752, 0]
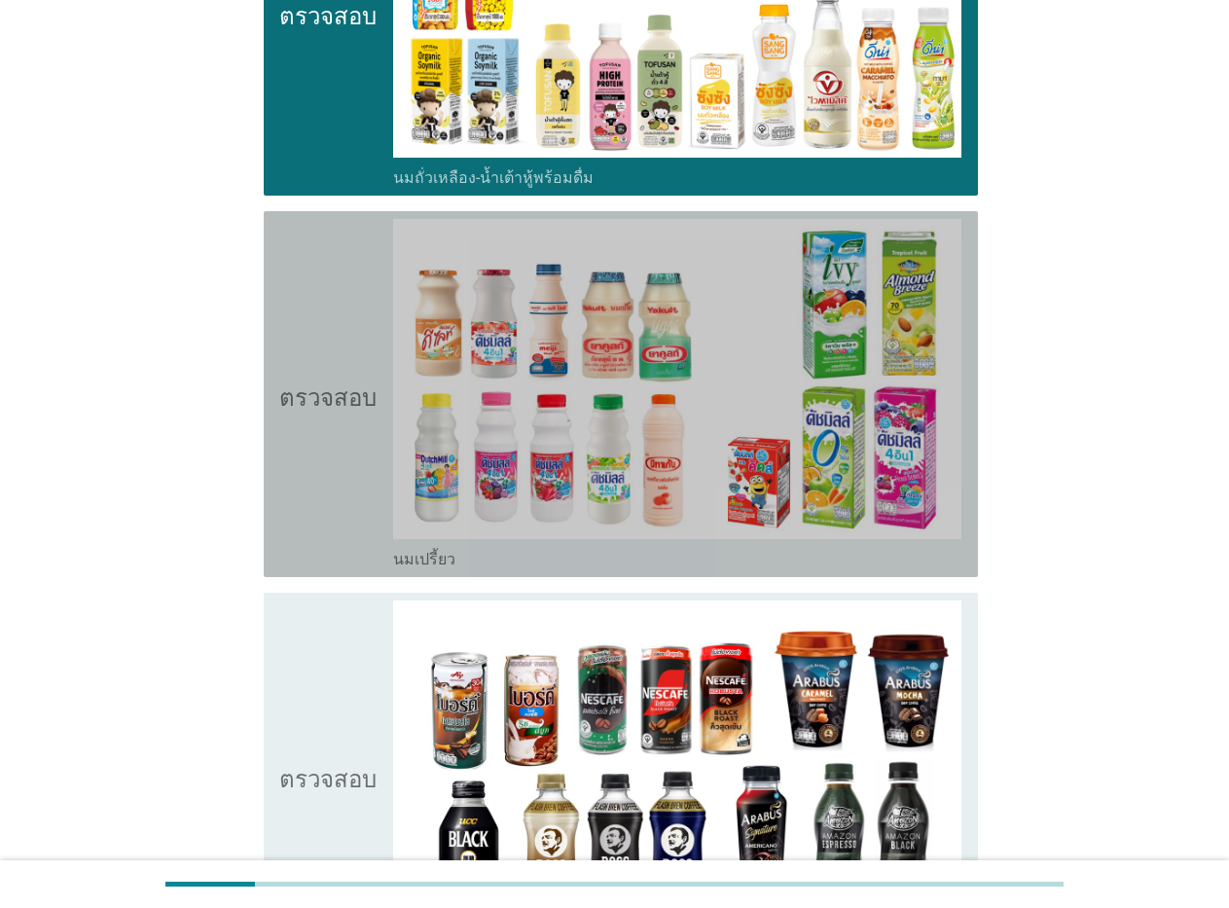
drag, startPoint x: 445, startPoint y: 559, endPoint x: 419, endPoint y: 563, distance: 26.6
click at [441, 559] on font "นมเปรี้ยว" at bounding box center [424, 559] width 62 height 18
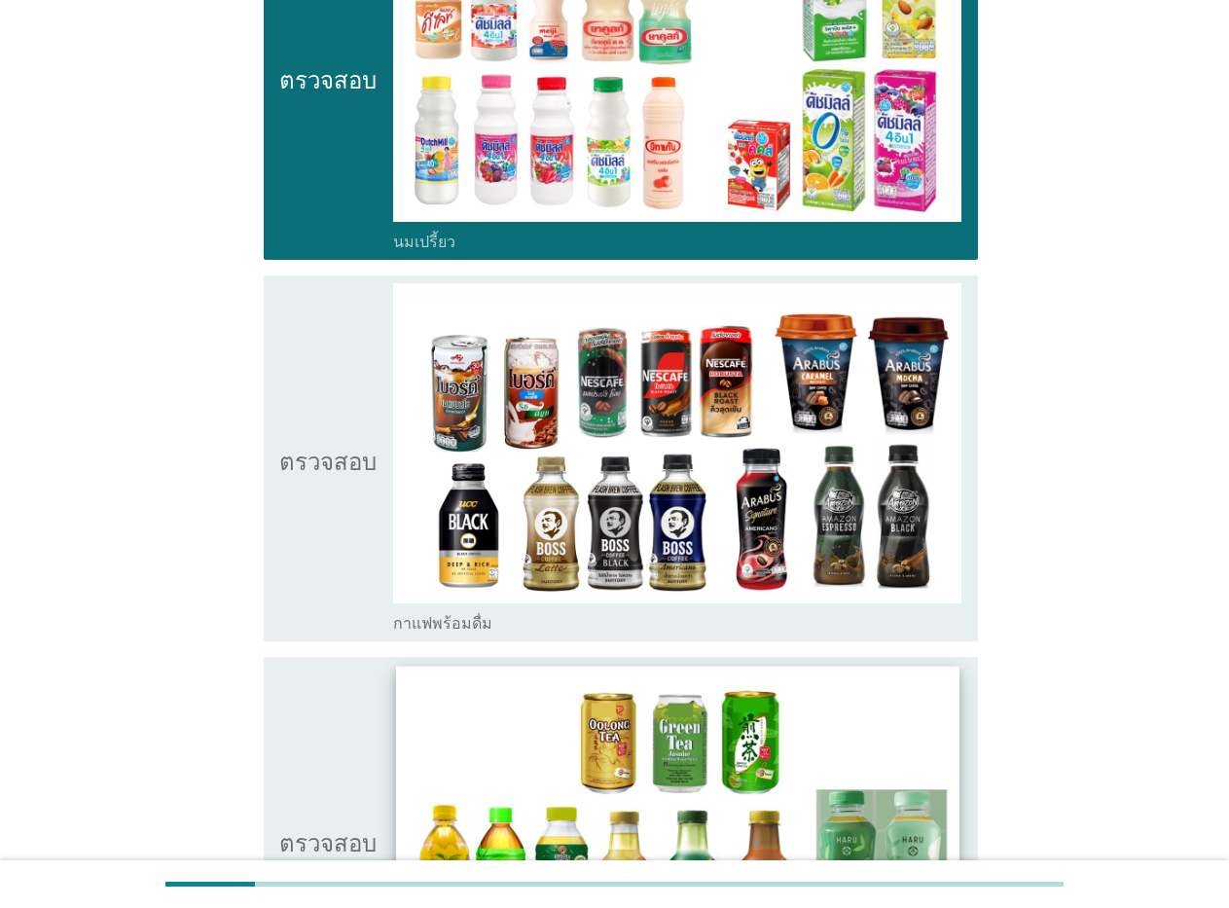
scroll to position [1142, 0]
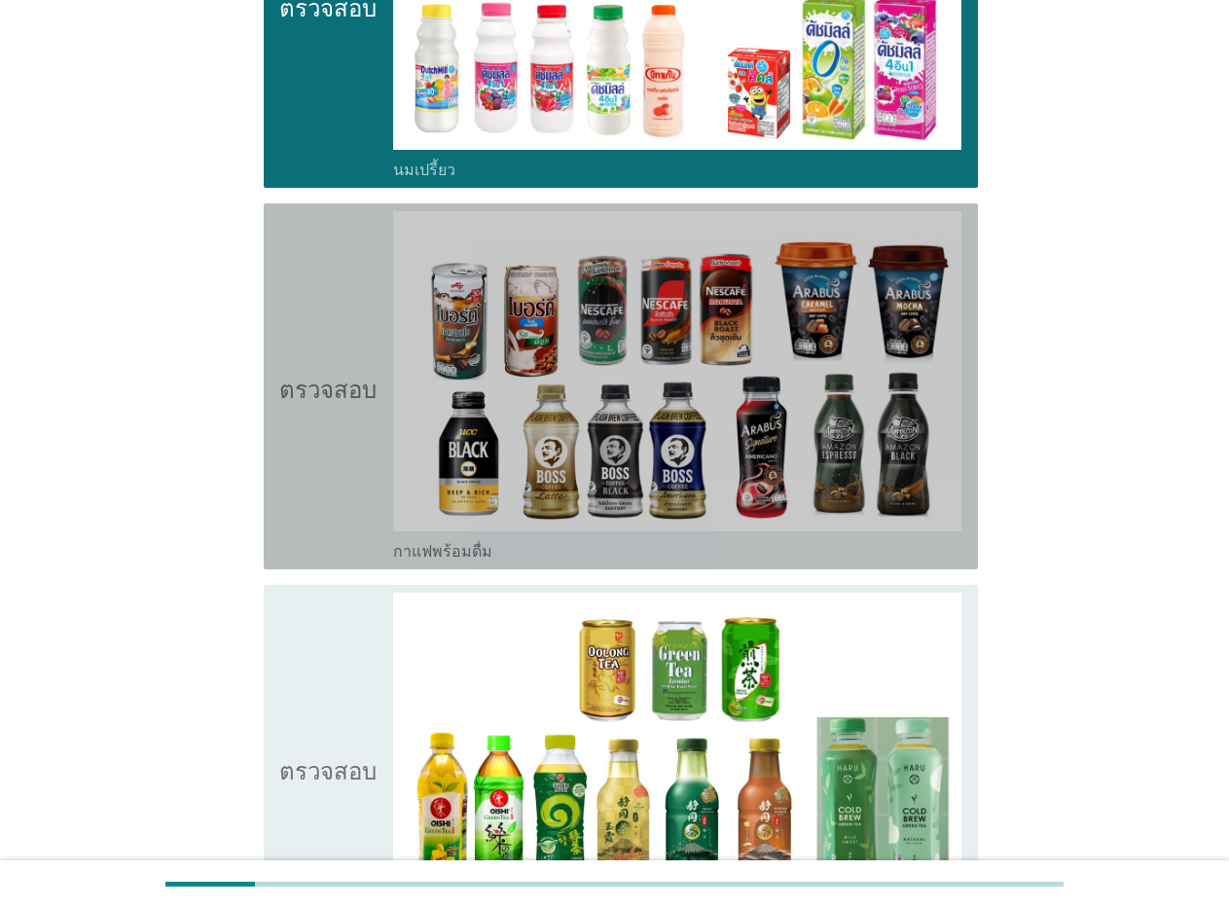
click at [438, 550] on font "กาแฟพร้อมดื่ม" at bounding box center [442, 551] width 99 height 18
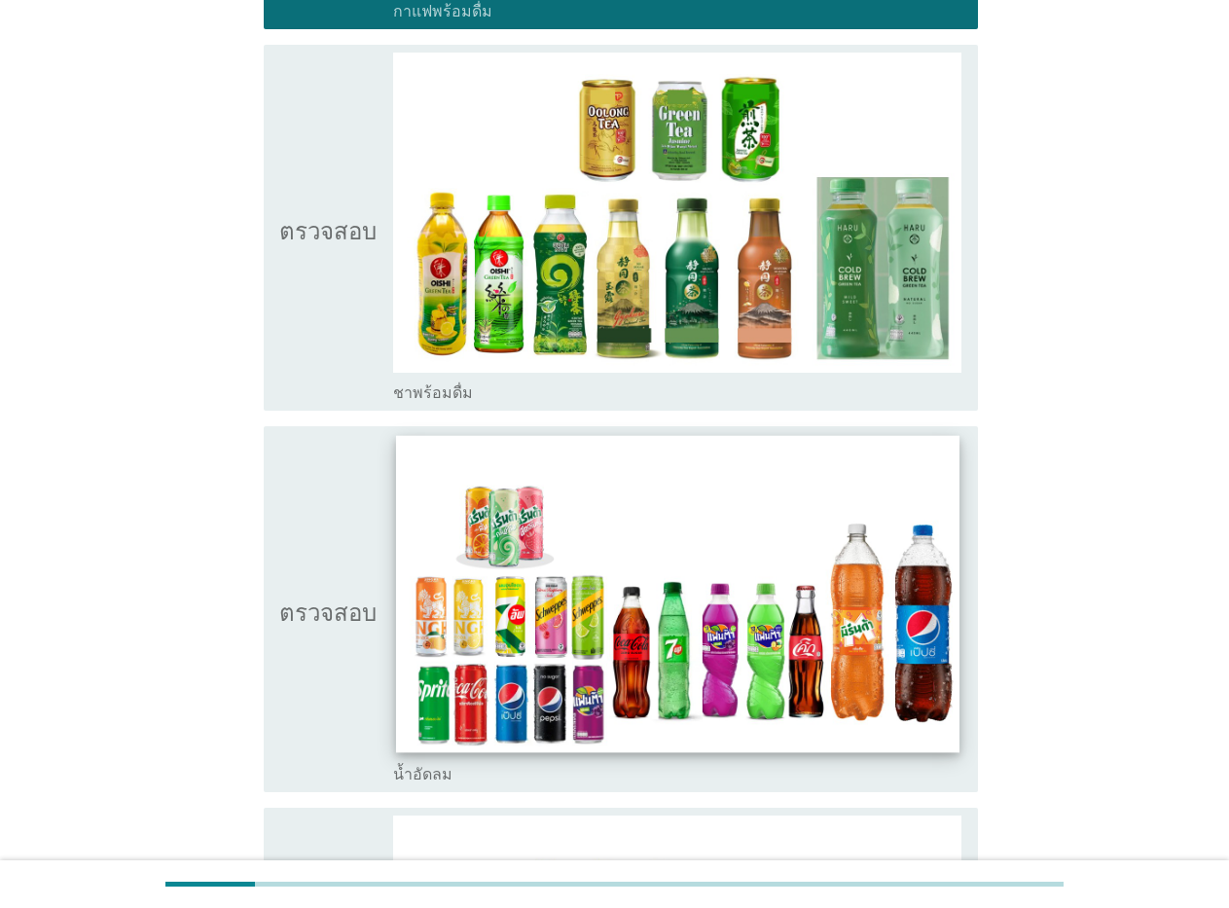
scroll to position [1765, 0]
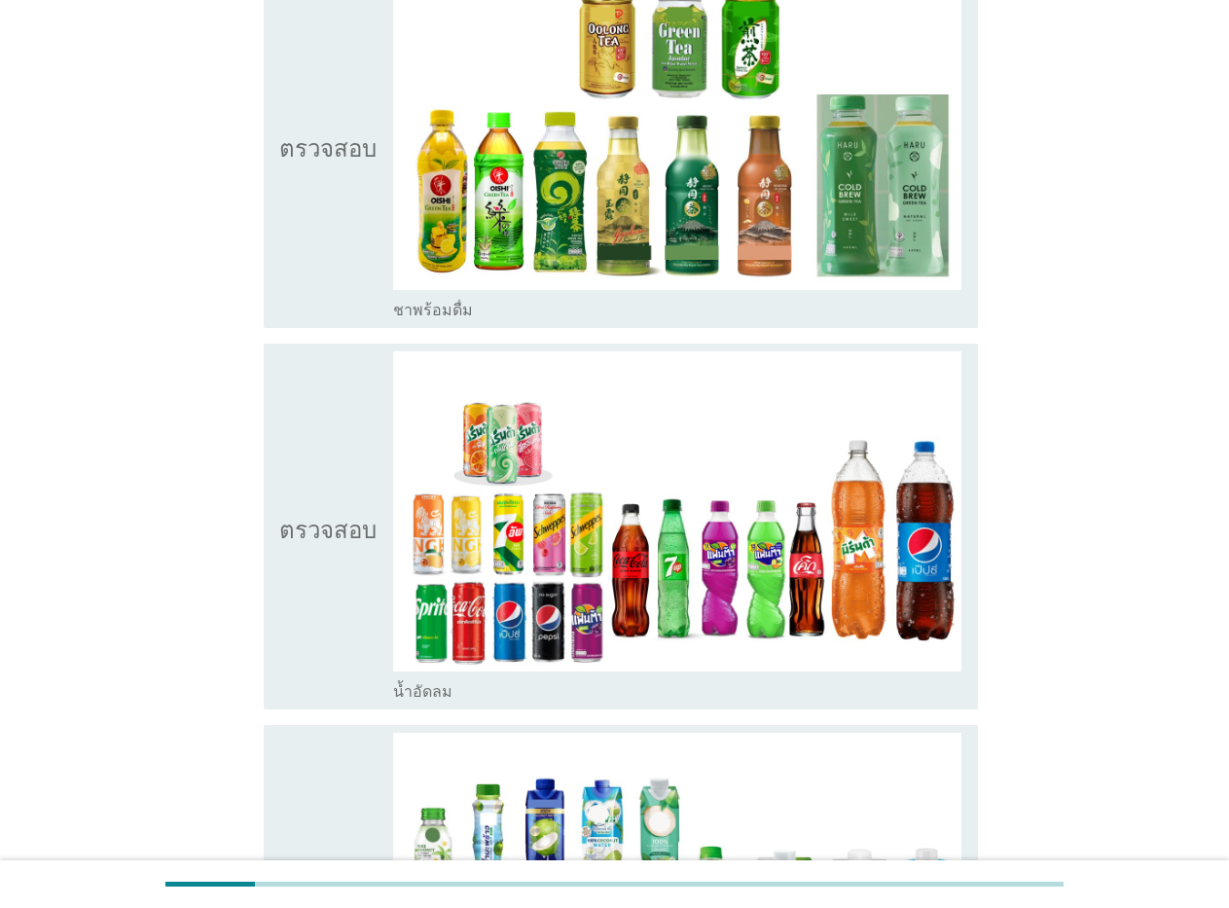
click at [443, 683] on font "น้ำอัดลม" at bounding box center [422, 691] width 59 height 18
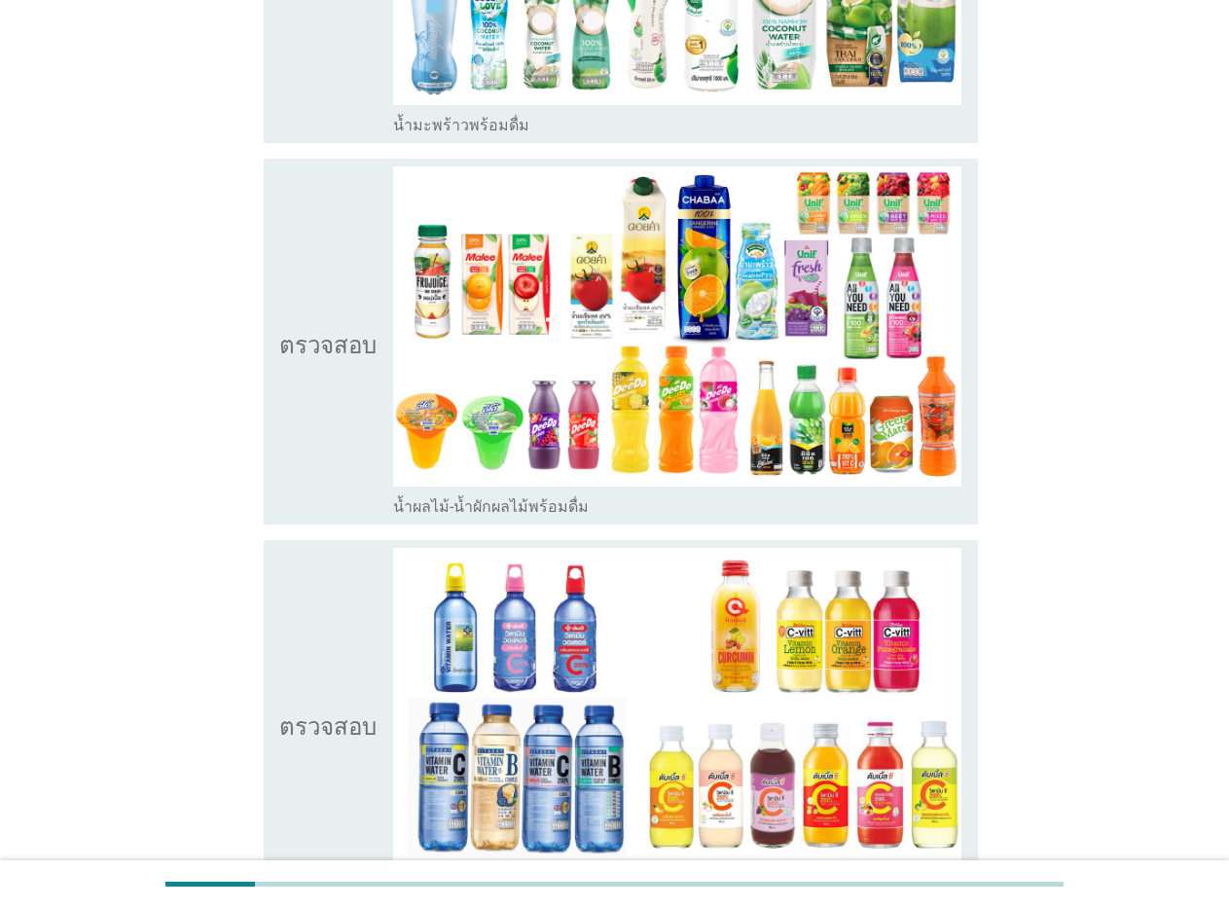
scroll to position [2738, 0]
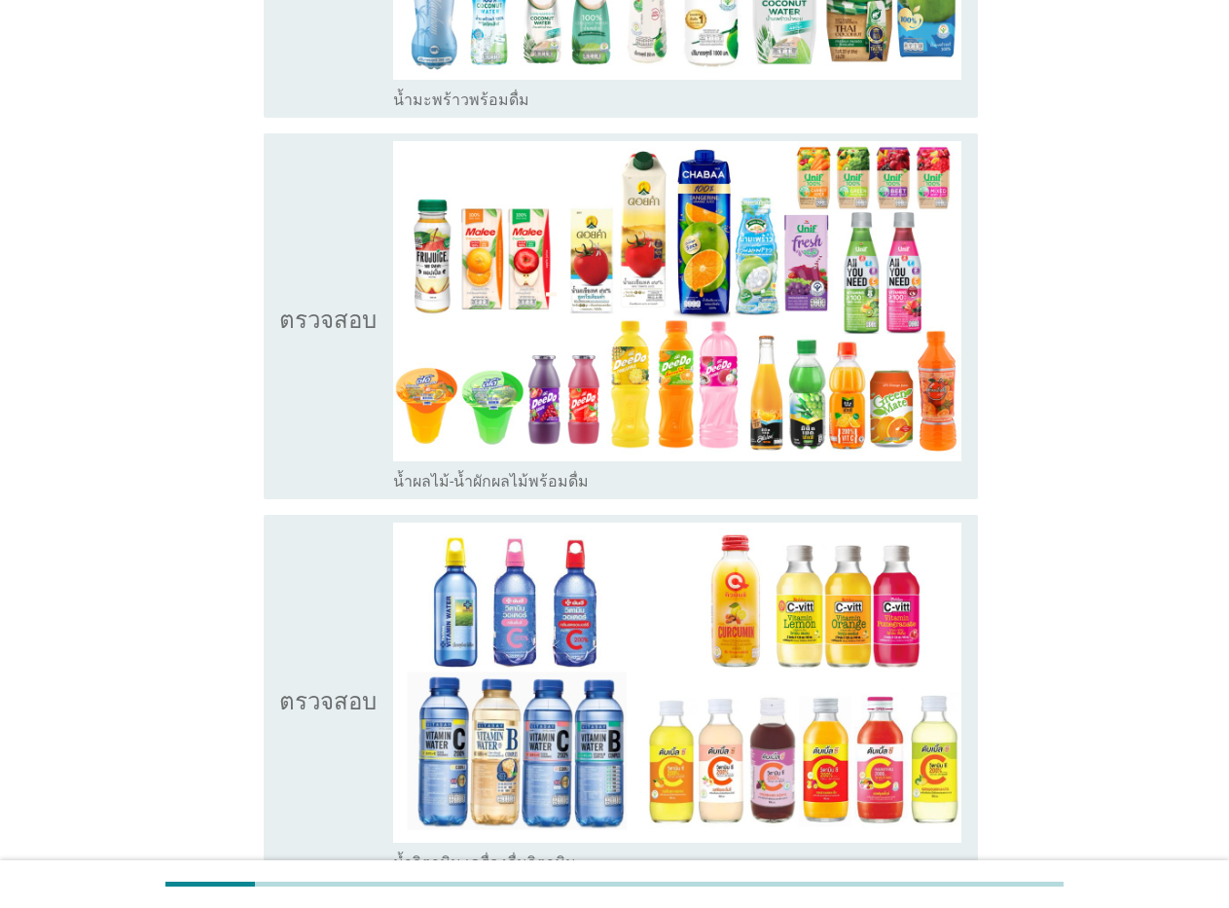
click at [492, 481] on font "น้ำผลไม้-น้ำผักผลไม้พร้อมดื่ม" at bounding box center [491, 481] width 196 height 18
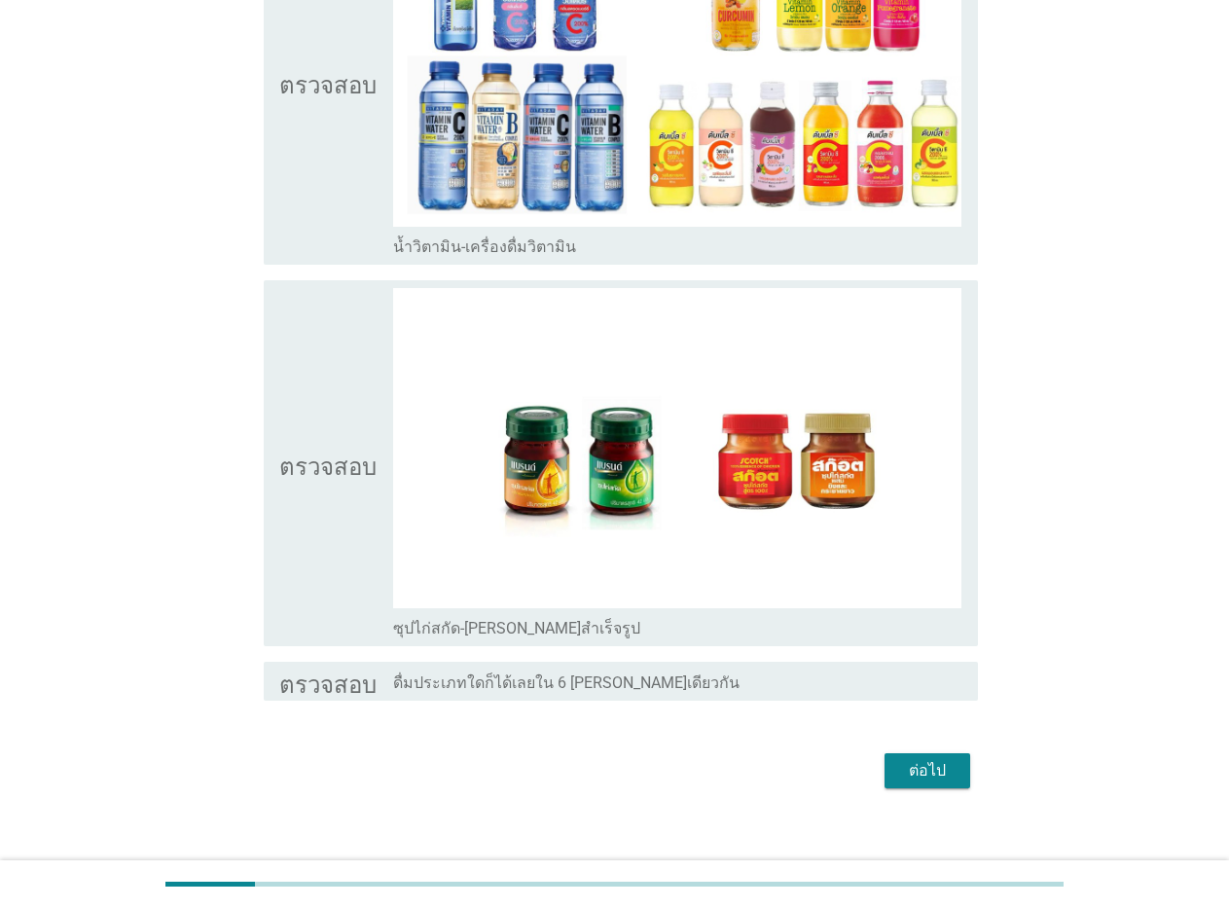
scroll to position [3375, 0]
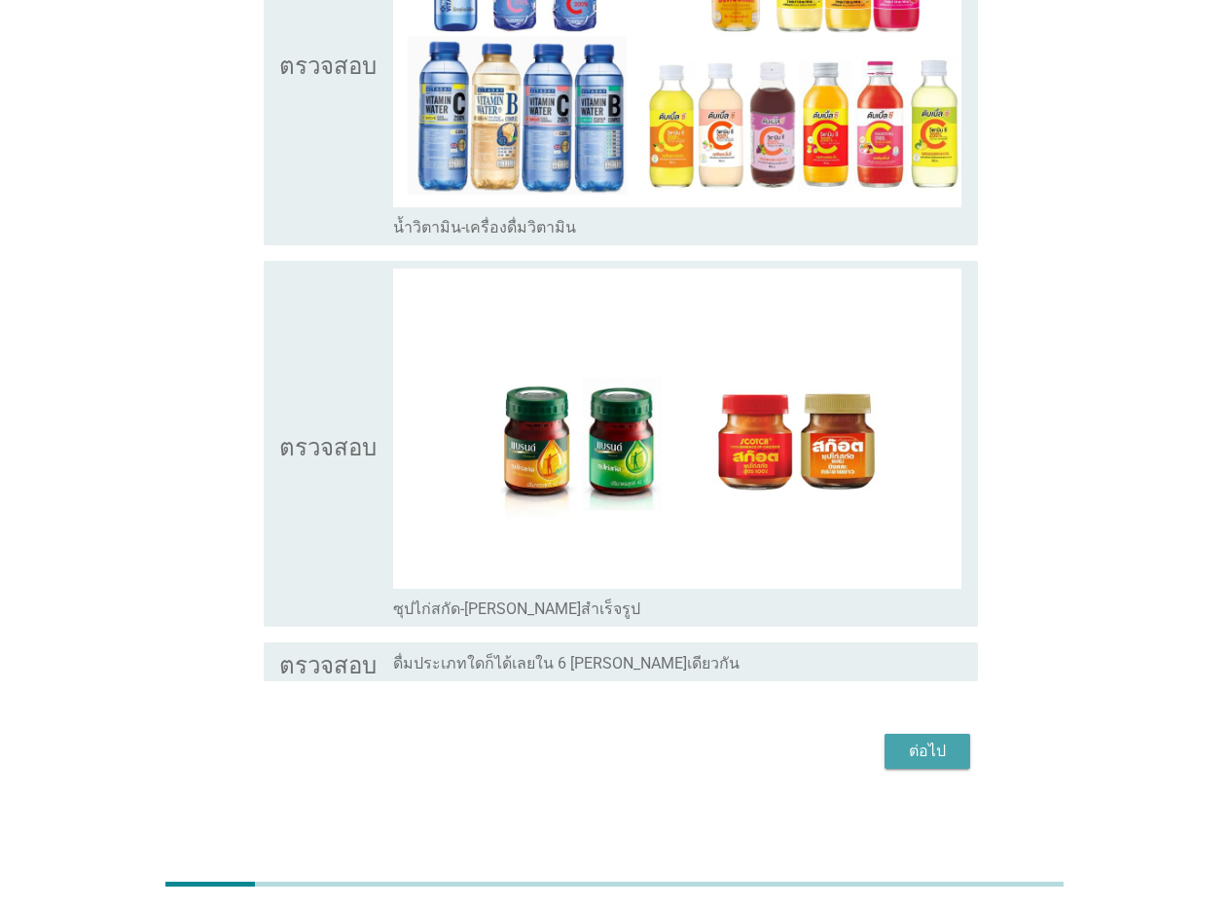
click at [918, 747] on font "ต่อไป" at bounding box center [927, 751] width 37 height 18
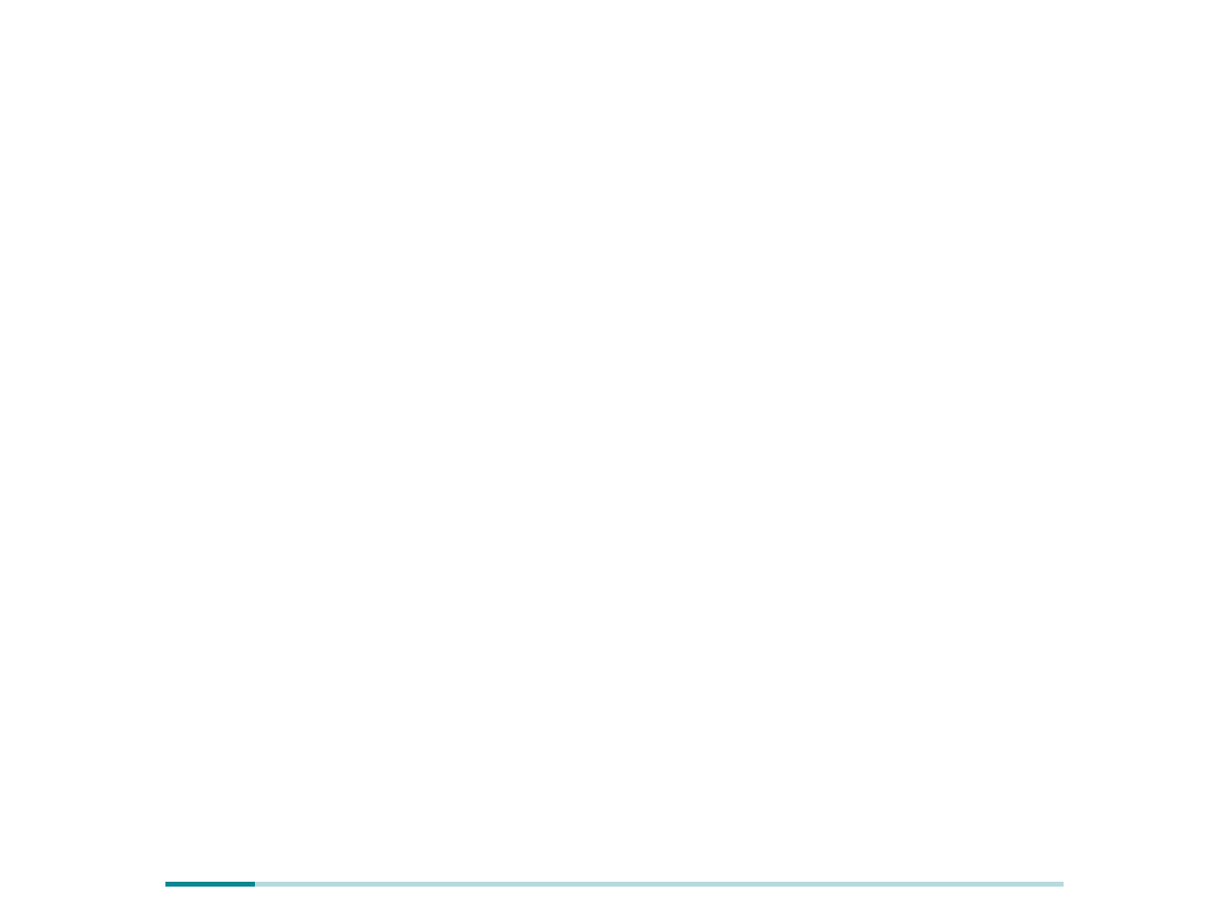
scroll to position [0, 0]
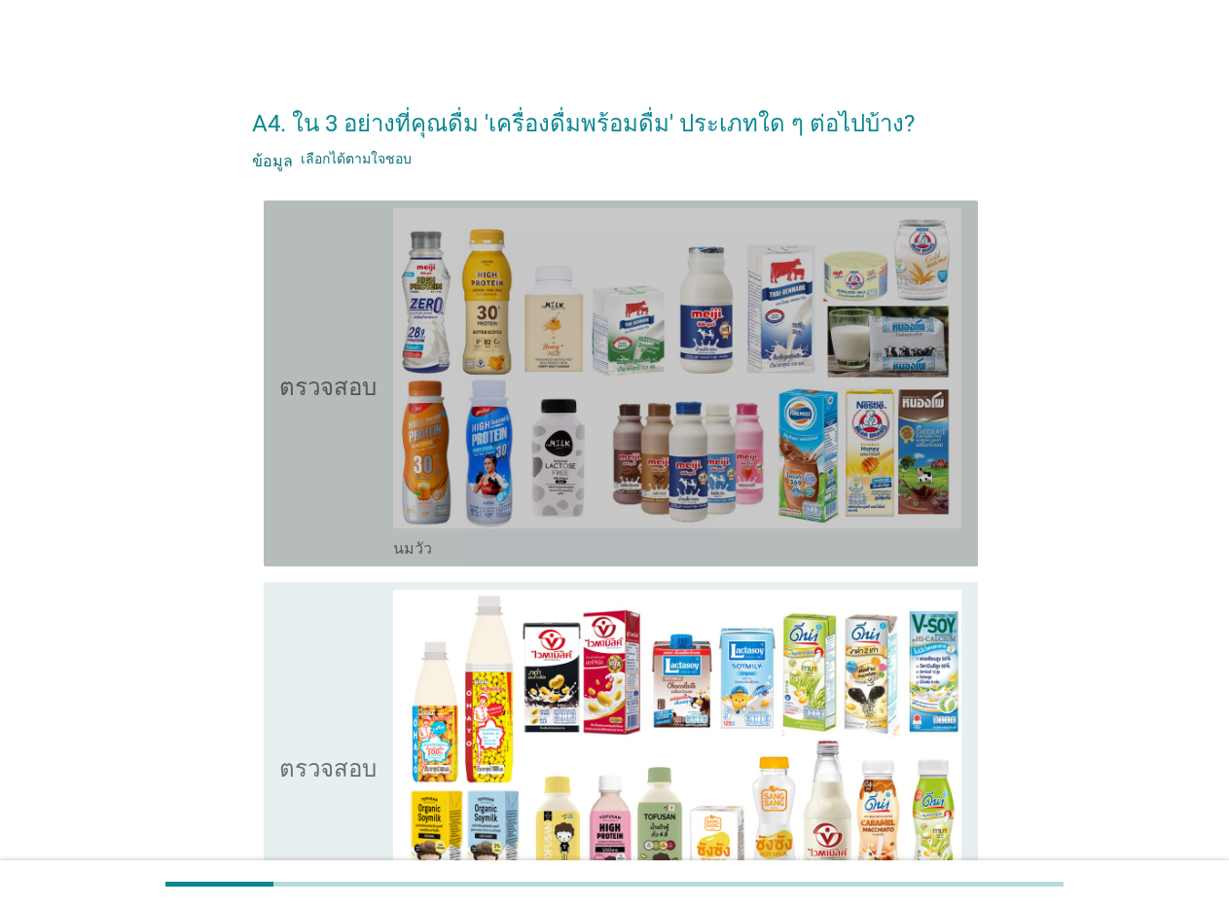
click at [394, 556] on font "นมวัว" at bounding box center [412, 548] width 39 height 18
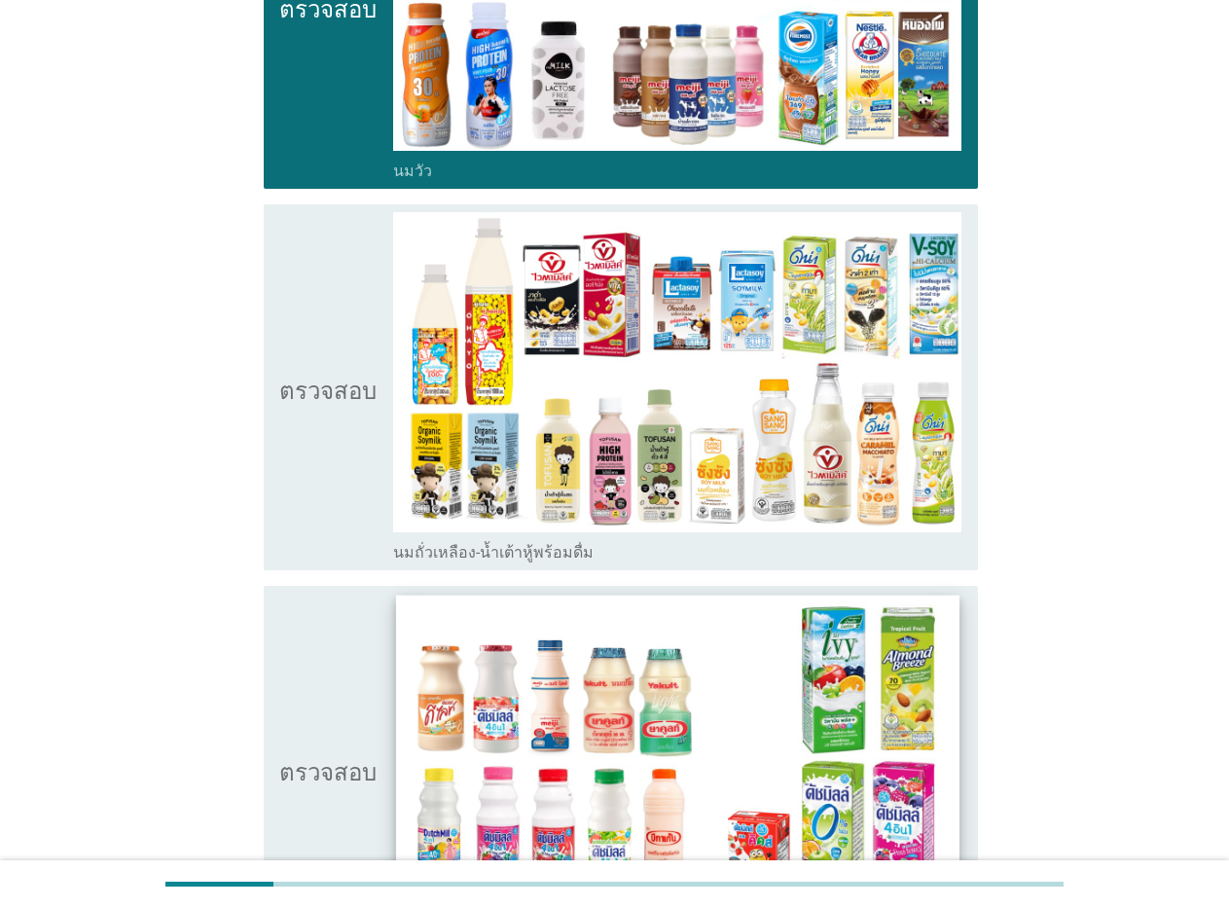
scroll to position [389, 0]
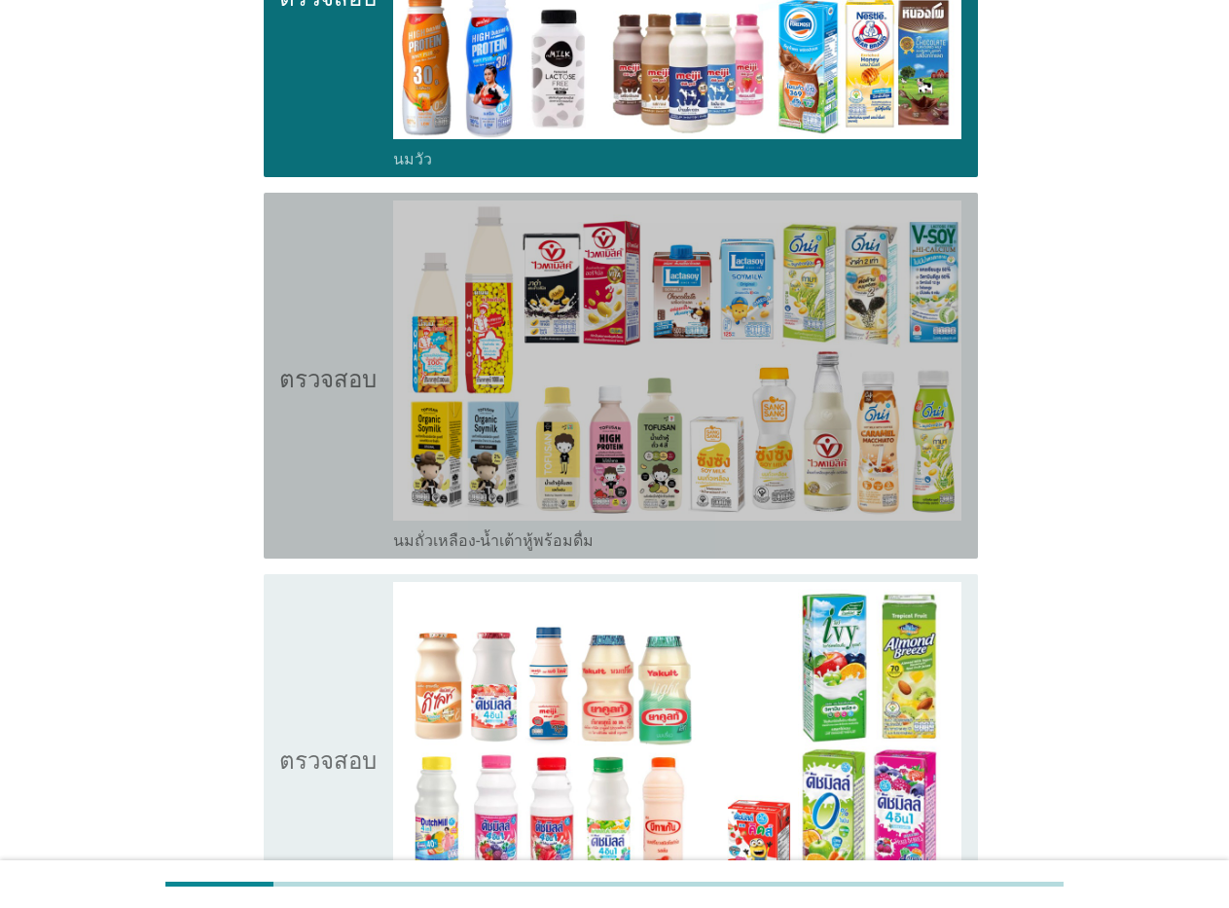
click at [441, 544] on font "นมถั่วเหลือง-น้ำเต้าหู้พร้อมดื่ม" at bounding box center [493, 541] width 201 height 18
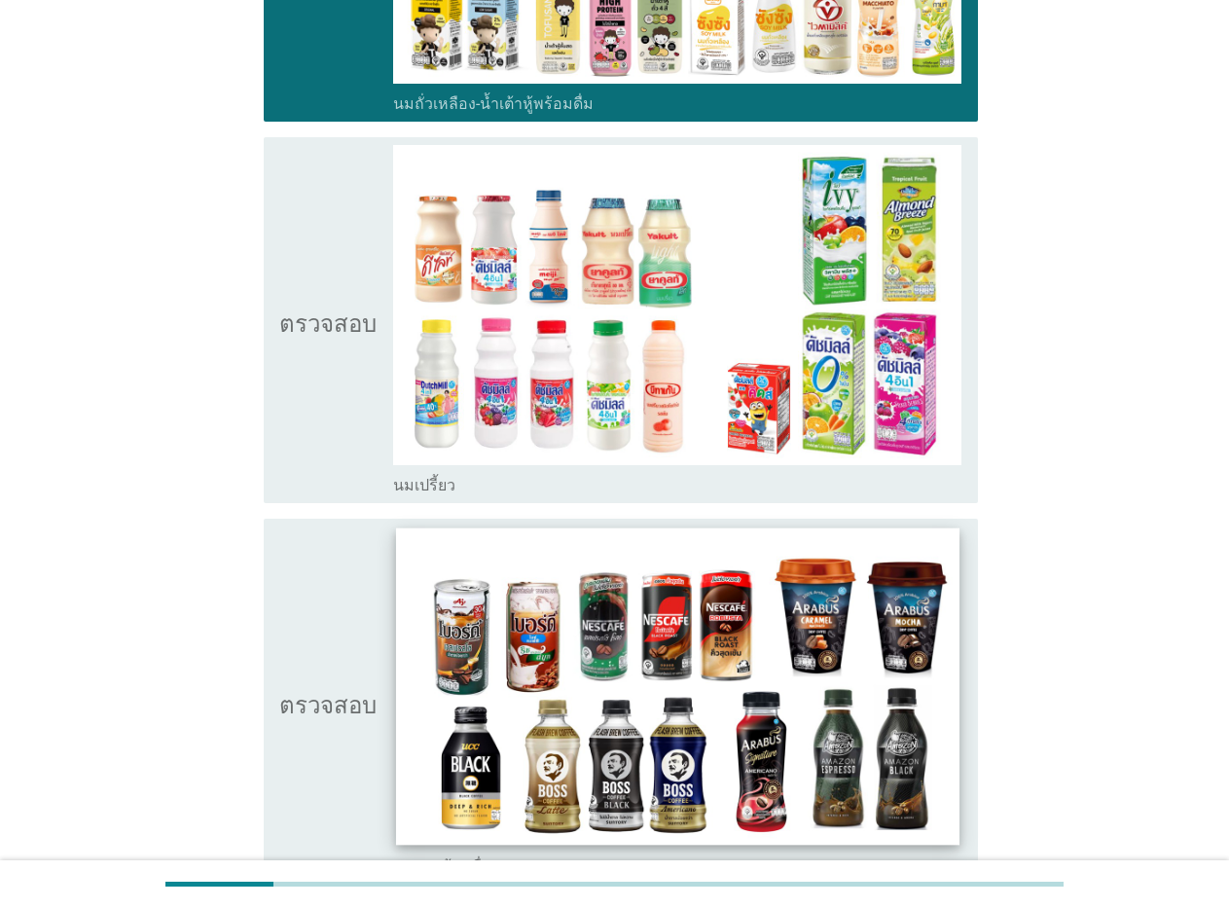
scroll to position [857, 0]
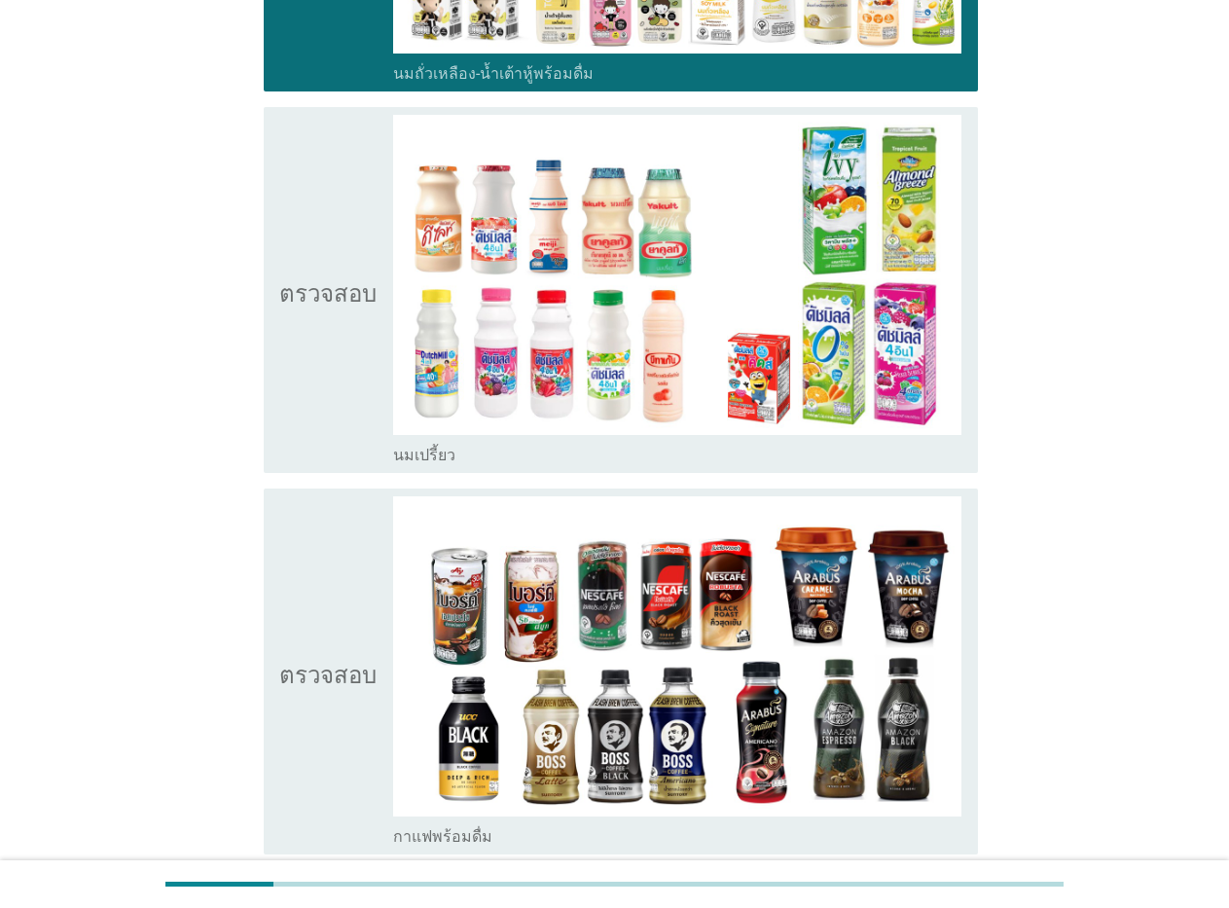
click at [449, 454] on font "นมเปรี้ยว" at bounding box center [424, 455] width 62 height 18
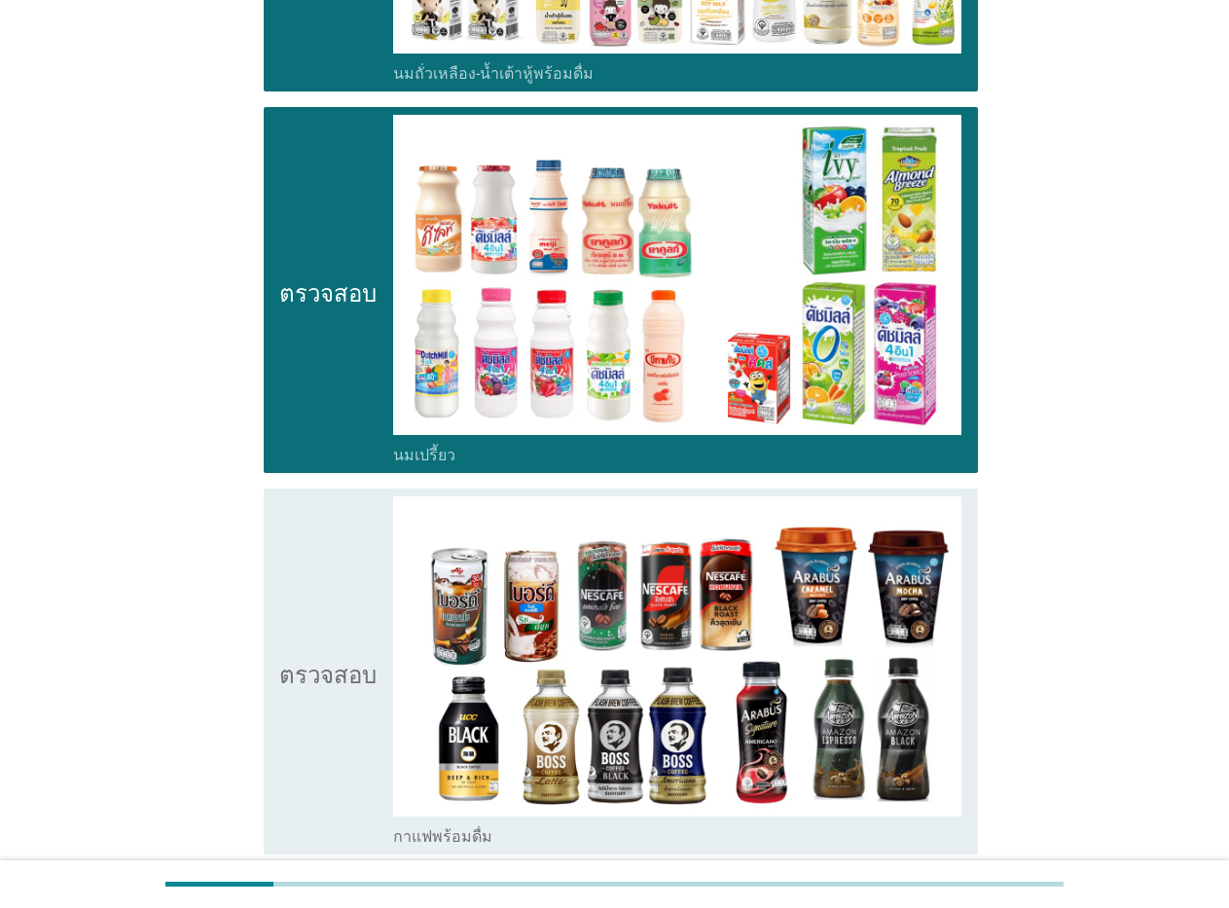
click at [459, 832] on font "กาแฟพร้อมดื่ม" at bounding box center [442, 836] width 99 height 18
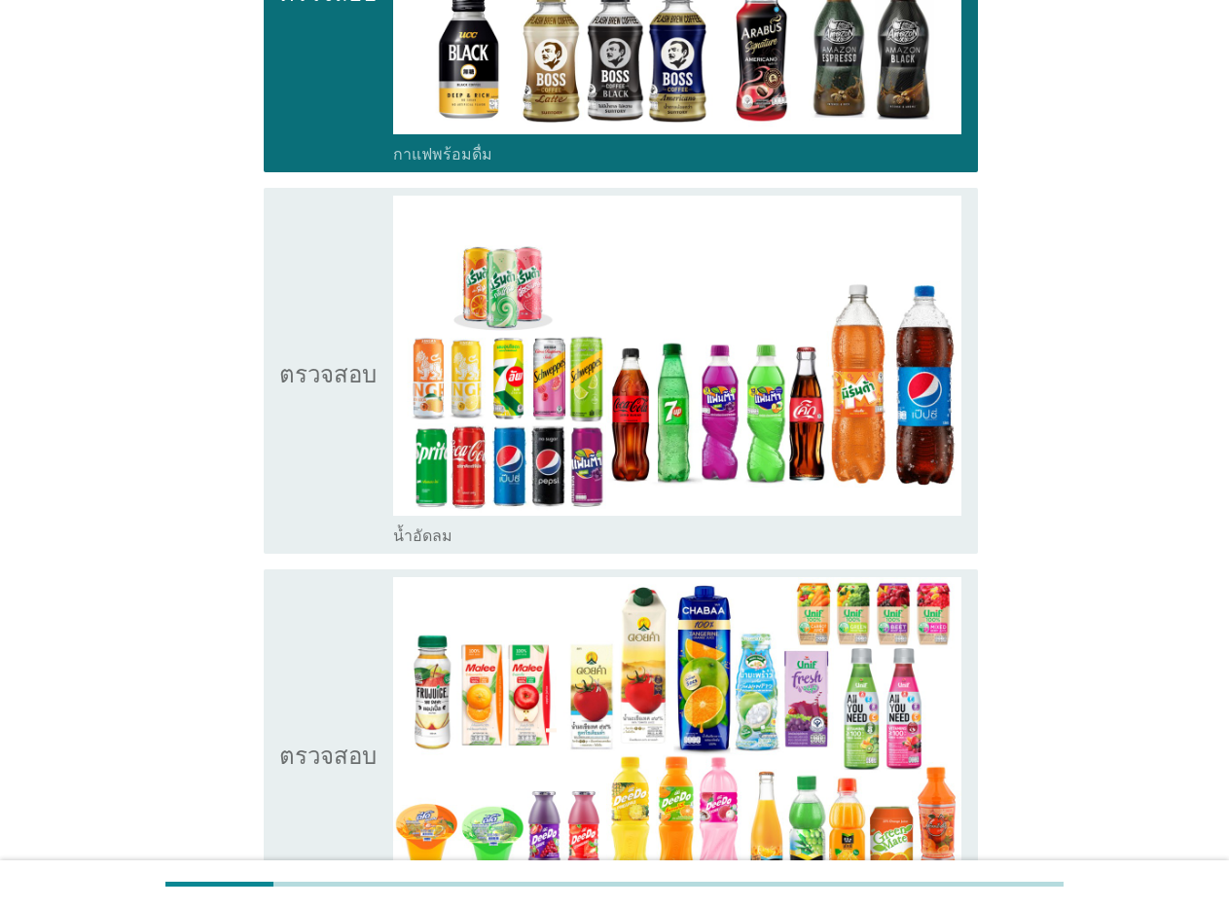
scroll to position [1635, 0]
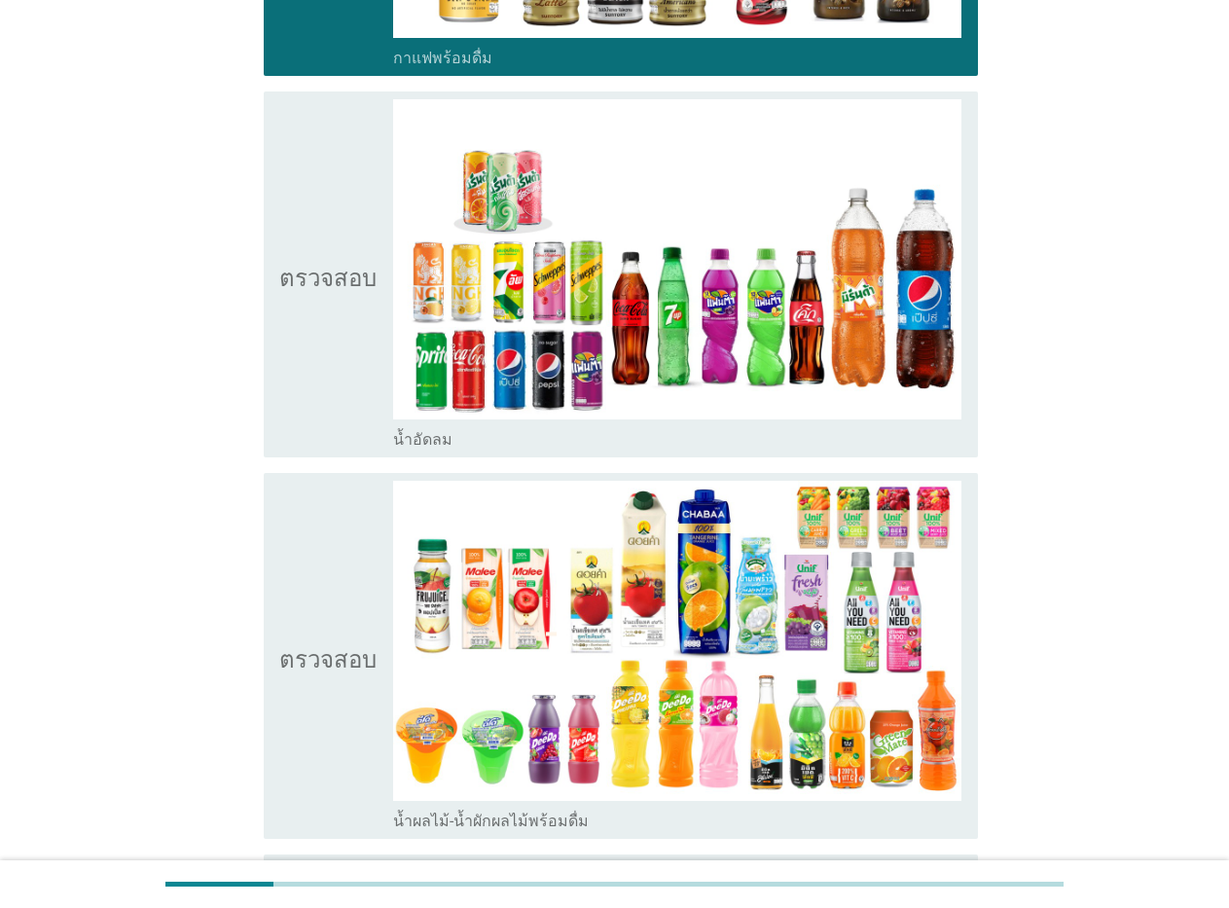
click at [442, 442] on font "น้ำอัดลม" at bounding box center [422, 439] width 59 height 18
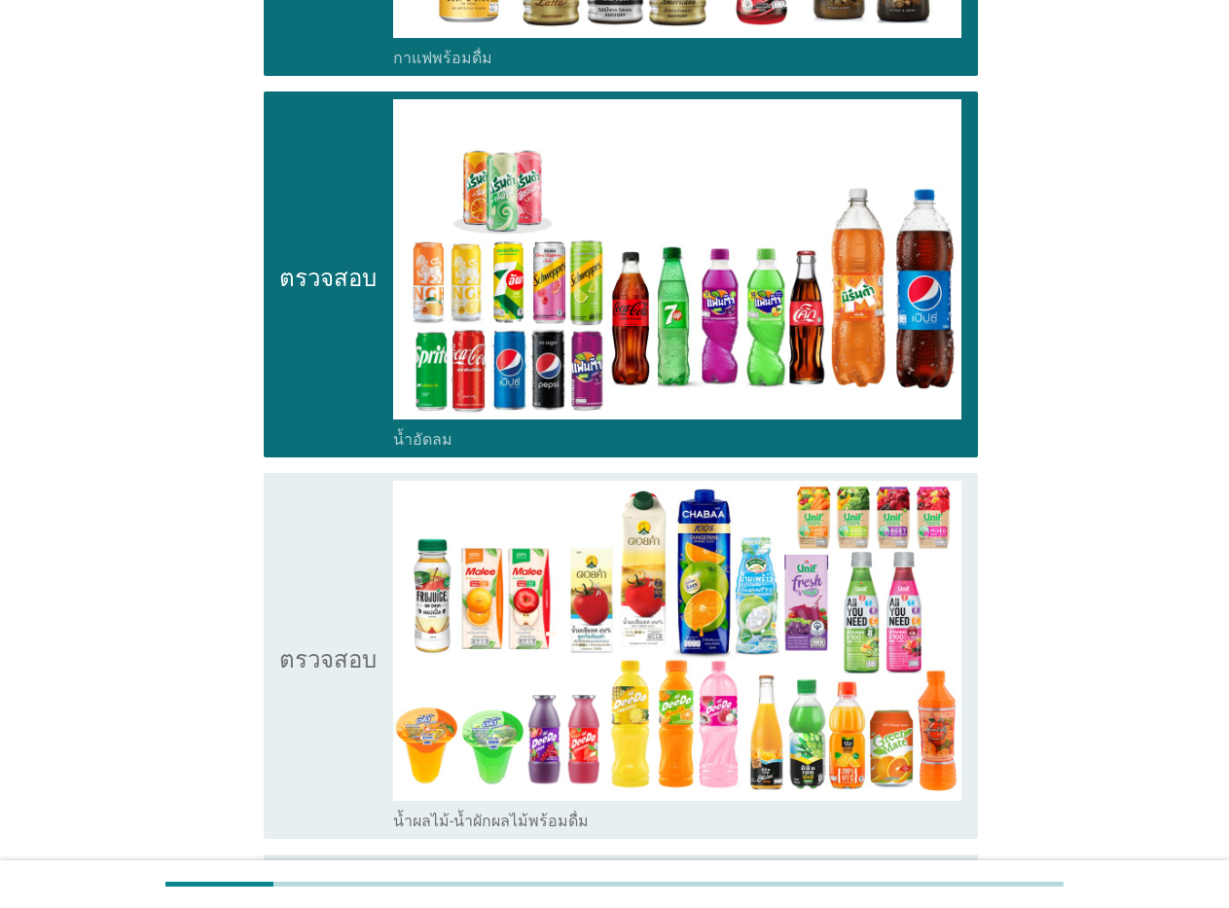
click at [460, 824] on font "น้ำผลไม้-น้ำผักผลไม้พร้อมดื่ม" at bounding box center [491, 821] width 196 height 18
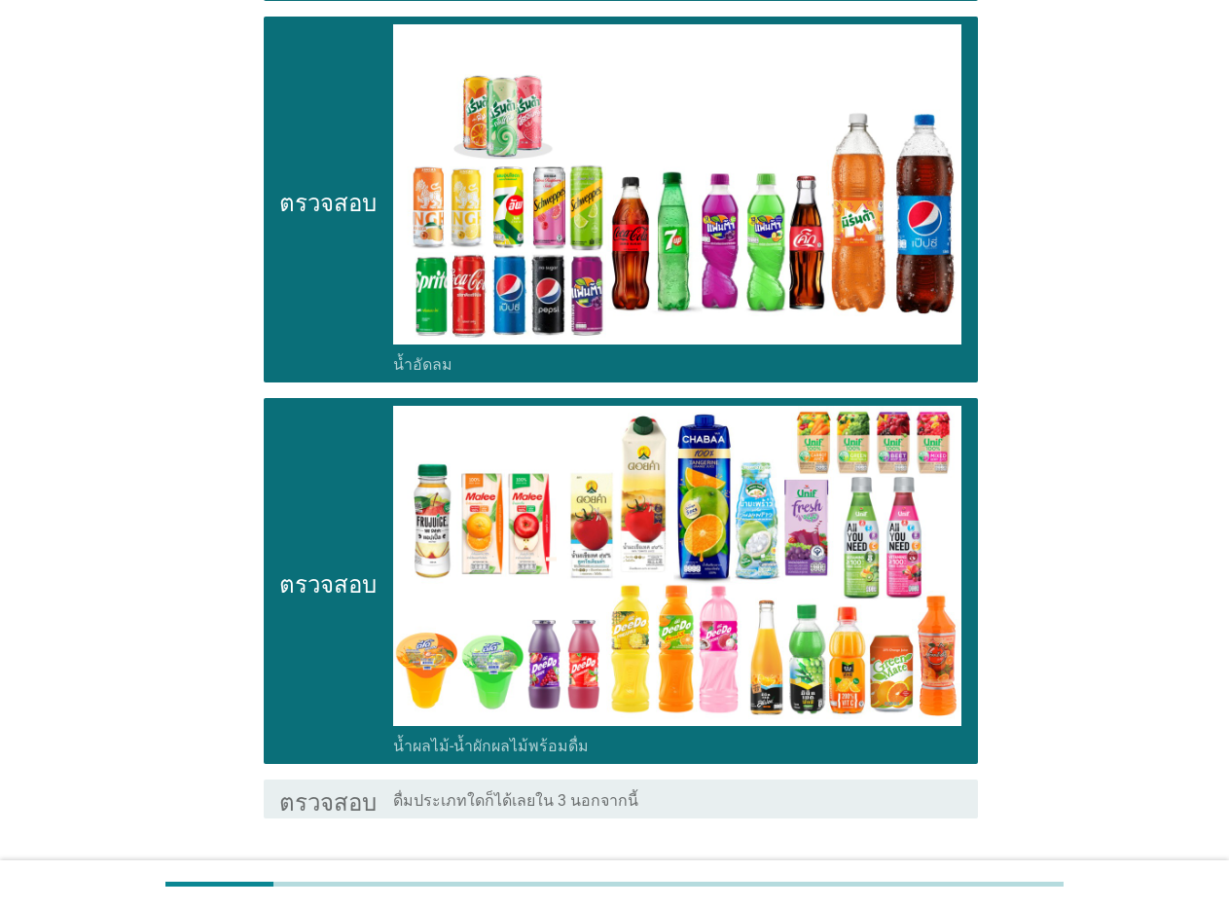
scroll to position [1848, 0]
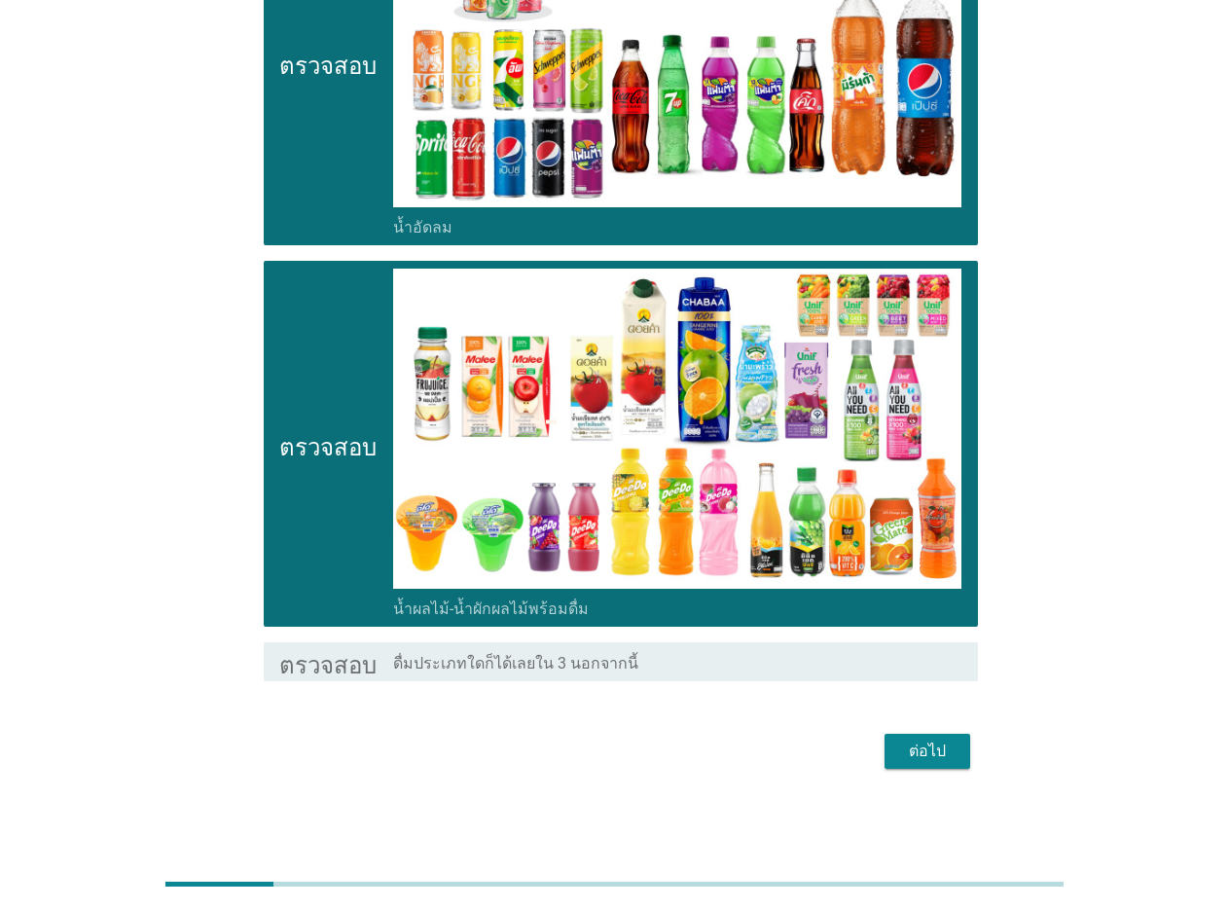
click at [914, 749] on font "ต่อไป" at bounding box center [927, 751] width 37 height 18
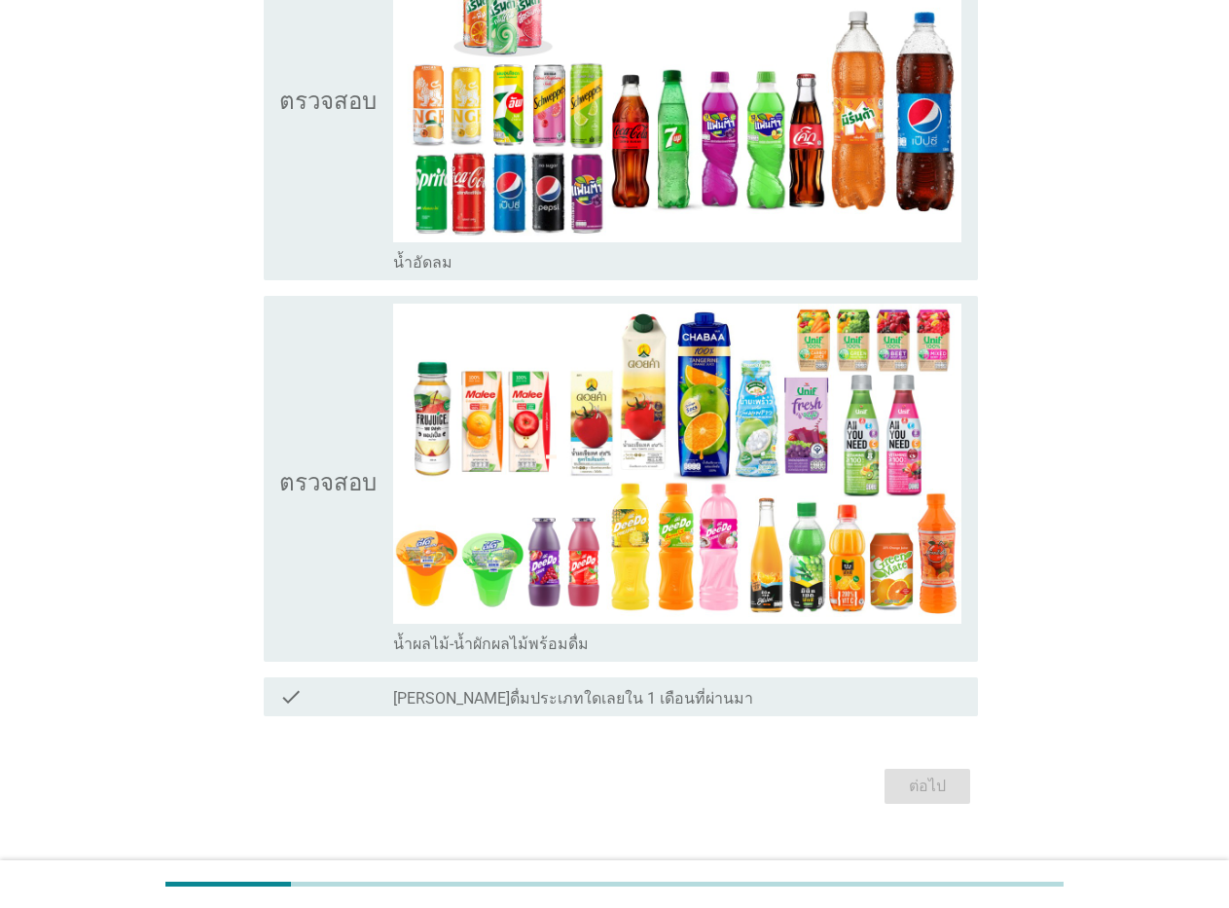
scroll to position [0, 0]
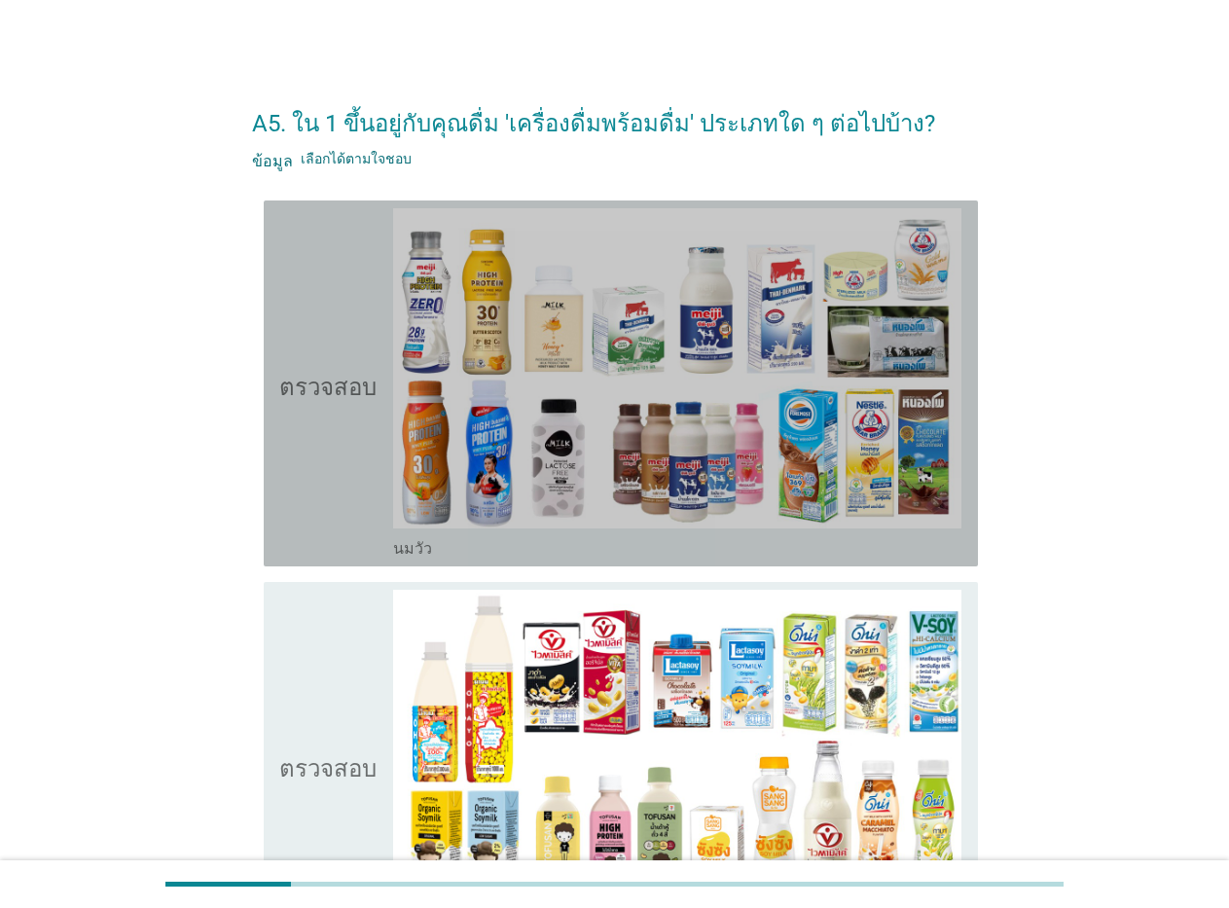
click at [397, 544] on font "นมวัว" at bounding box center [412, 548] width 39 height 18
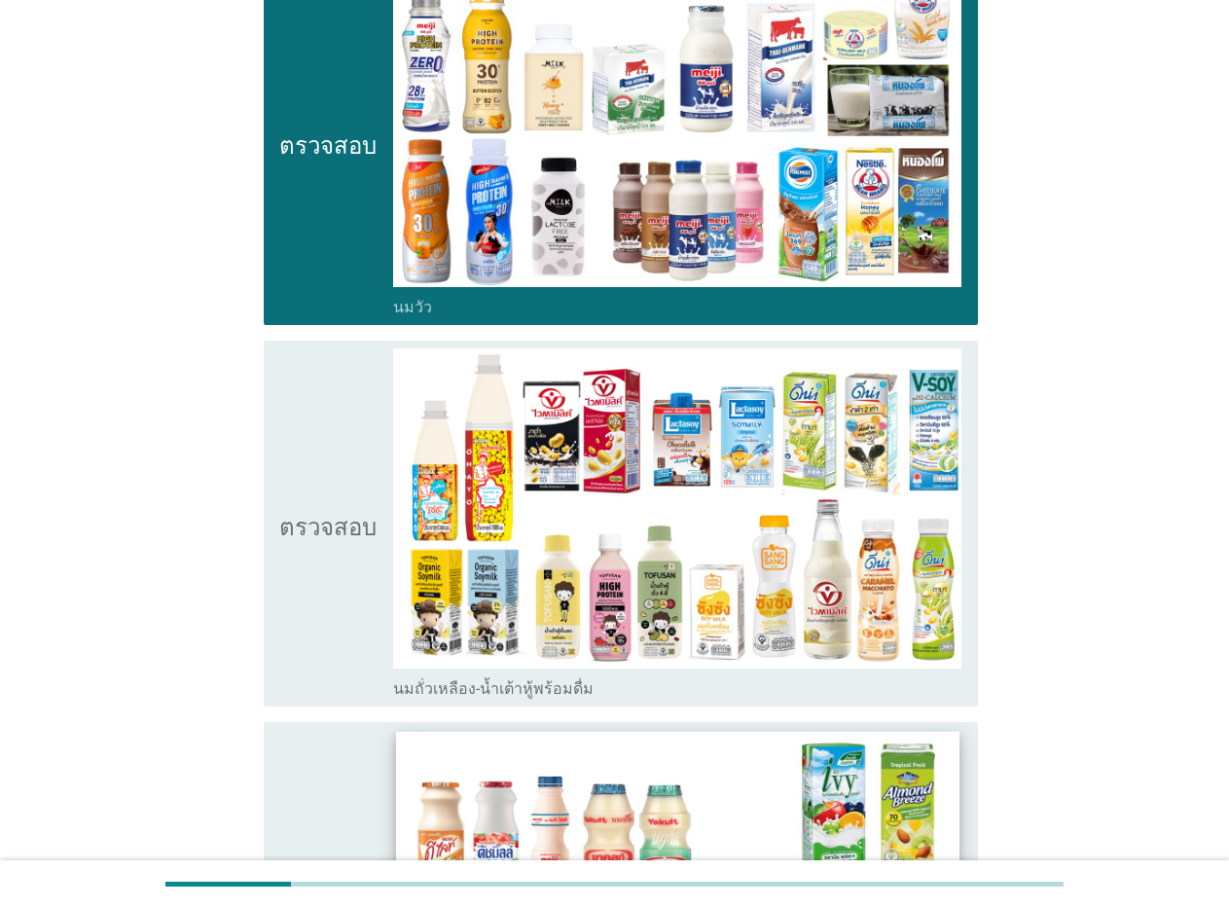
scroll to position [312, 0]
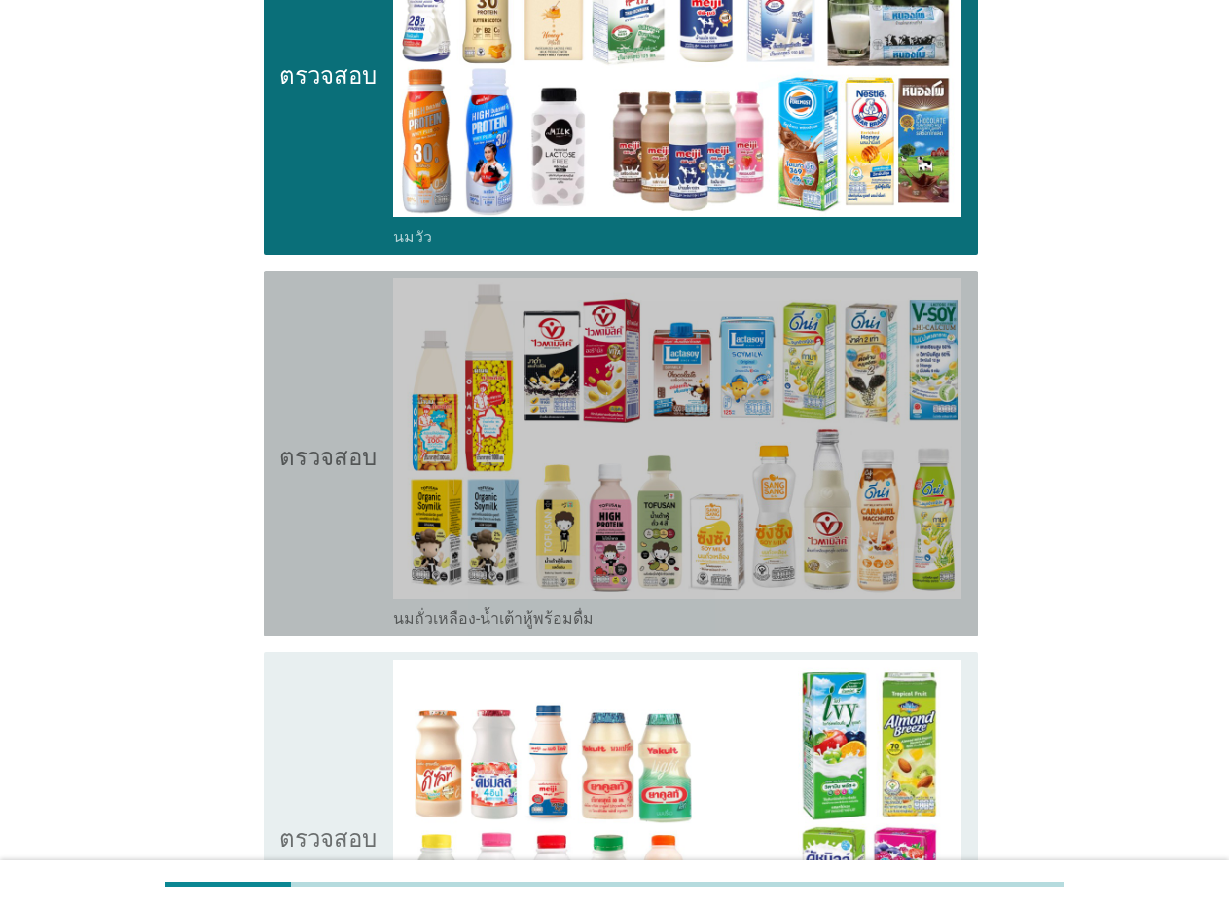
click at [408, 618] on font "นมถั่วเหลือง-น้ำเต้าหู้พร้อมดื่ม" at bounding box center [493, 618] width 201 height 18
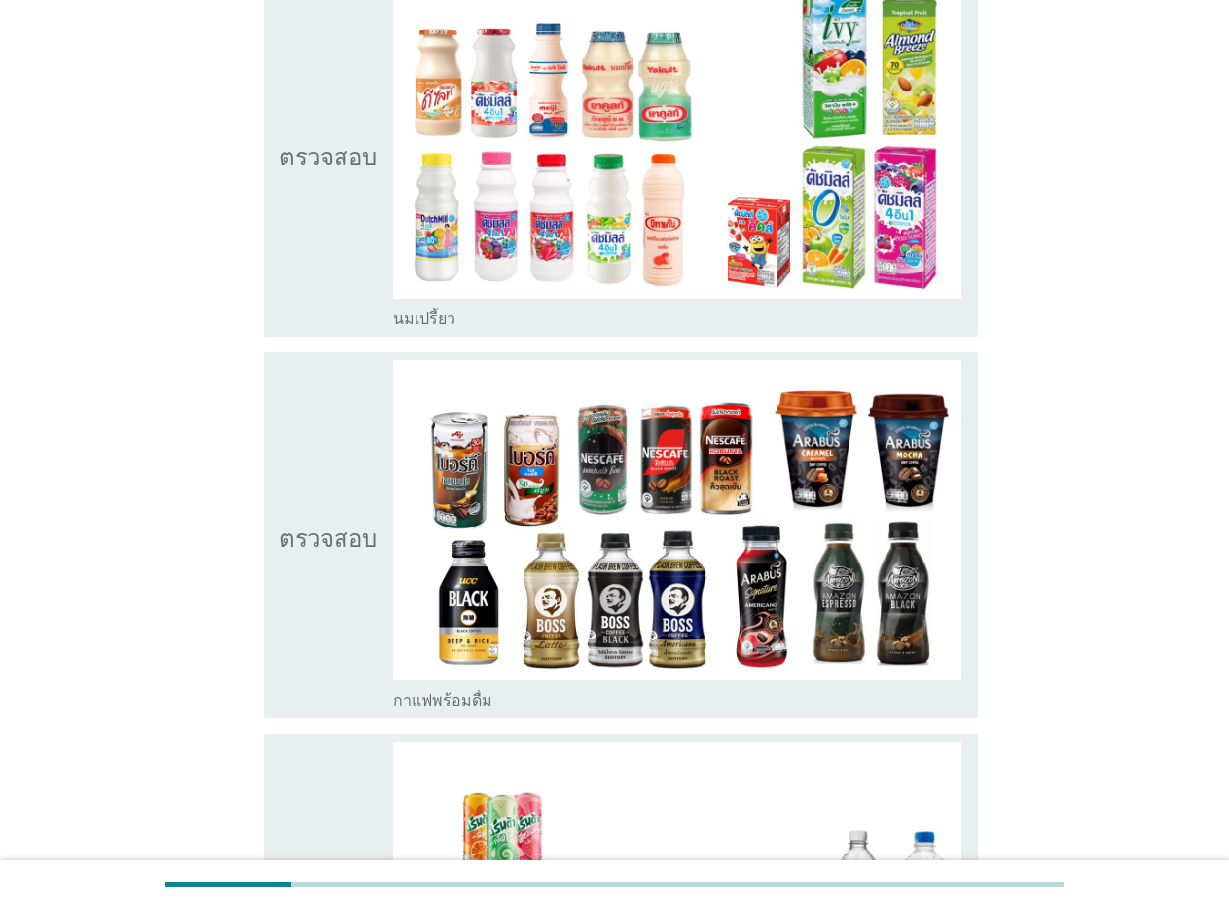
scroll to position [1051, 0]
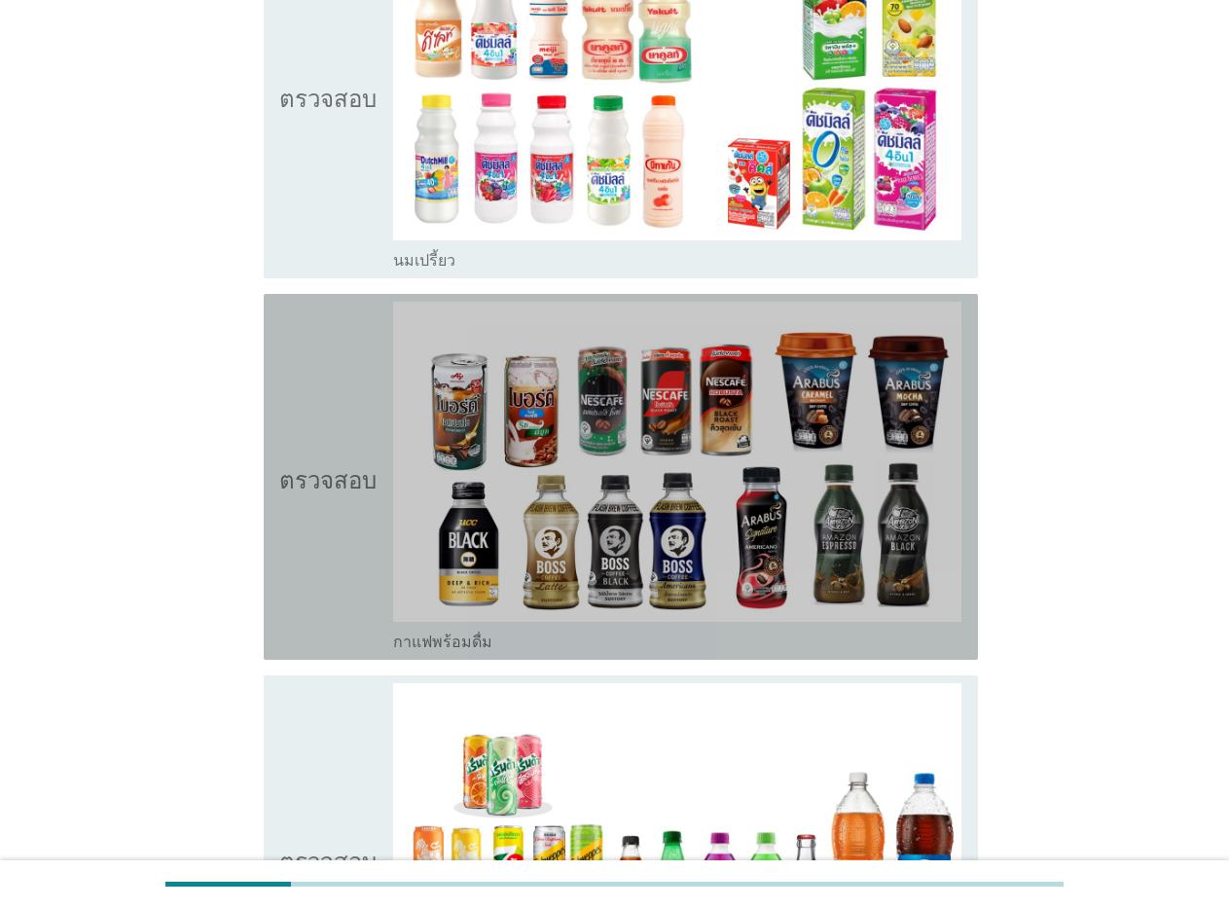
click at [418, 642] on font "กาแฟพร้อมดื่ม" at bounding box center [442, 642] width 99 height 18
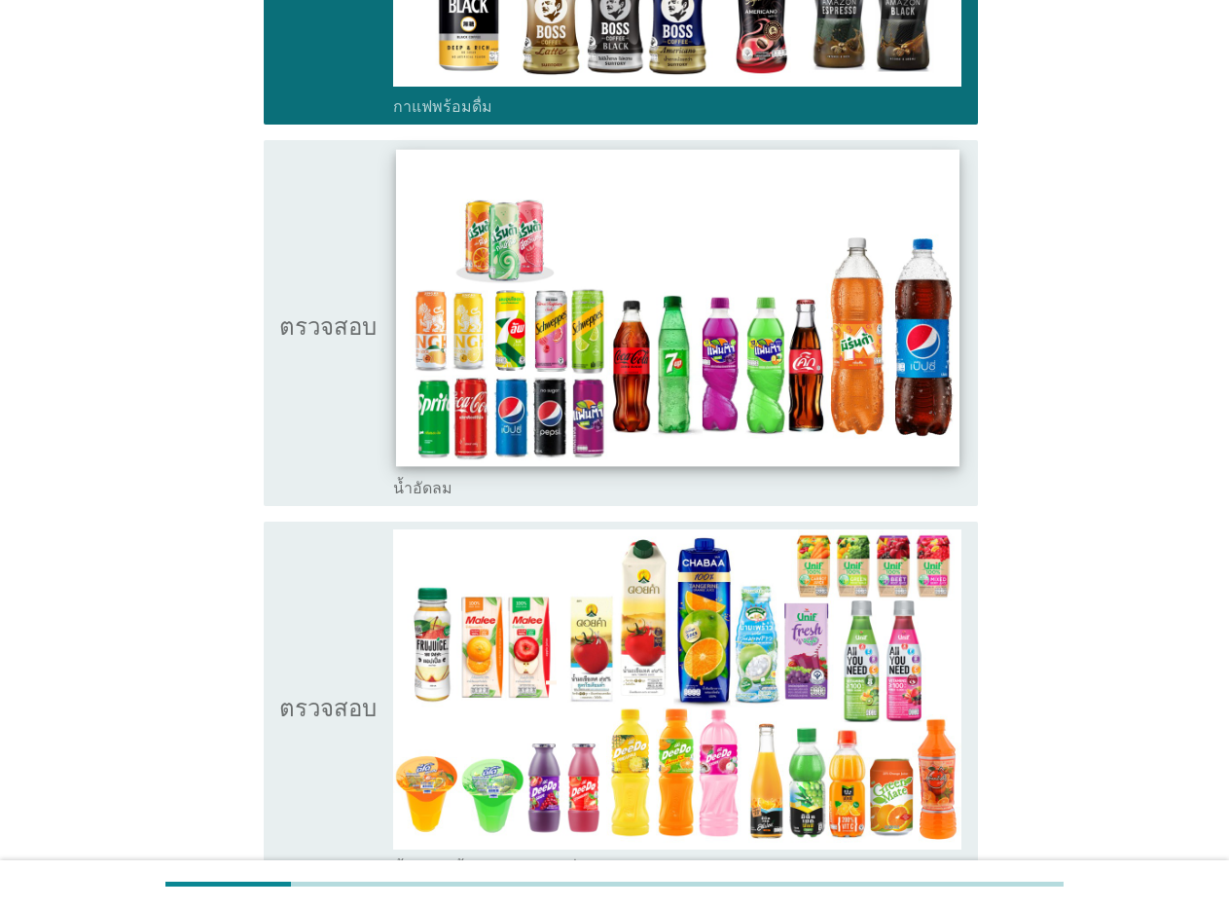
scroll to position [1674, 0]
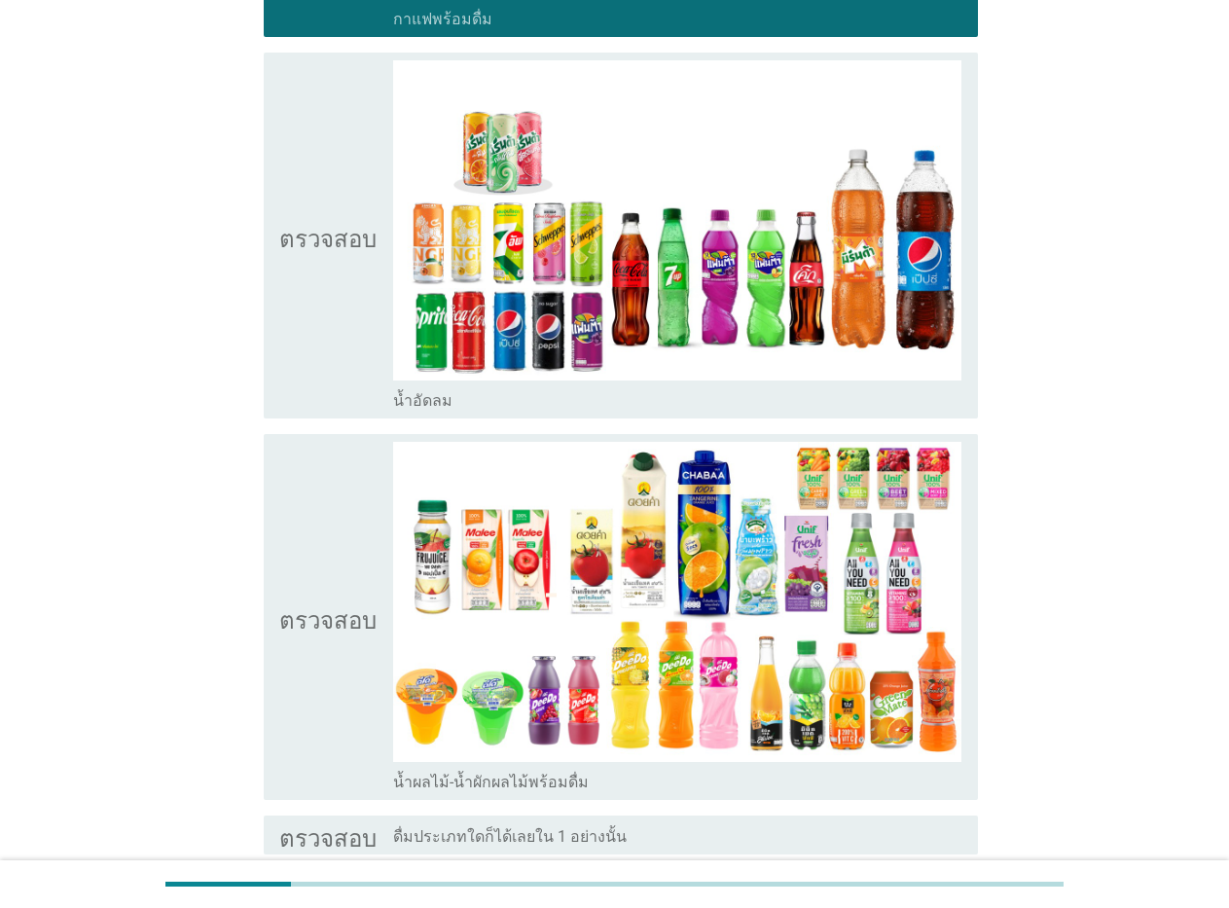
click at [420, 399] on font "น้ำอัดลม" at bounding box center [422, 400] width 59 height 18
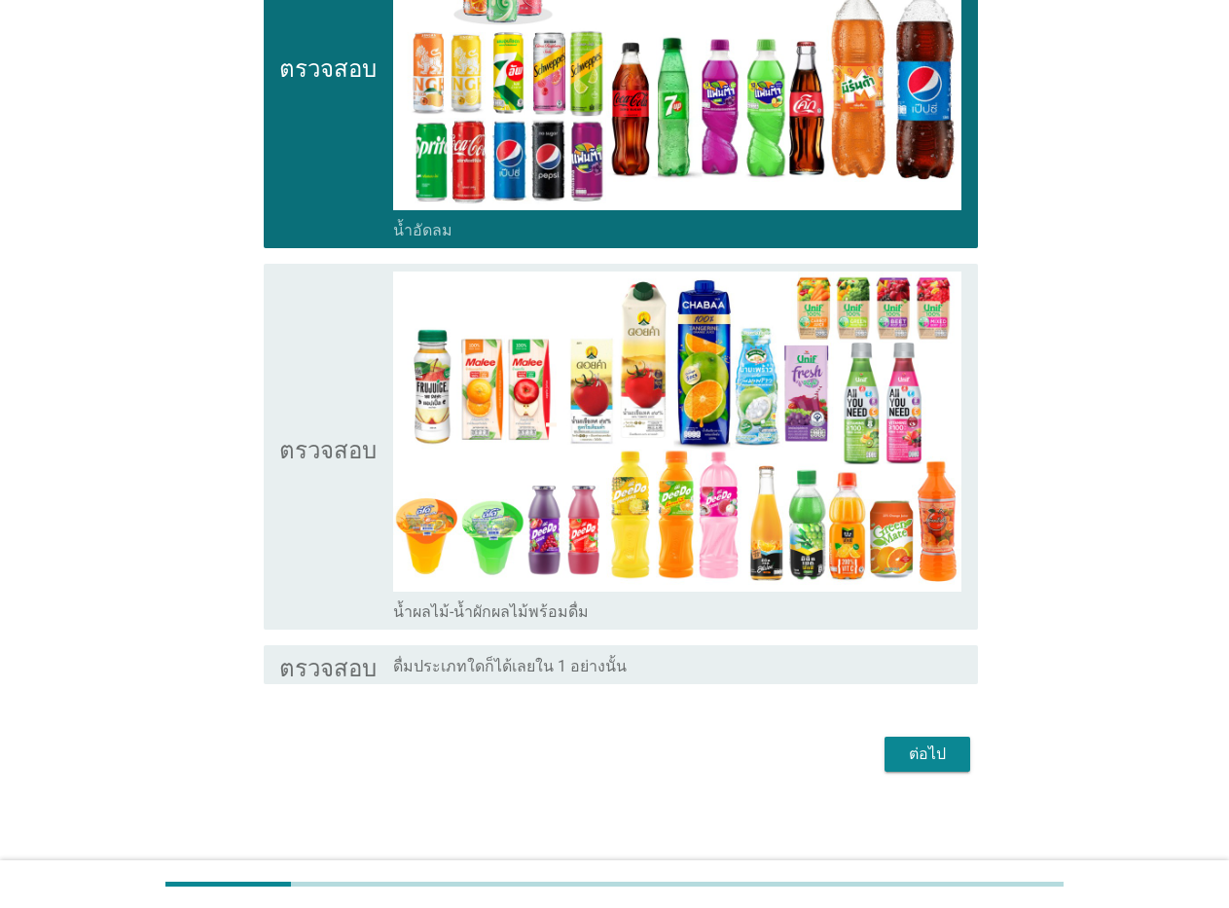
scroll to position [1848, 0]
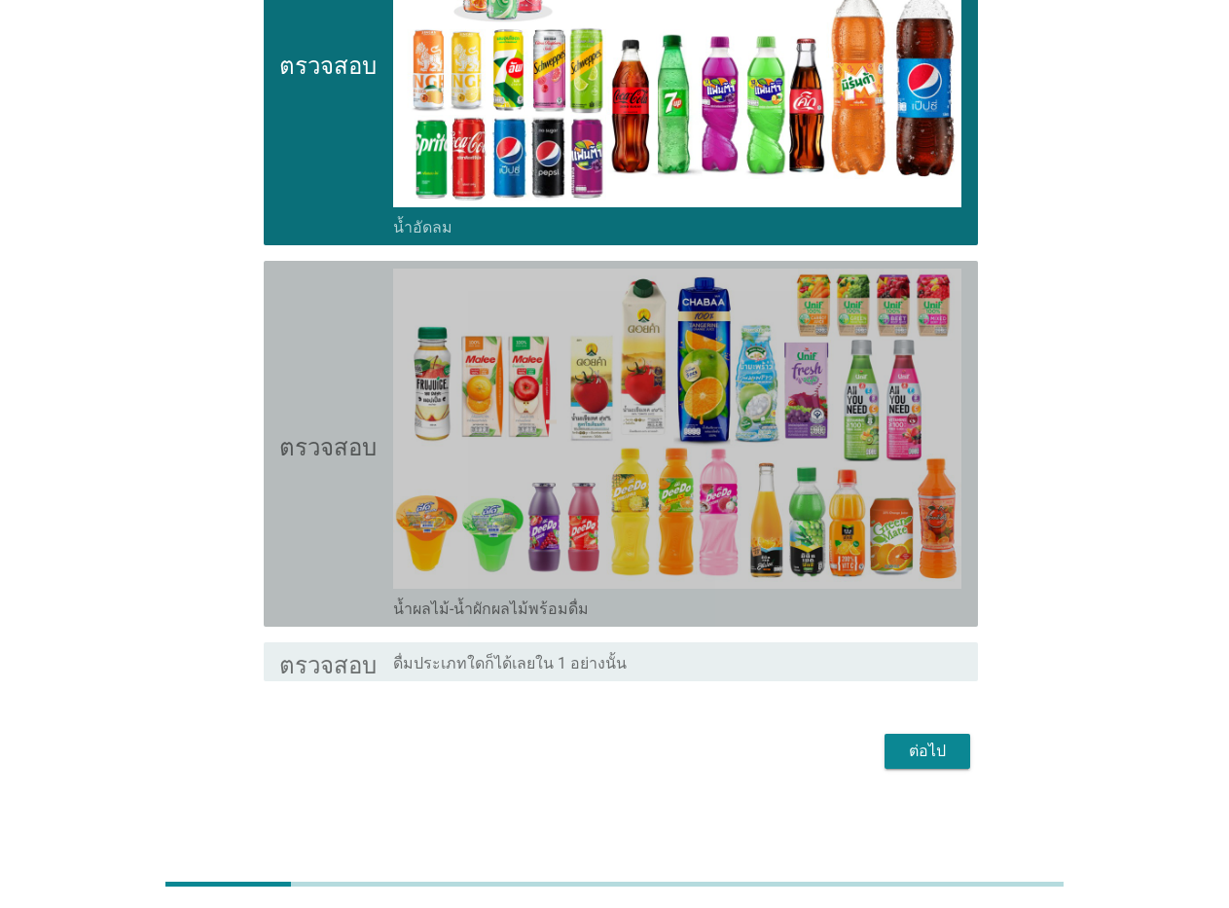
click at [407, 609] on font "น้ำผลไม้-น้ำผักผลไม้พร้อมดื่ม" at bounding box center [491, 609] width 196 height 18
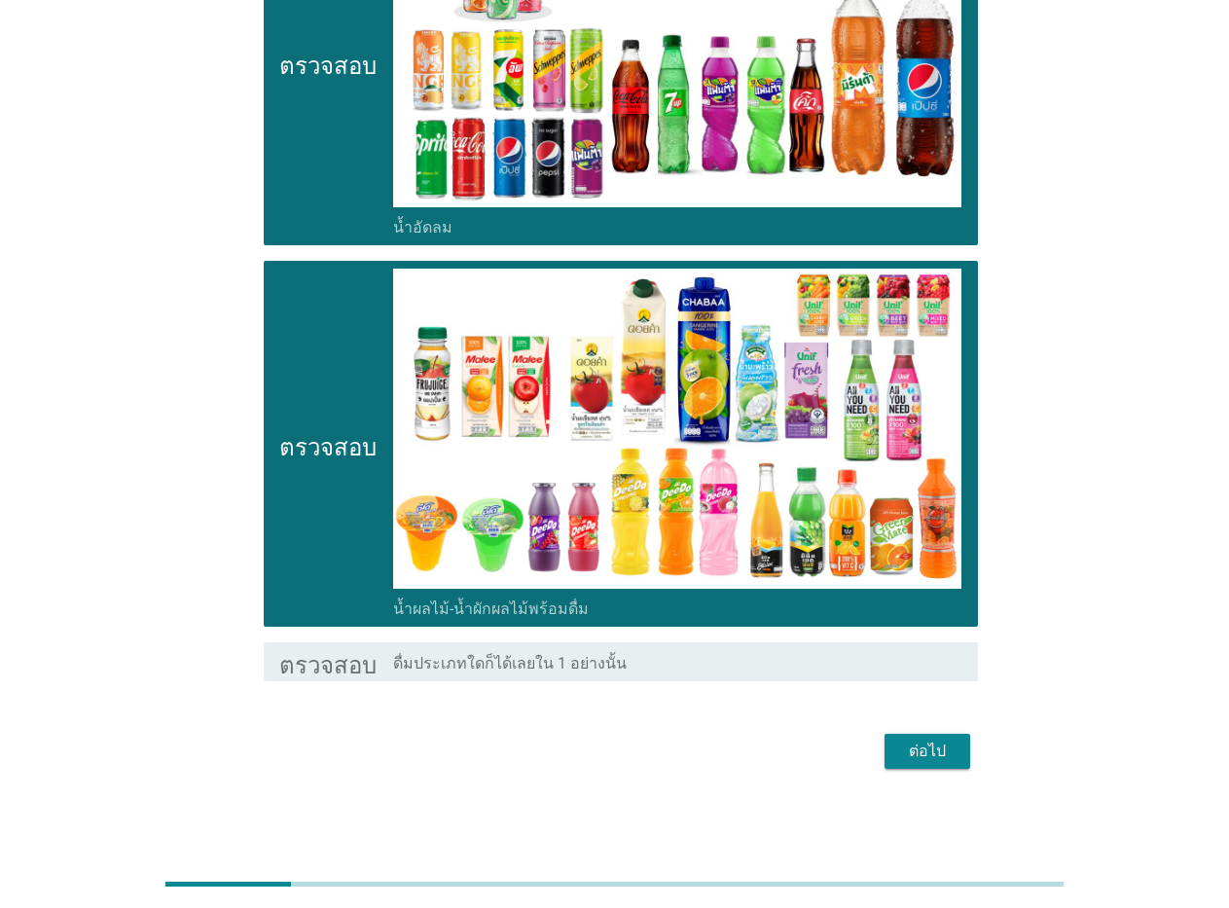
click at [920, 752] on font "ต่อไป" at bounding box center [927, 751] width 37 height 18
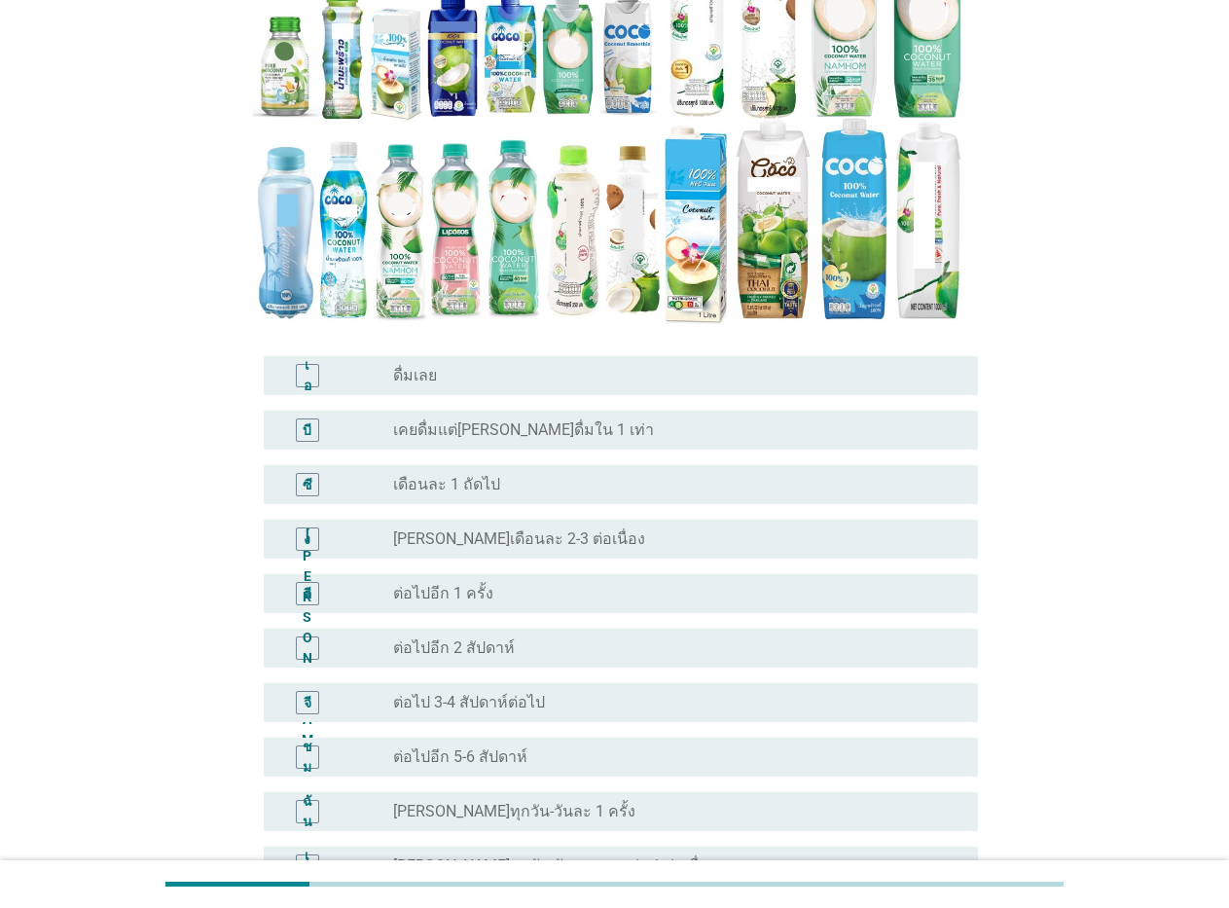
scroll to position [312, 0]
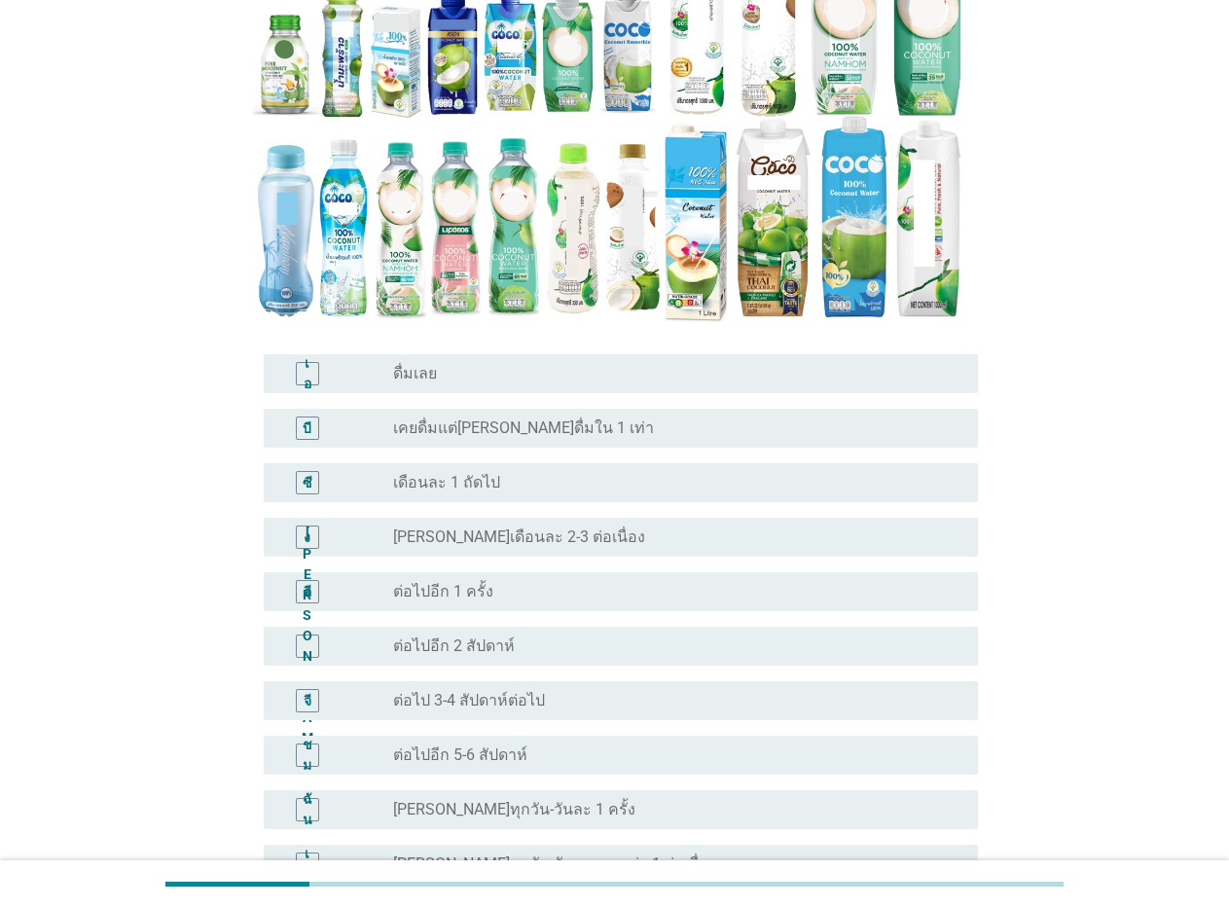
click at [453, 426] on font "เคยดื่มแต่[PERSON_NAME]ดื่มใน 1 เท่า" at bounding box center [523, 428] width 261 height 18
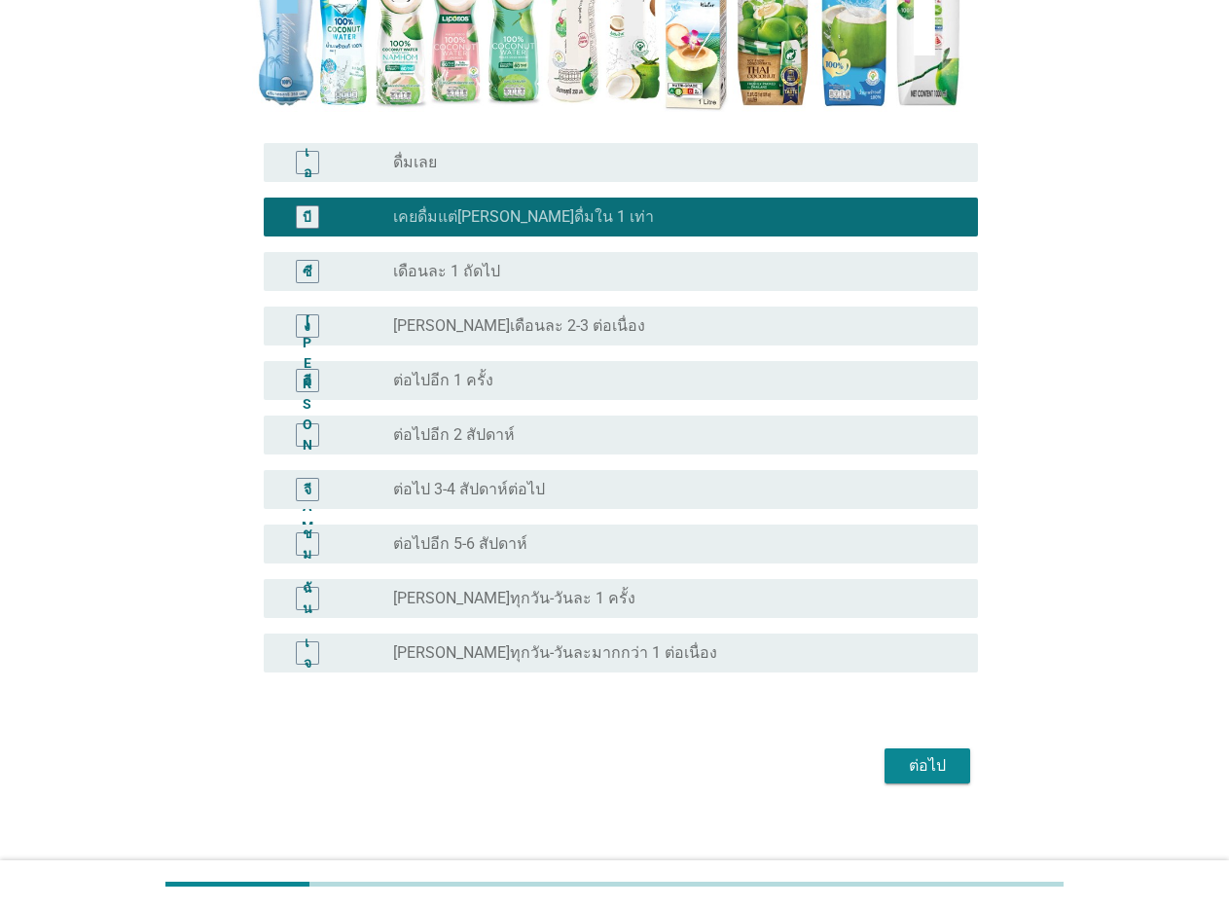
scroll to position [538, 0]
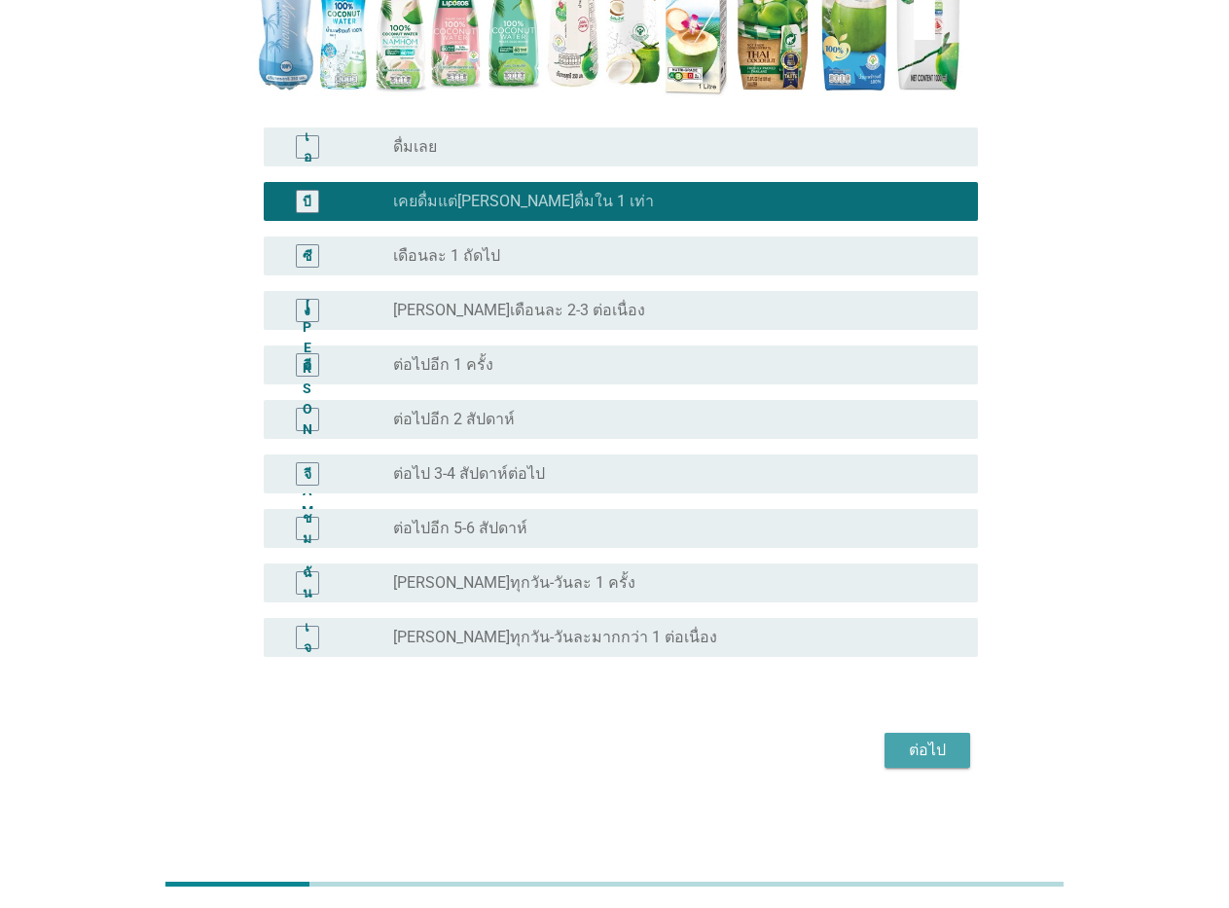
click at [910, 743] on font "ต่อไป" at bounding box center [927, 750] width 37 height 18
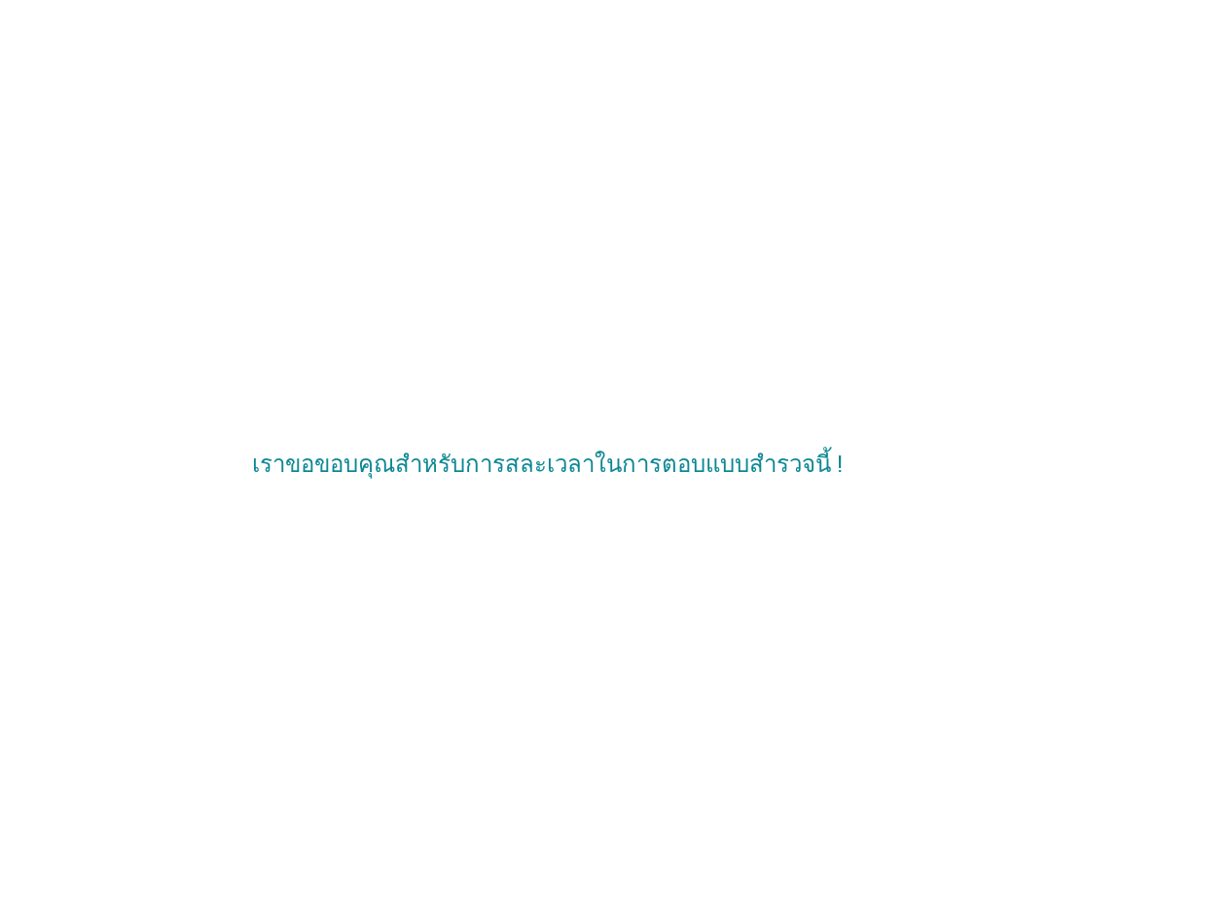
scroll to position [0, 0]
